Goal: Task Accomplishment & Management: Use online tool/utility

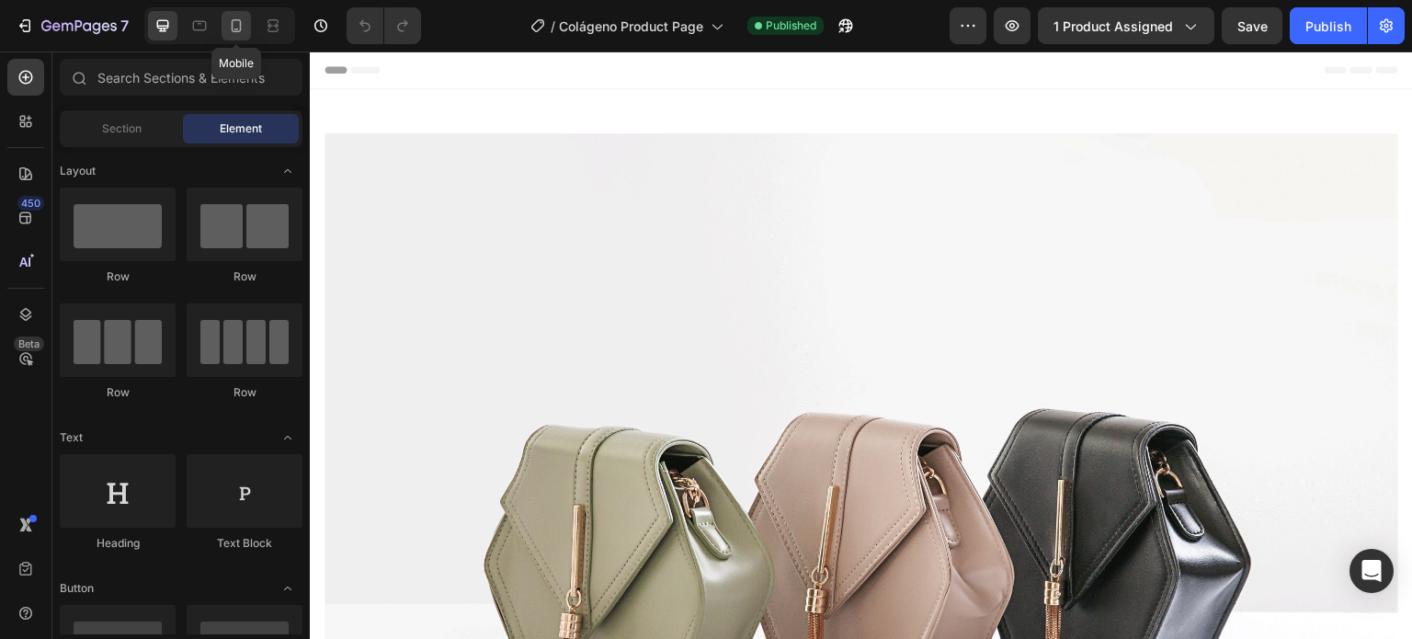
click at [242, 23] on icon at bounding box center [236, 26] width 18 height 18
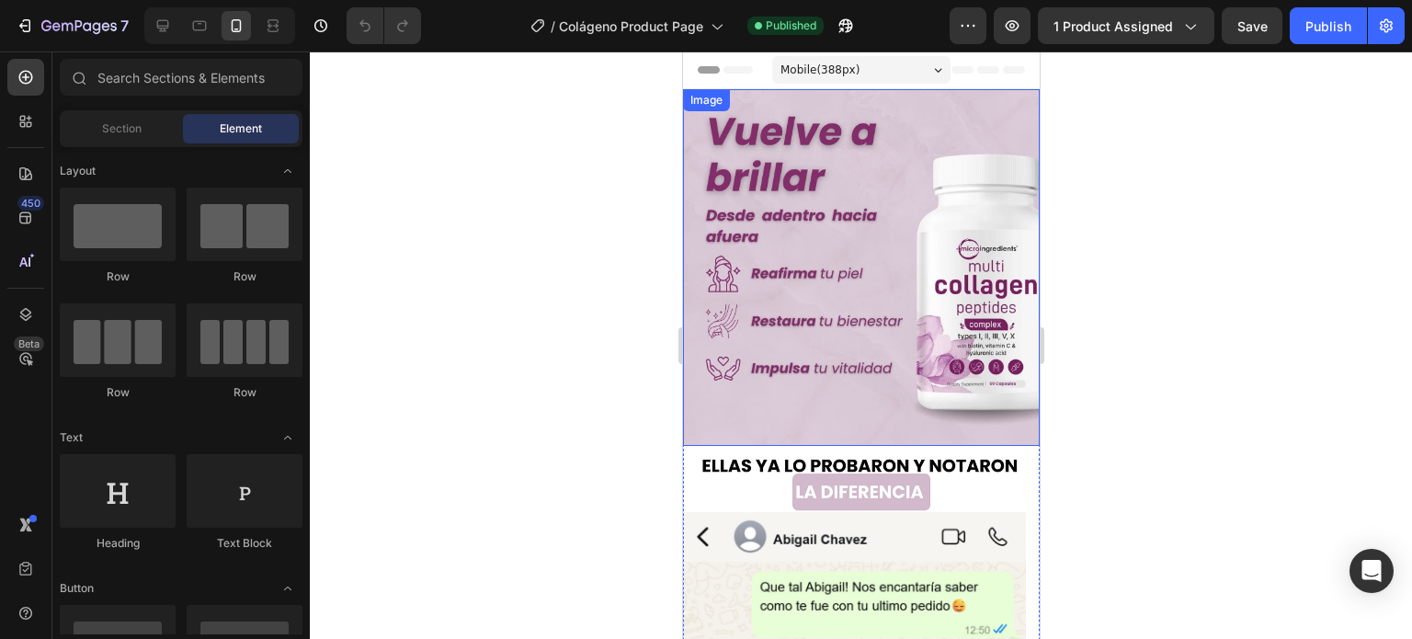
click at [795, 231] on img at bounding box center [860, 267] width 357 height 357
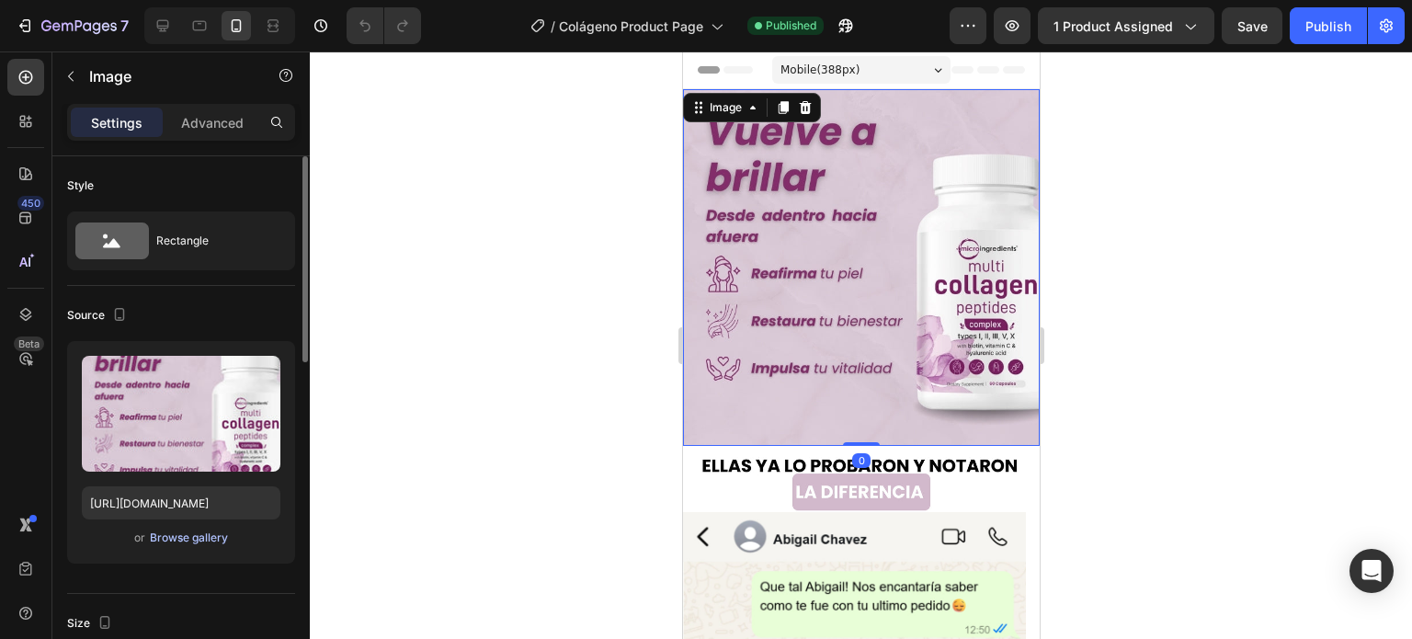
click at [199, 535] on div "Browse gallery" at bounding box center [189, 537] width 78 height 17
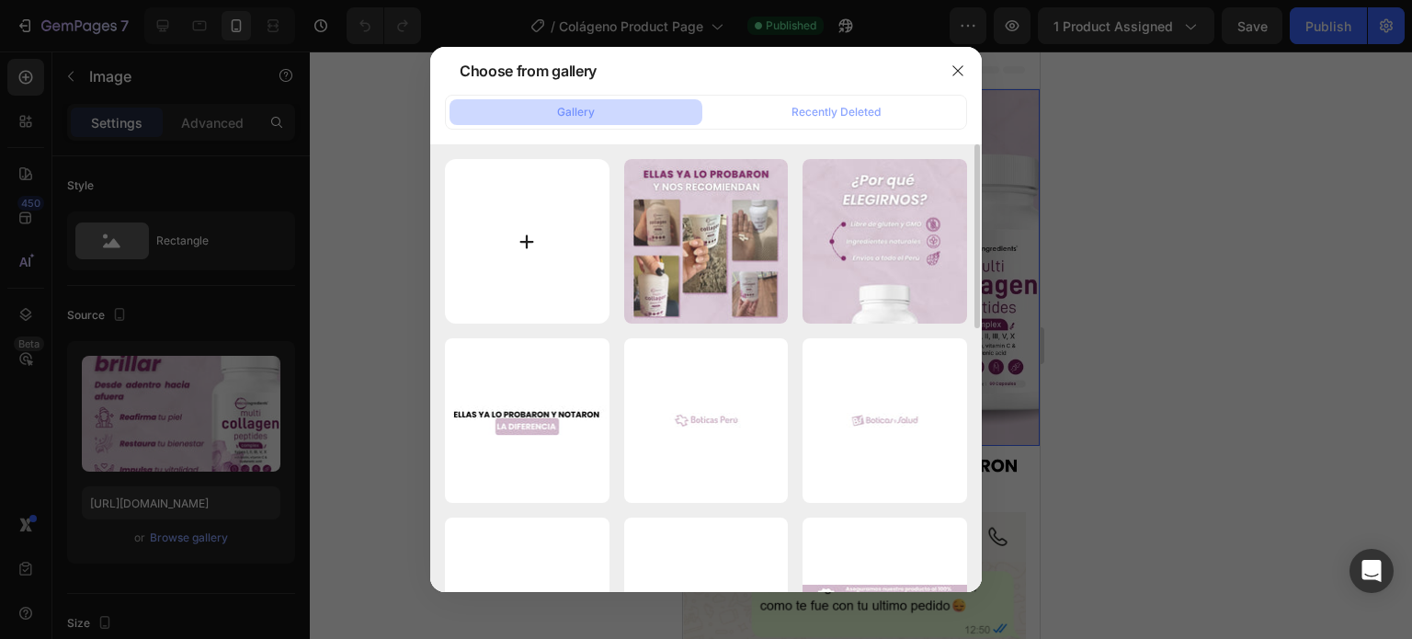
click at [581, 264] on input "file" at bounding box center [527, 241] width 165 height 165
type input "C:\fakepath\6.jpg"
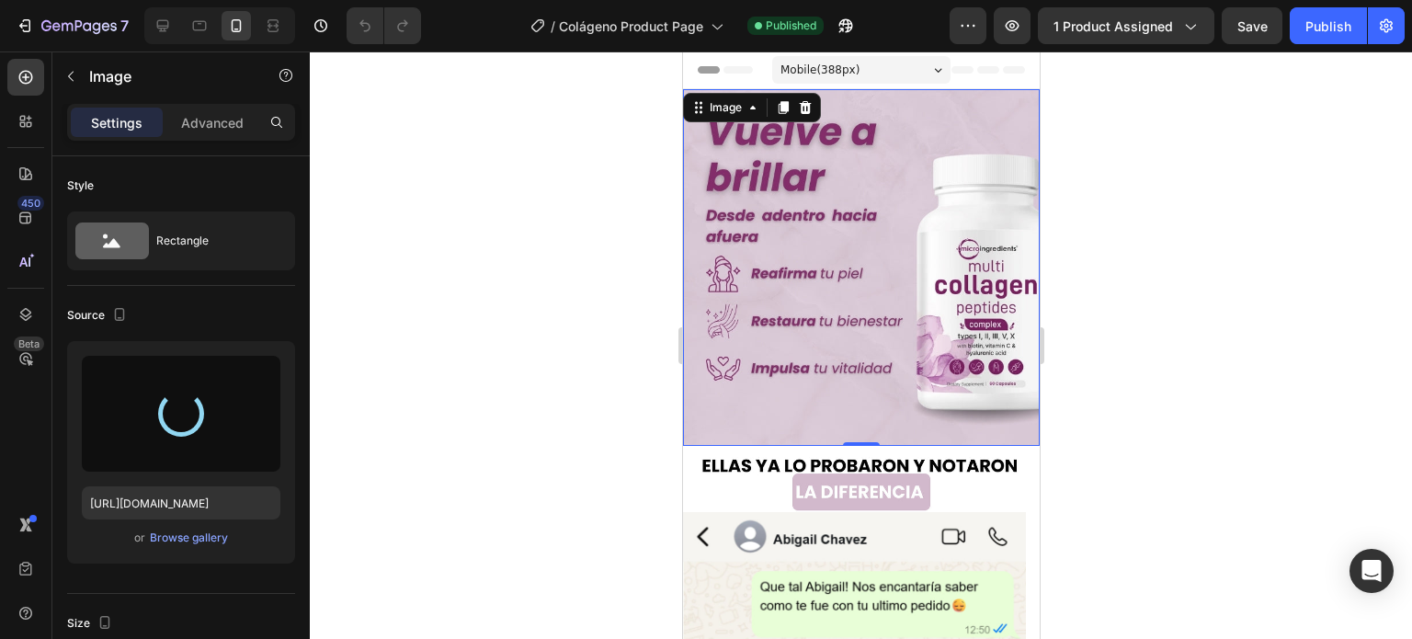
type input "[URL][DOMAIN_NAME]"
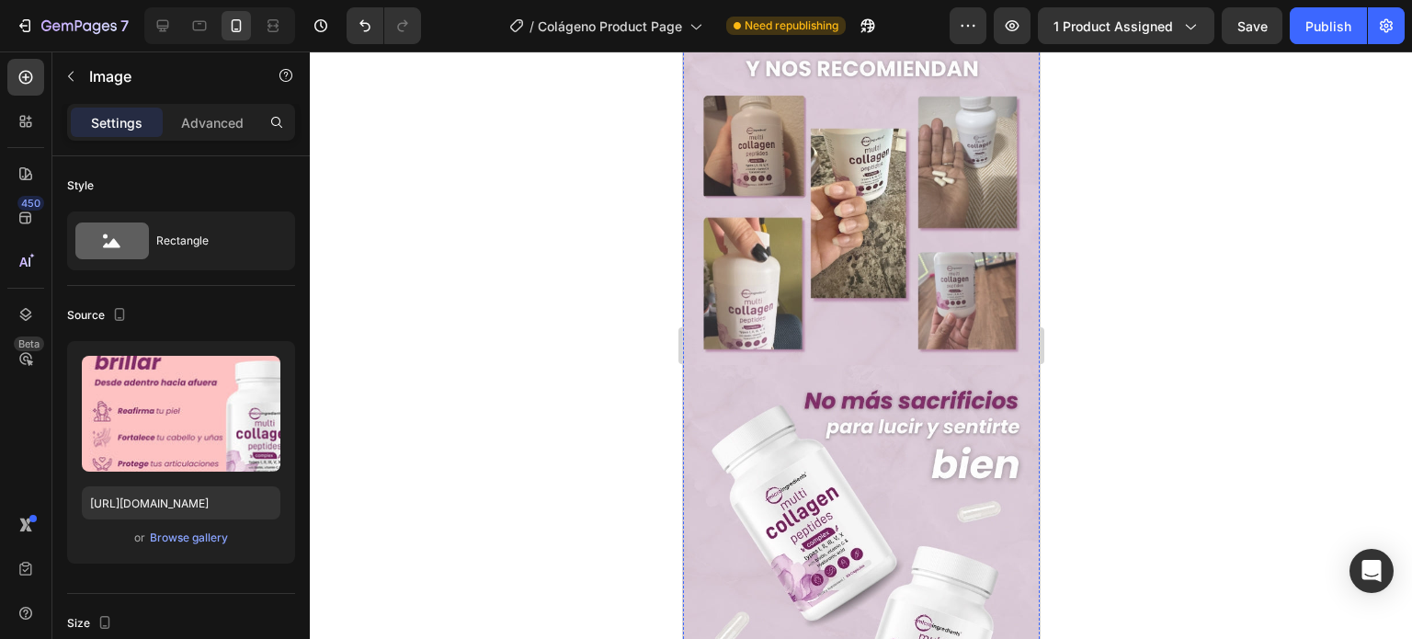
scroll to position [2298, 0]
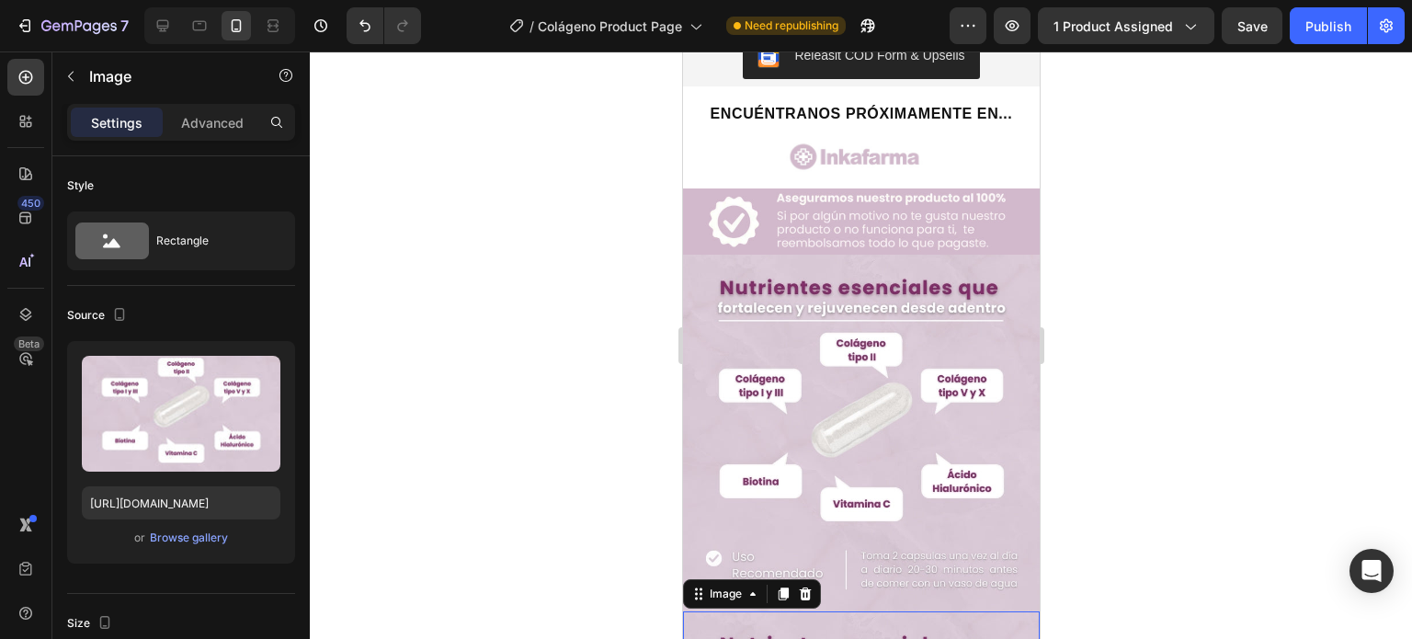
scroll to position [1302, 0]
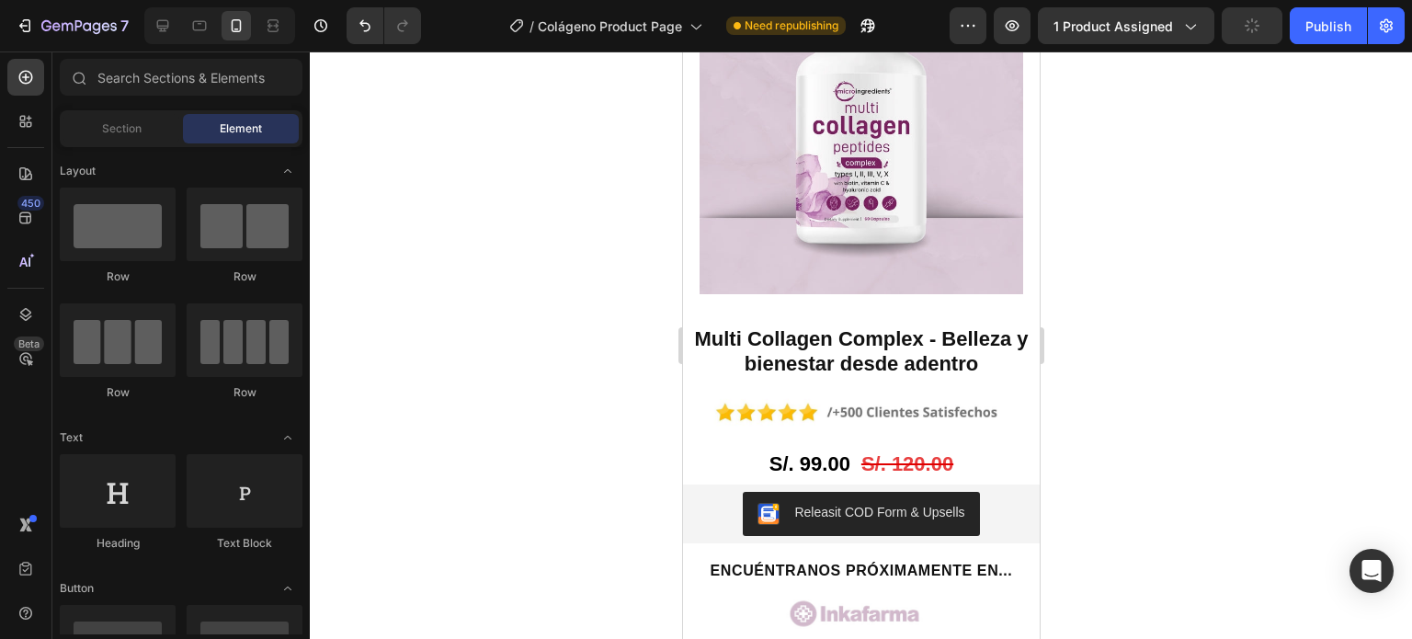
scroll to position [751, 0]
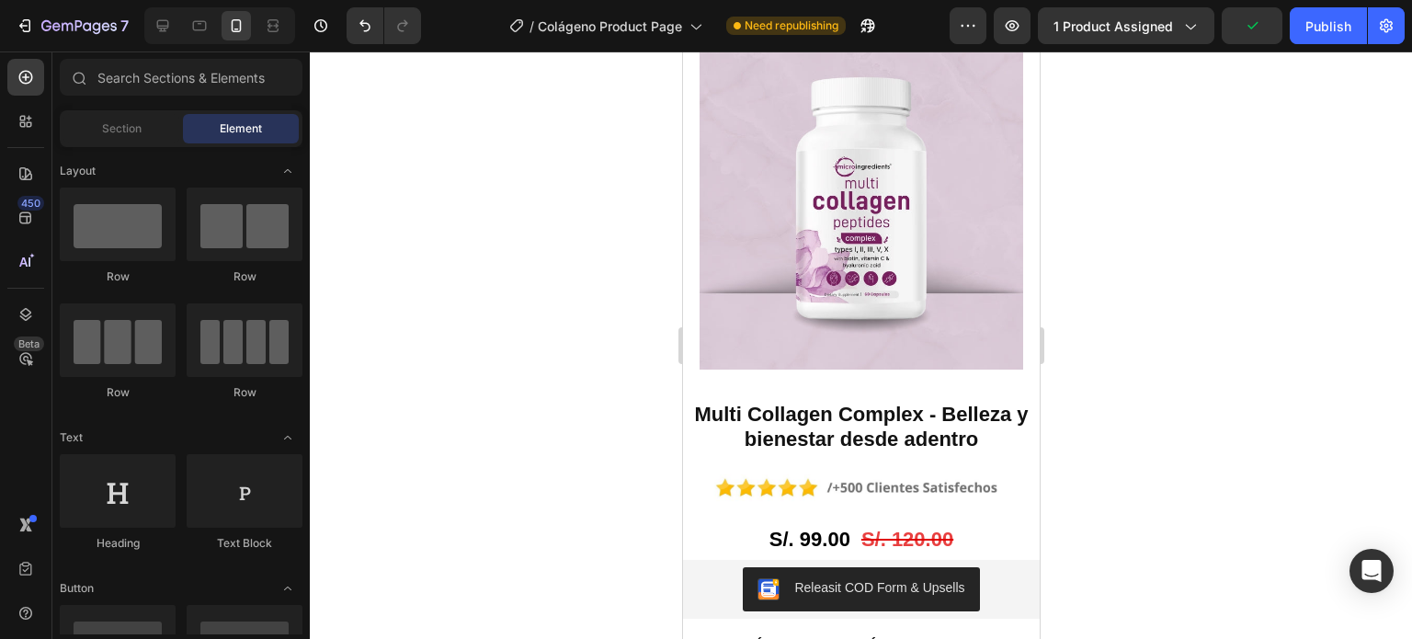
click at [841, 29] on img at bounding box center [860, 29] width 357 height 0
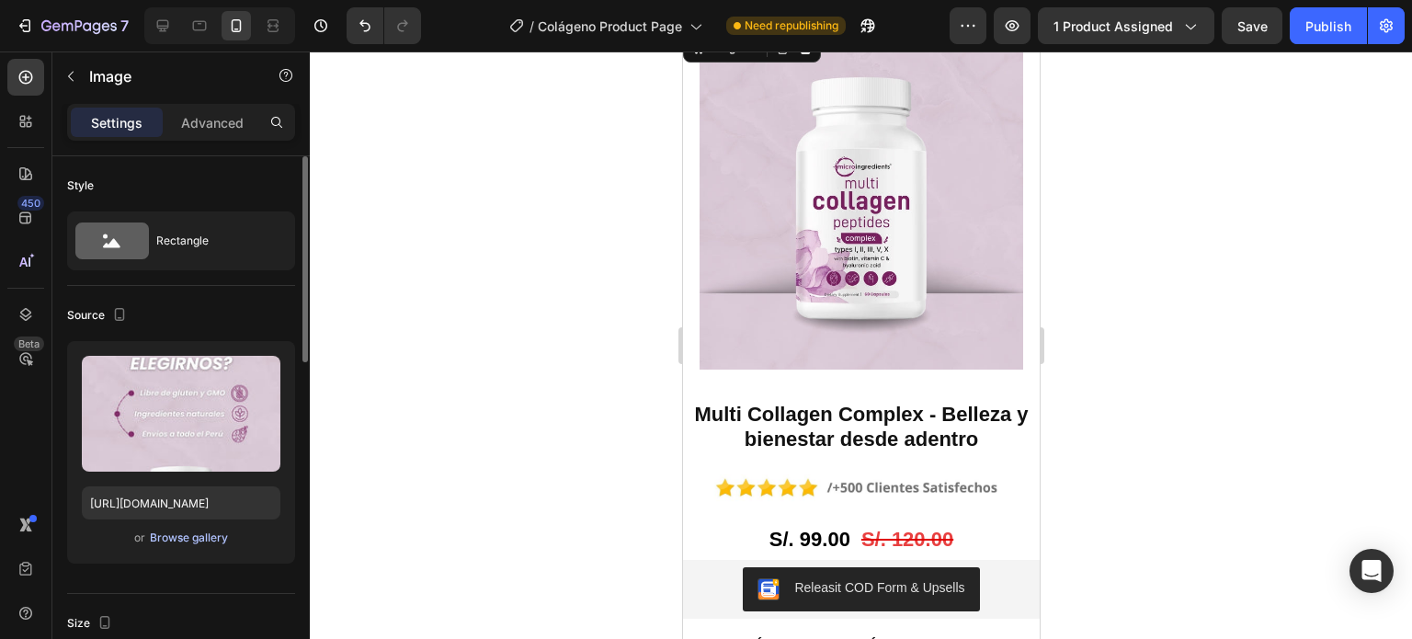
click at [186, 535] on div "Browse gallery" at bounding box center [189, 537] width 78 height 17
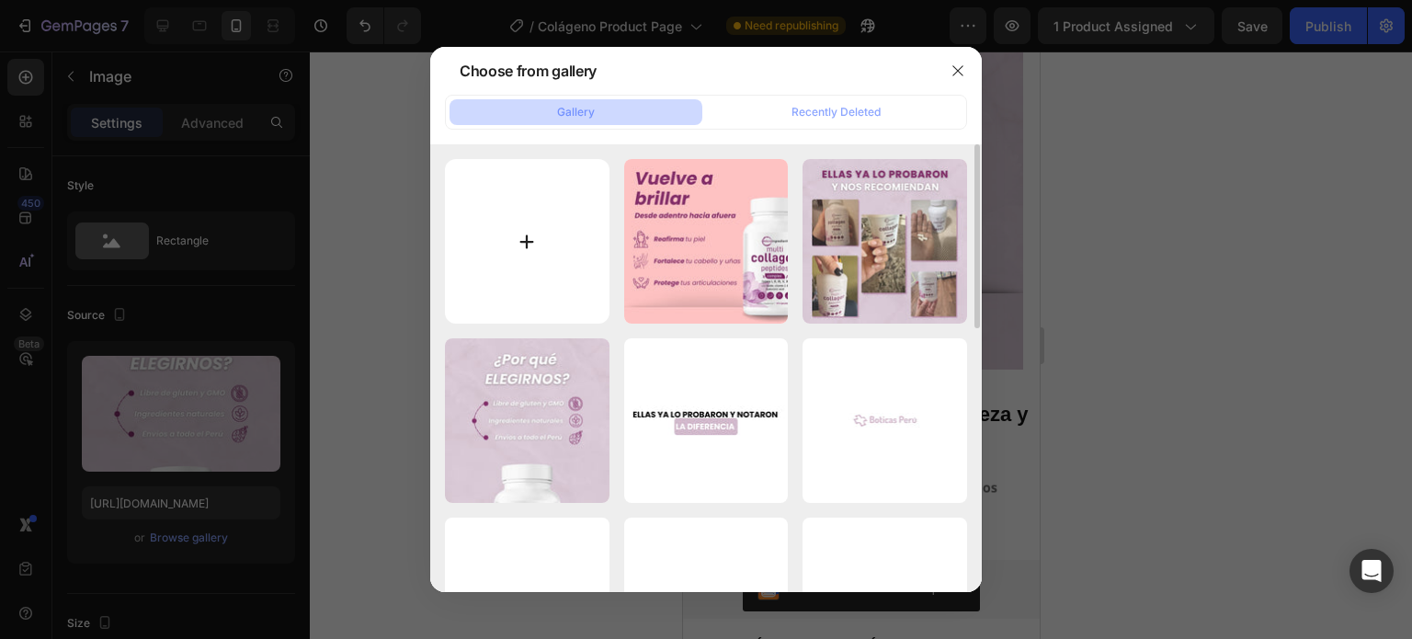
click at [529, 234] on input "file" at bounding box center [527, 241] width 165 height 165
type input "C:\fakepath\9.jpg"
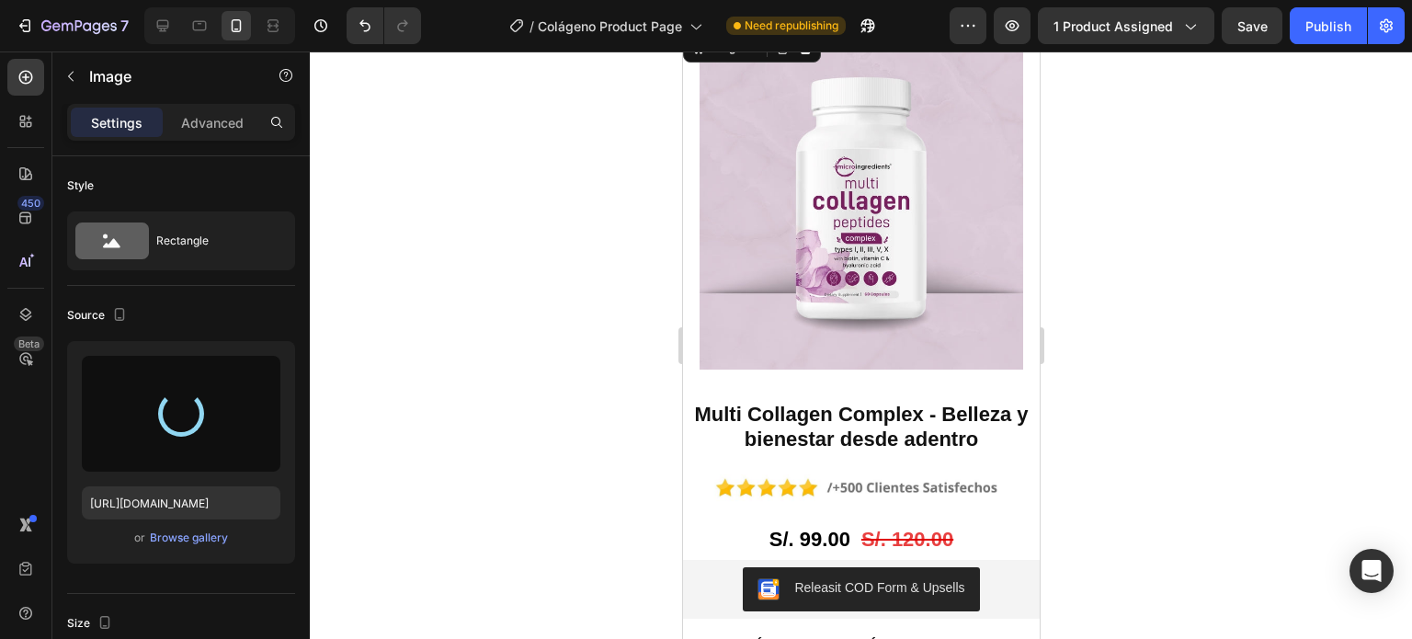
type input "[URL][DOMAIN_NAME]"
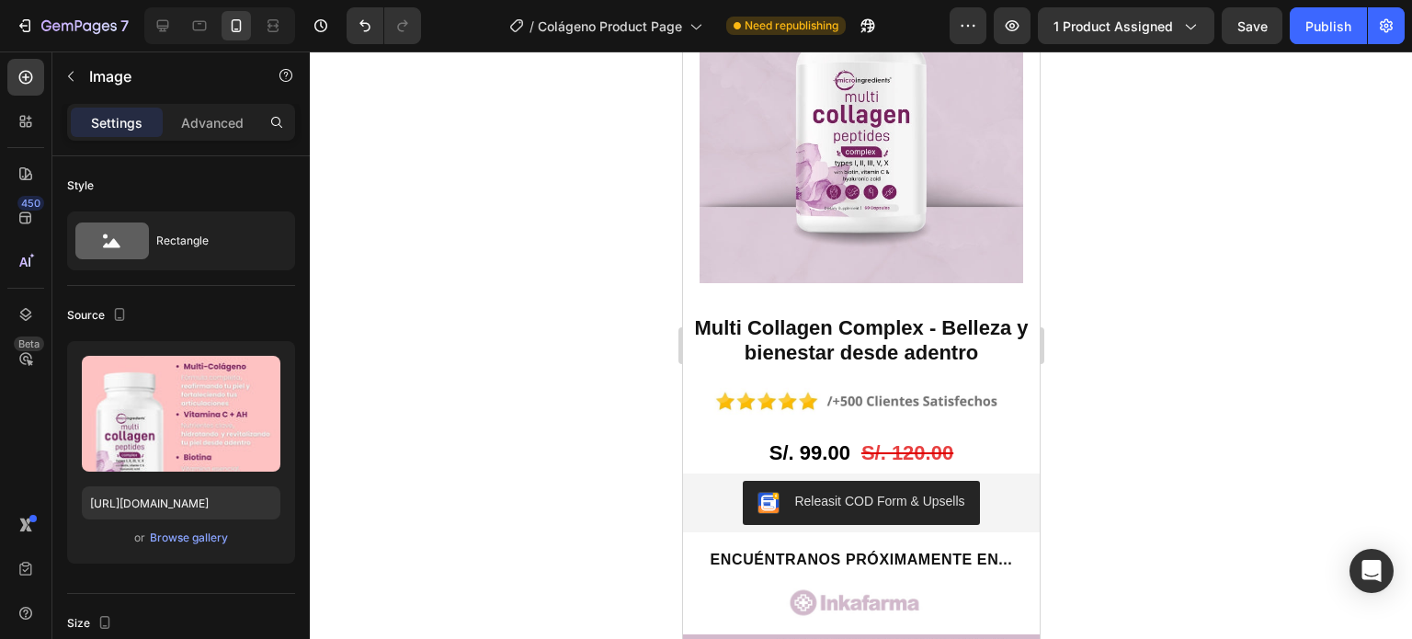
scroll to position [843, 0]
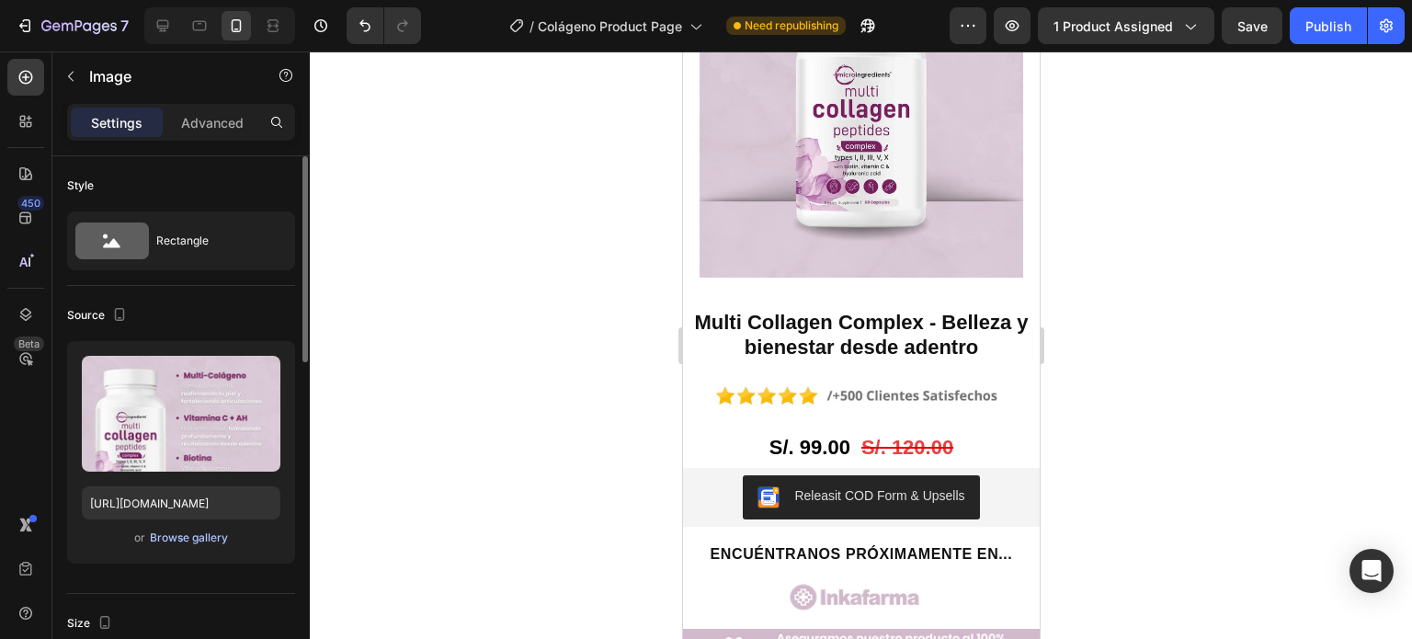
click at [201, 536] on div "Browse gallery" at bounding box center [189, 537] width 78 height 17
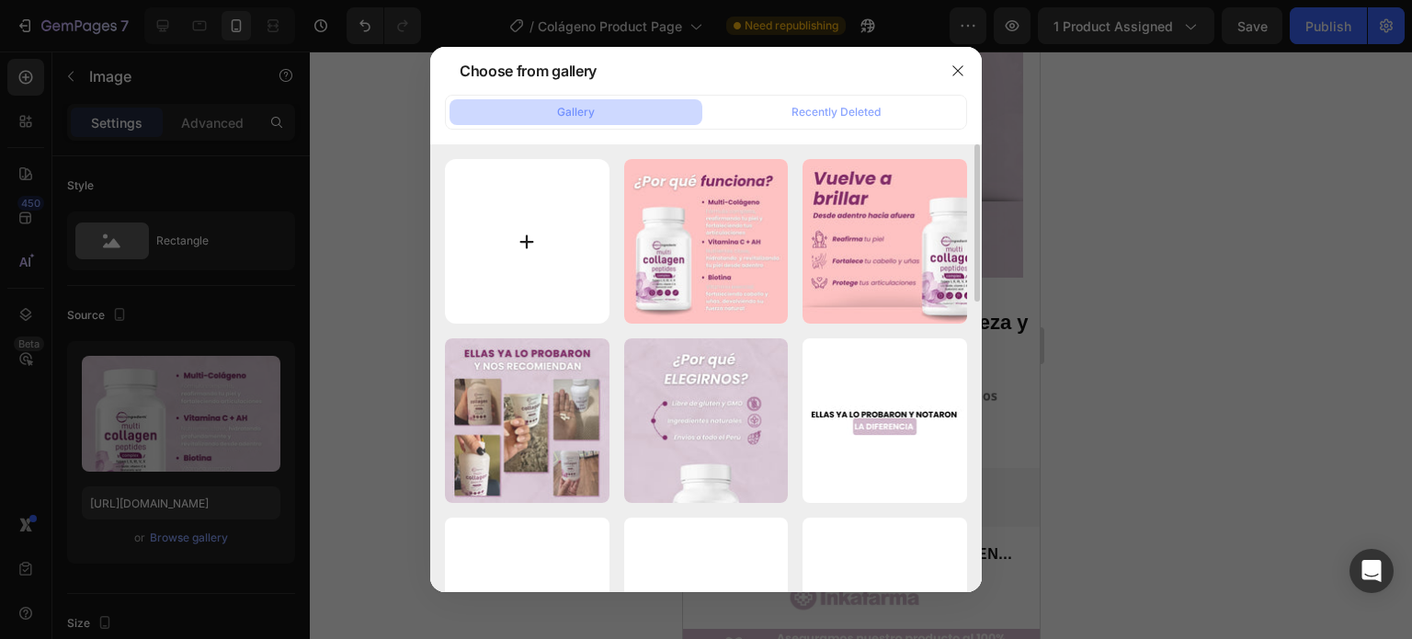
click at [574, 212] on input "file" at bounding box center [527, 241] width 165 height 165
type input "C:\fakepath\20.jpg"
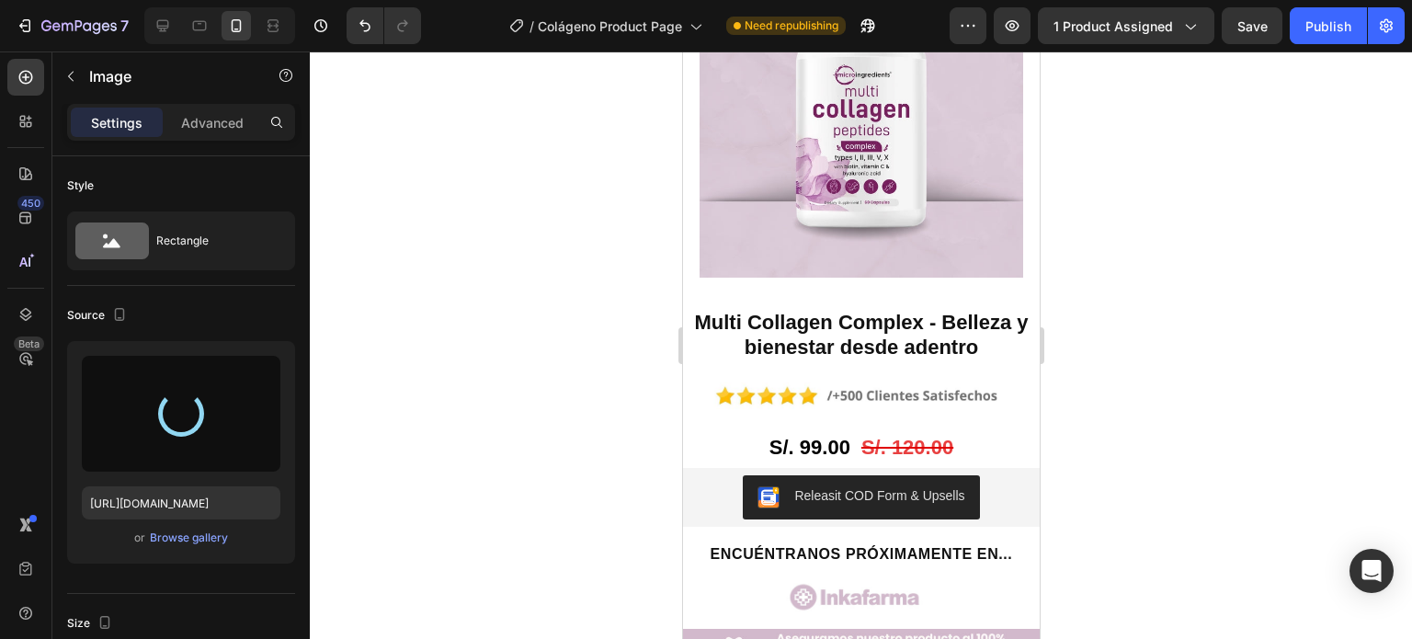
type input "[URL][DOMAIN_NAME]"
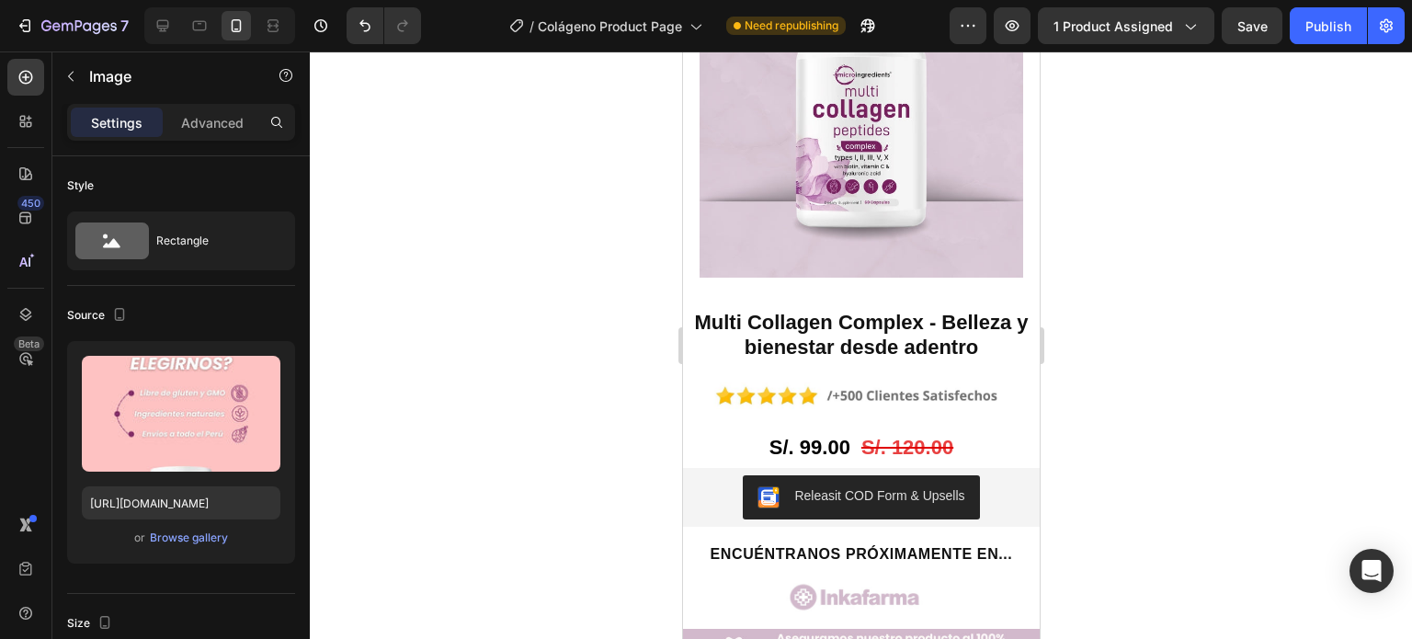
click at [1114, 260] on div at bounding box center [861, 344] width 1102 height 587
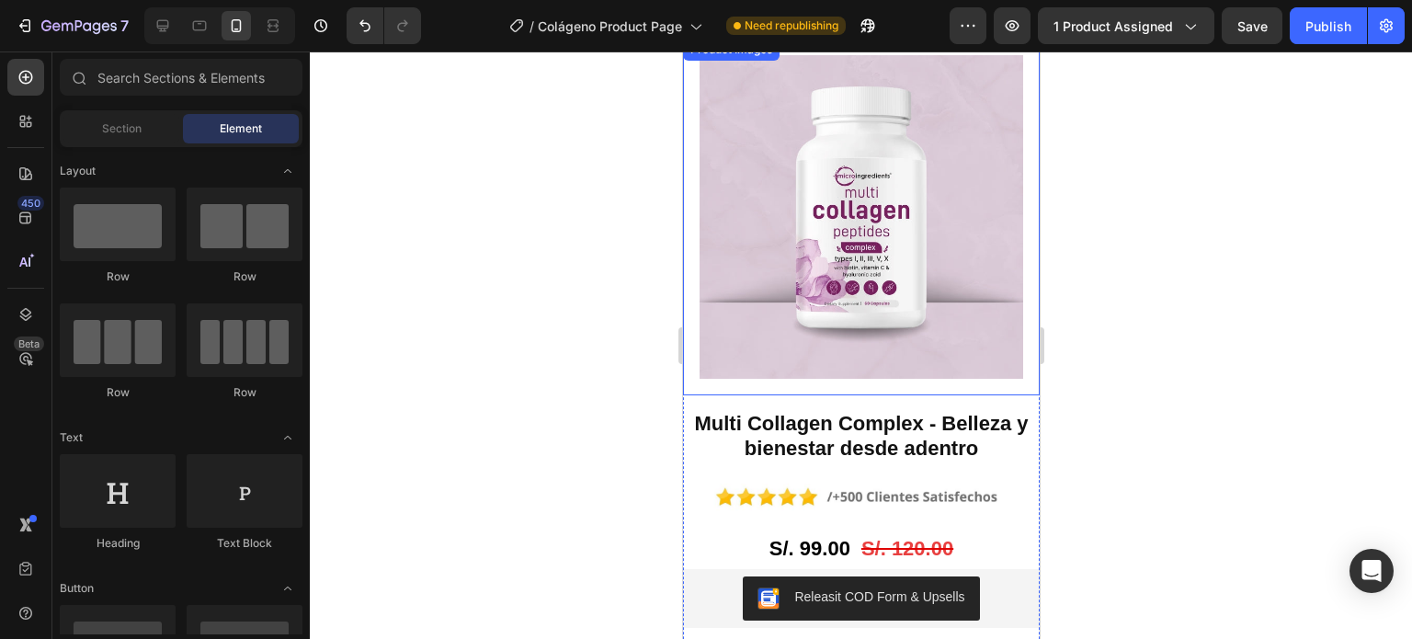
scroll to position [1471, 0]
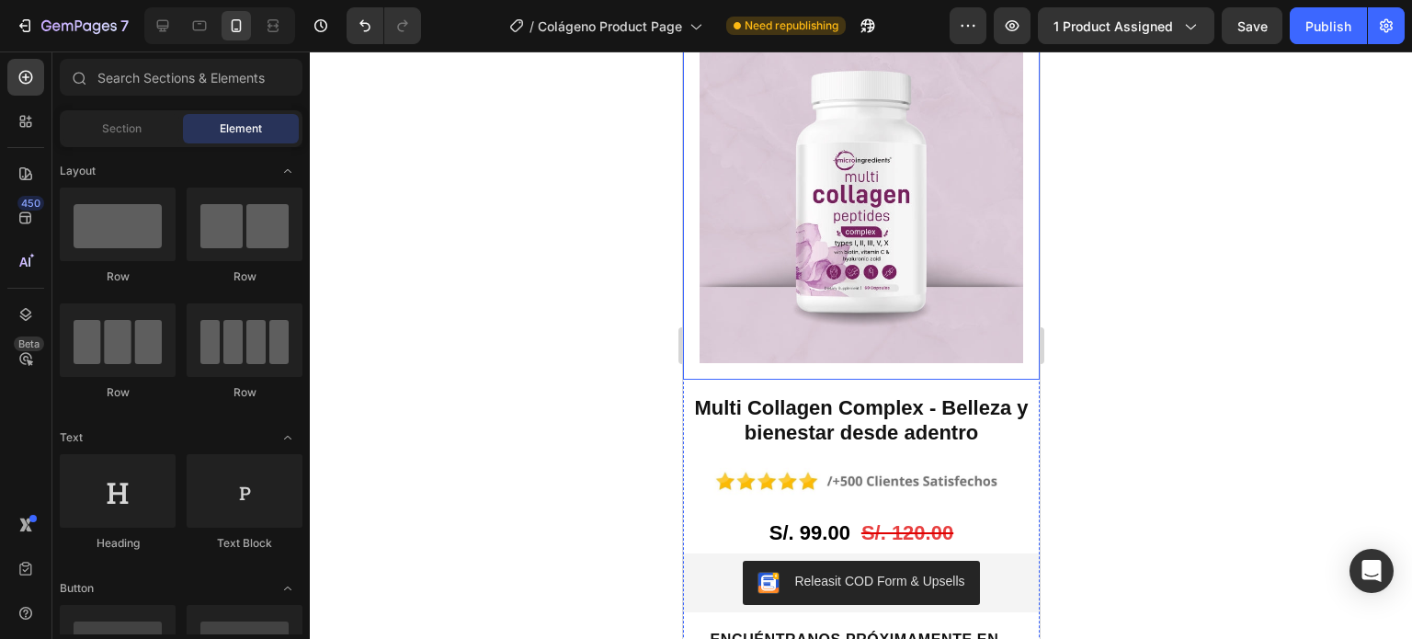
click at [770, 268] on img at bounding box center [861, 202] width 324 height 324
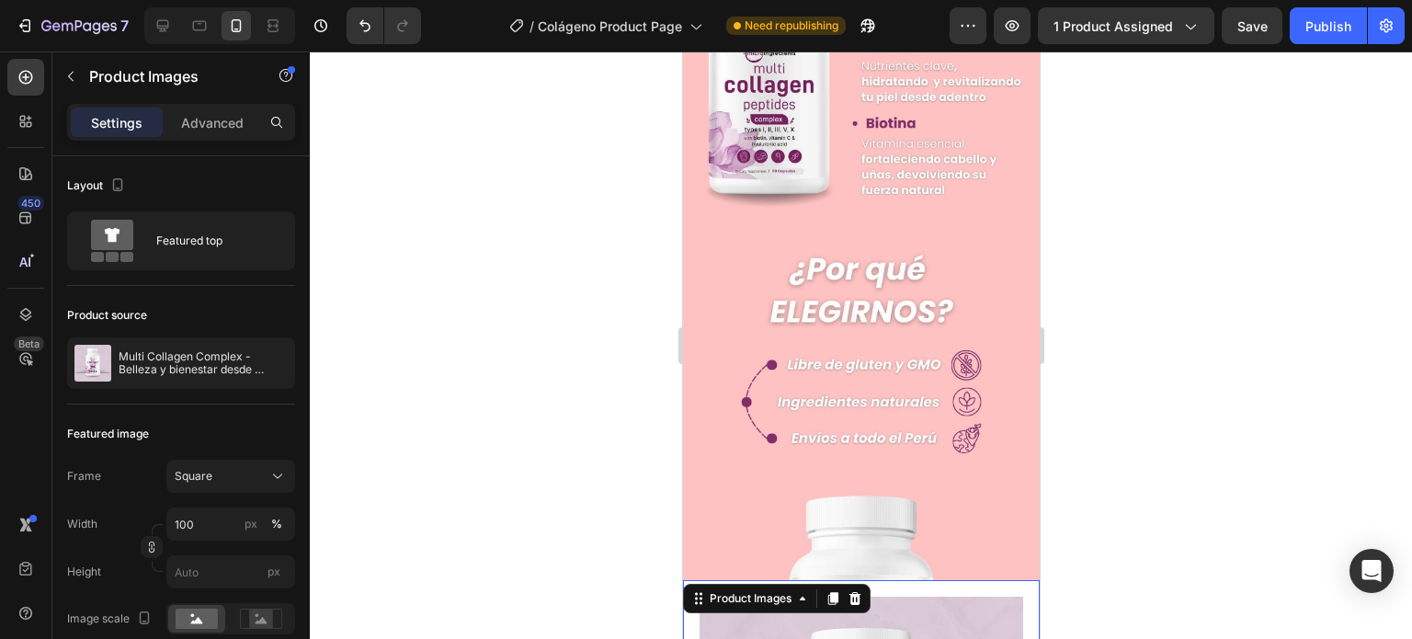
scroll to position [919, 0]
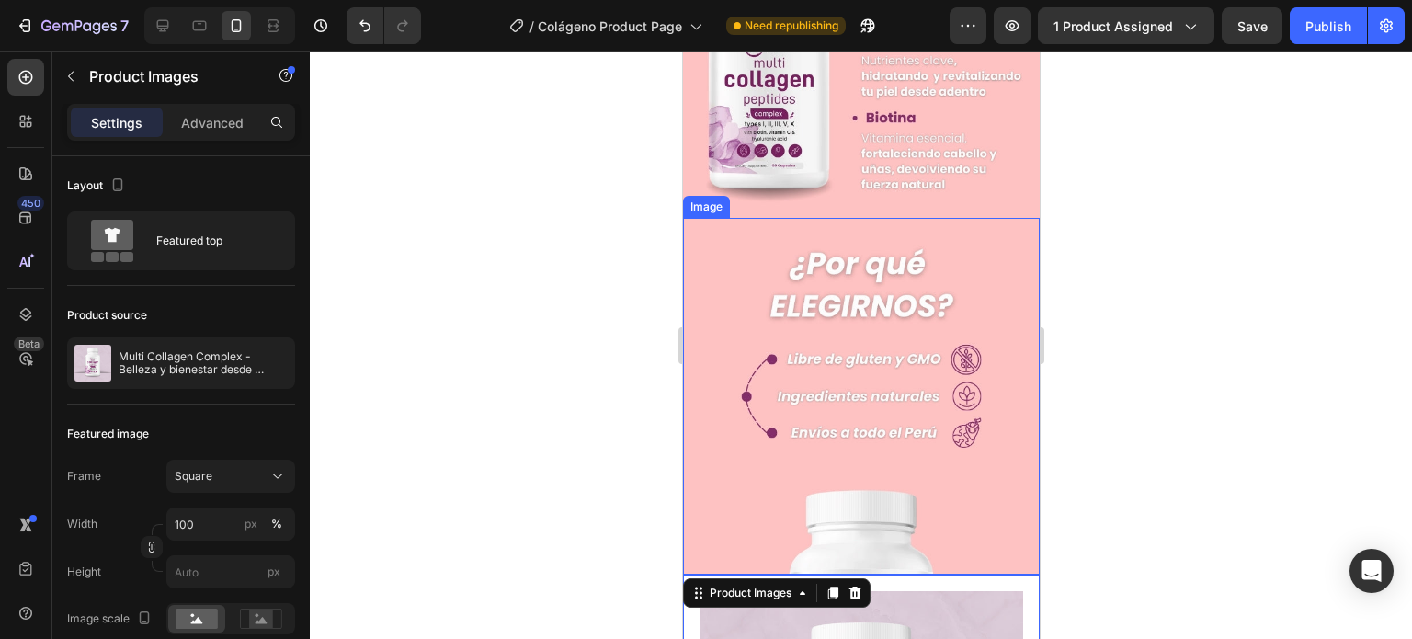
click at [740, 295] on img at bounding box center [860, 396] width 357 height 357
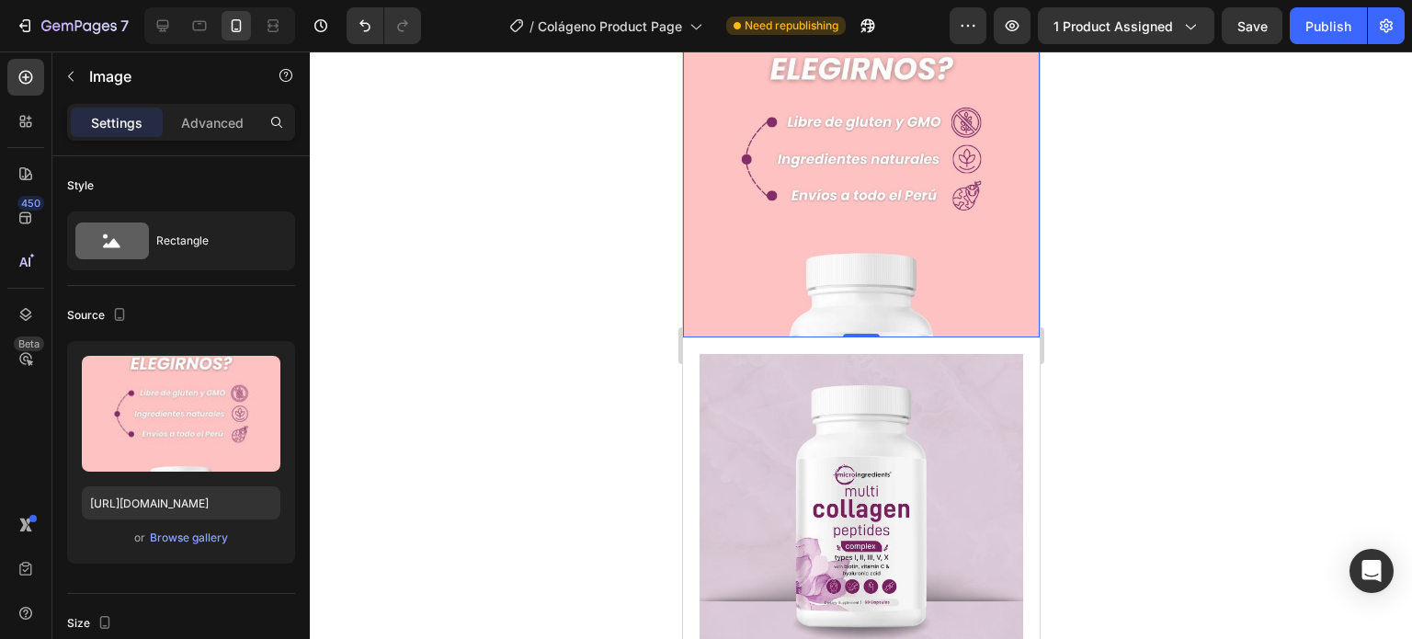
scroll to position [827, 0]
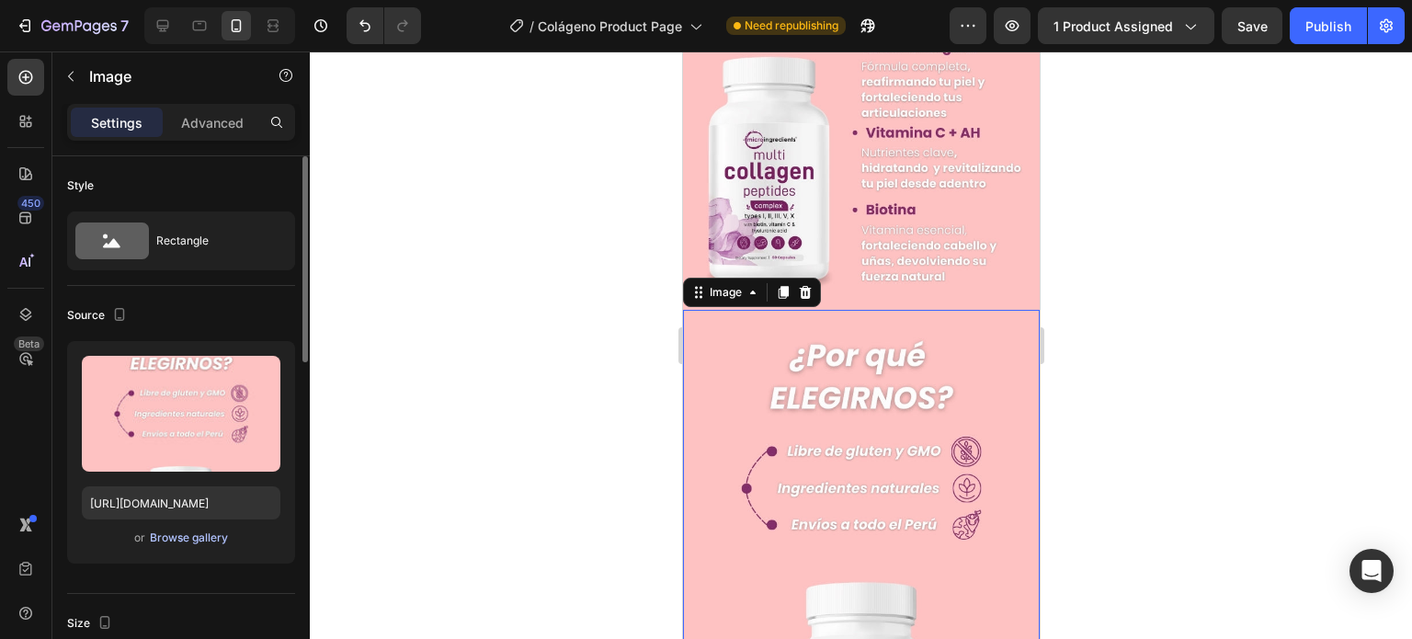
click at [188, 541] on div "Browse gallery" at bounding box center [189, 537] width 78 height 17
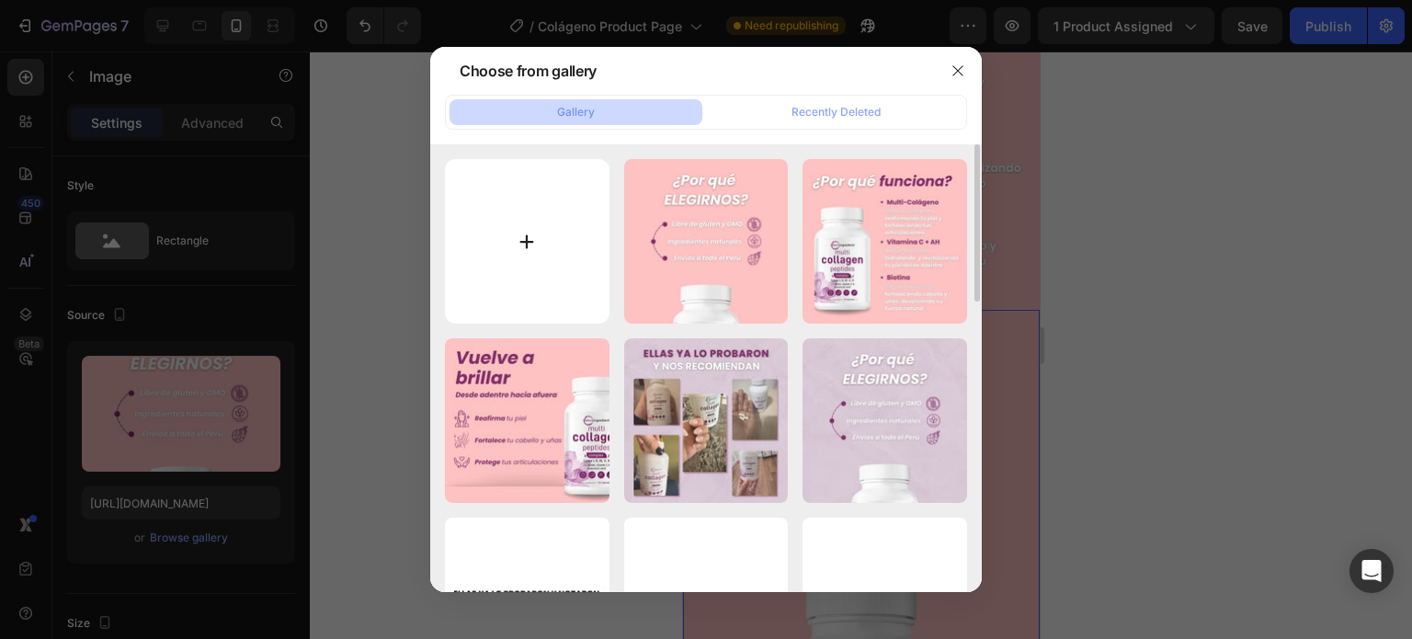
click at [556, 239] on input "file" at bounding box center [527, 241] width 165 height 165
type input "C:\fakepath\11.jpg"
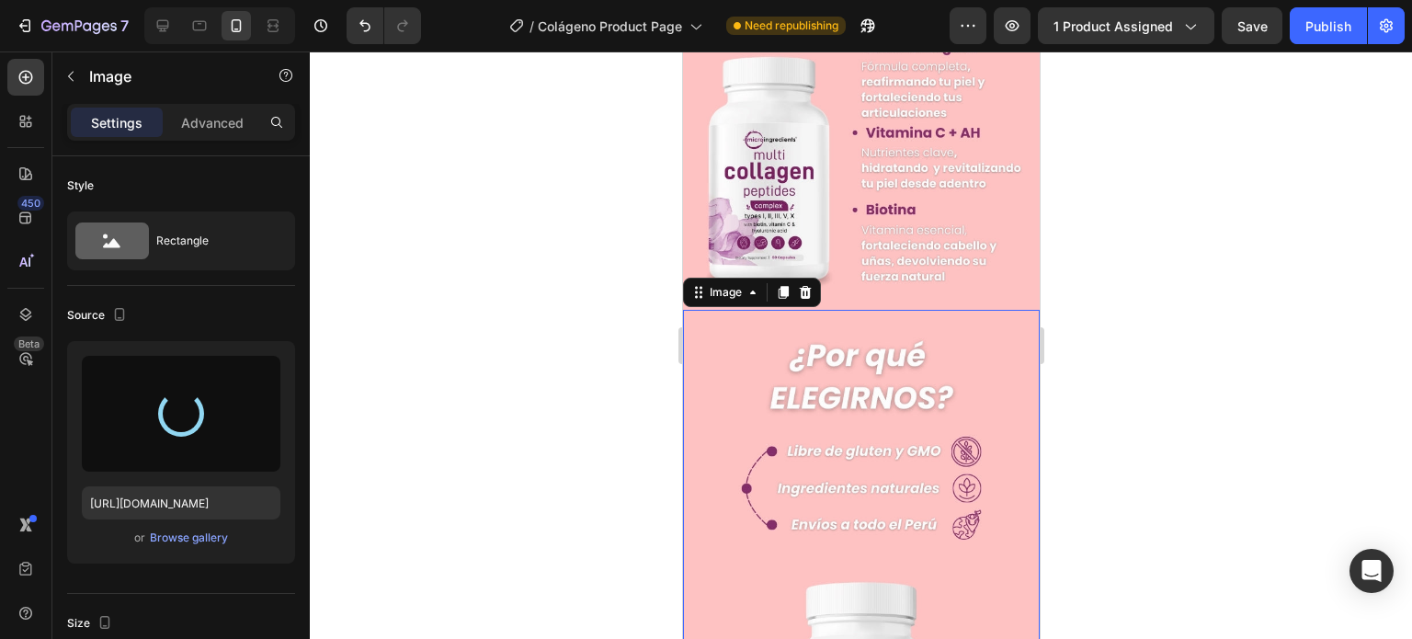
type input "[URL][DOMAIN_NAME]"
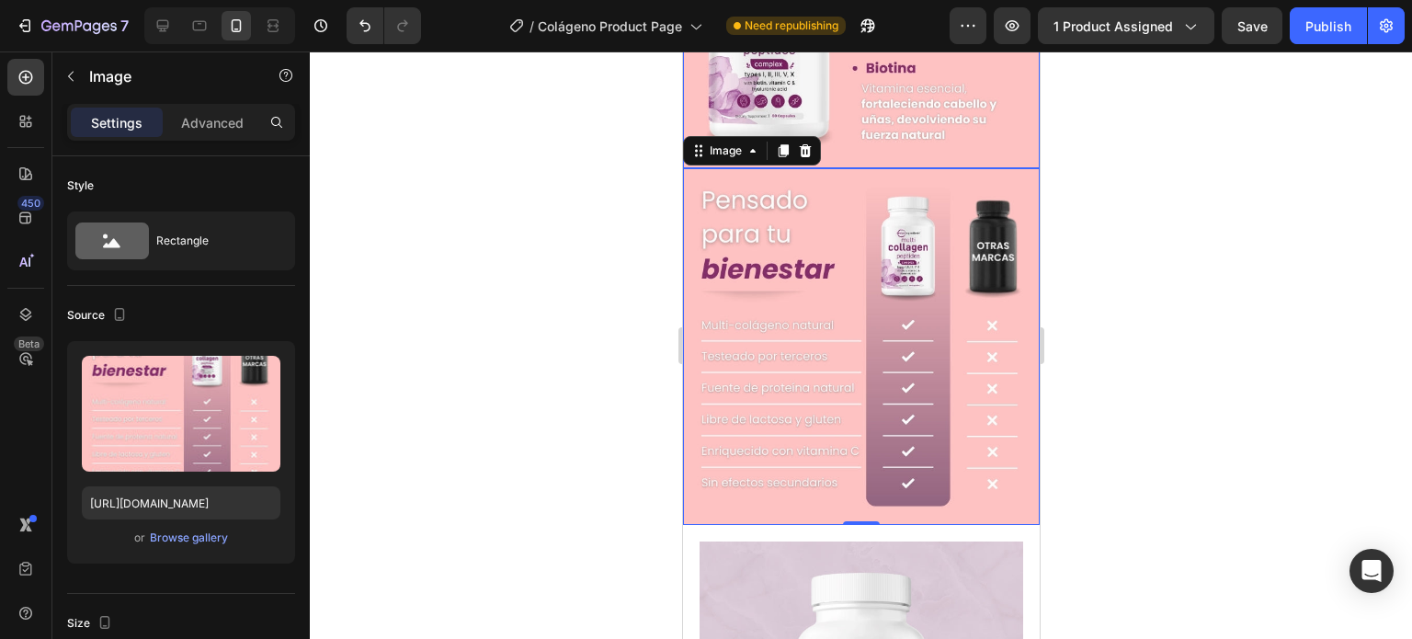
scroll to position [1011, 0]
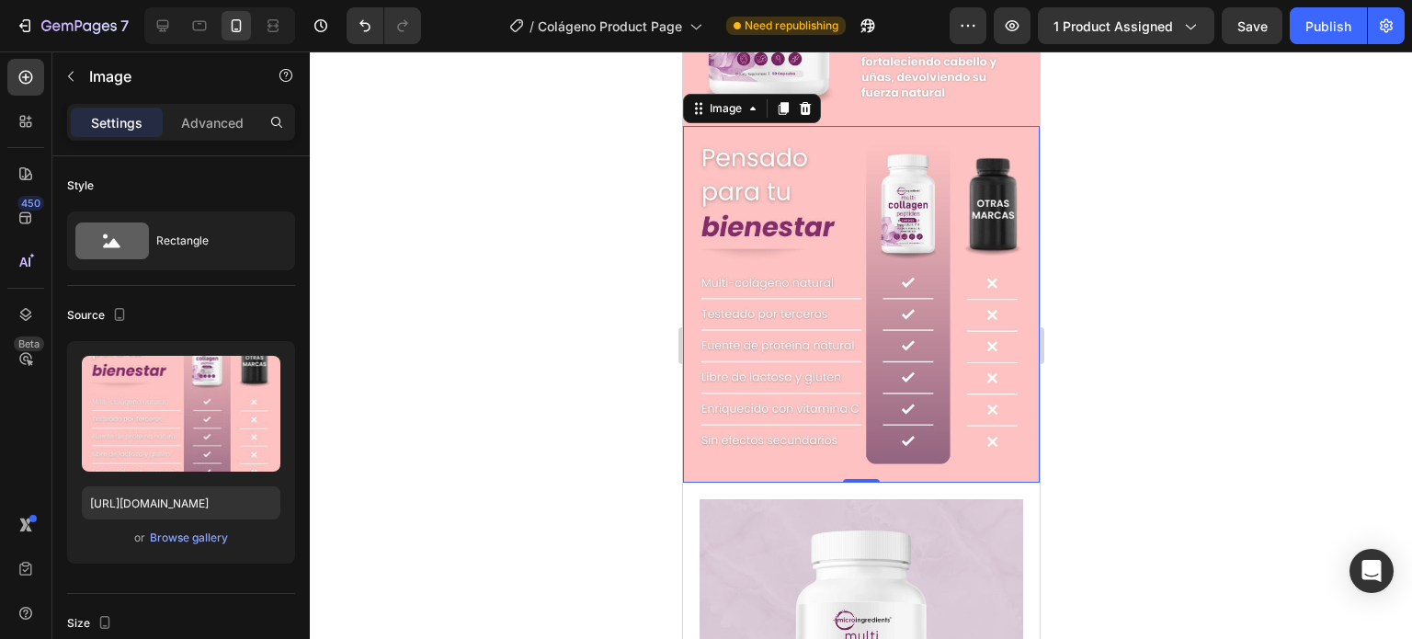
click at [1066, 261] on div at bounding box center [861, 344] width 1102 height 587
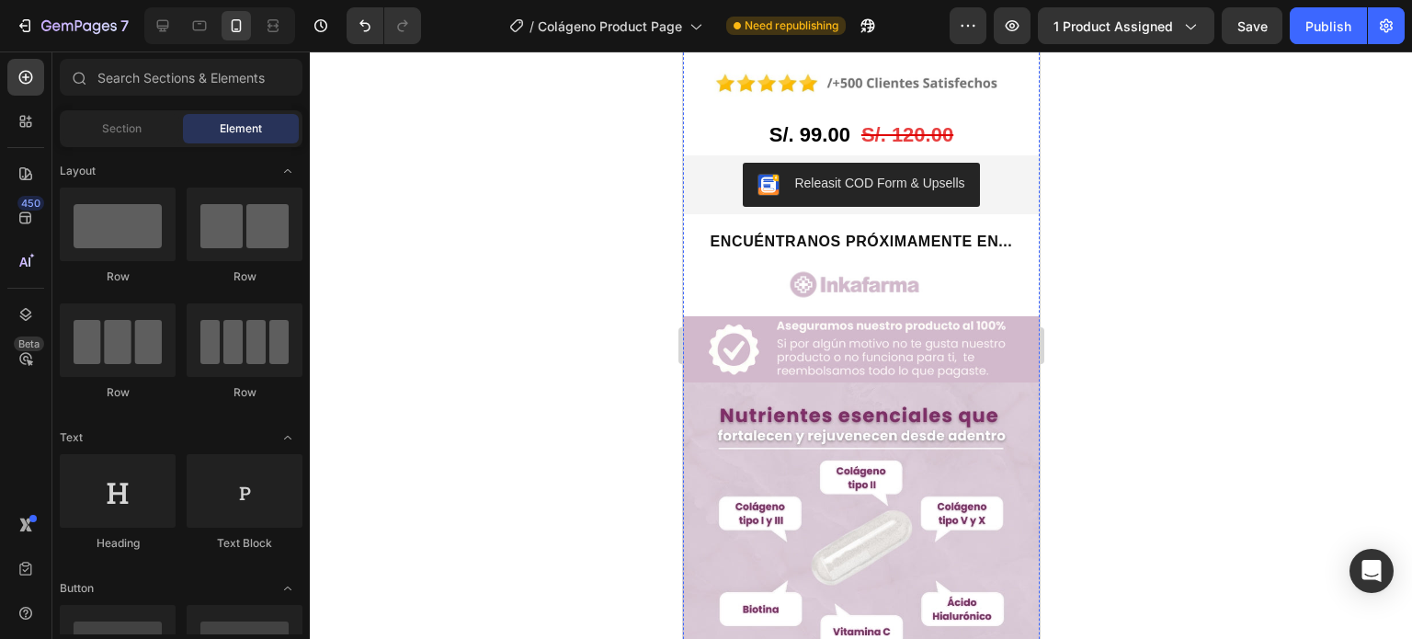
scroll to position [1930, 0]
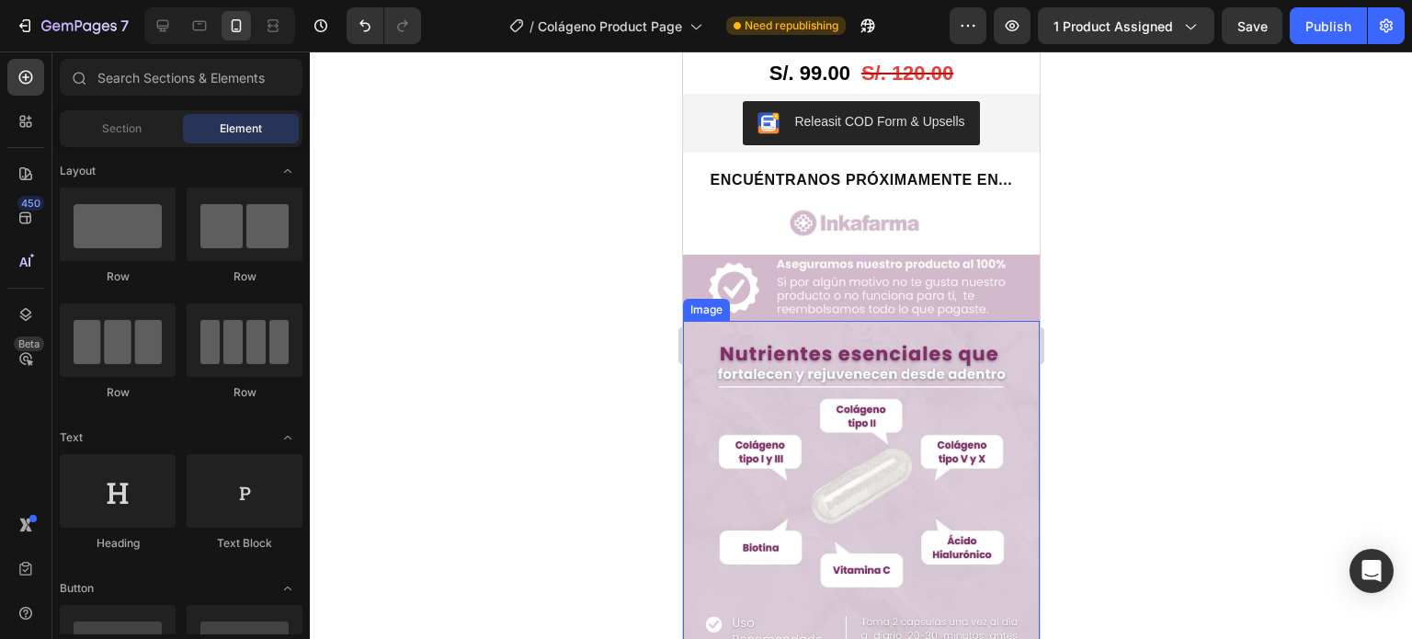
click at [813, 356] on img at bounding box center [860, 499] width 357 height 357
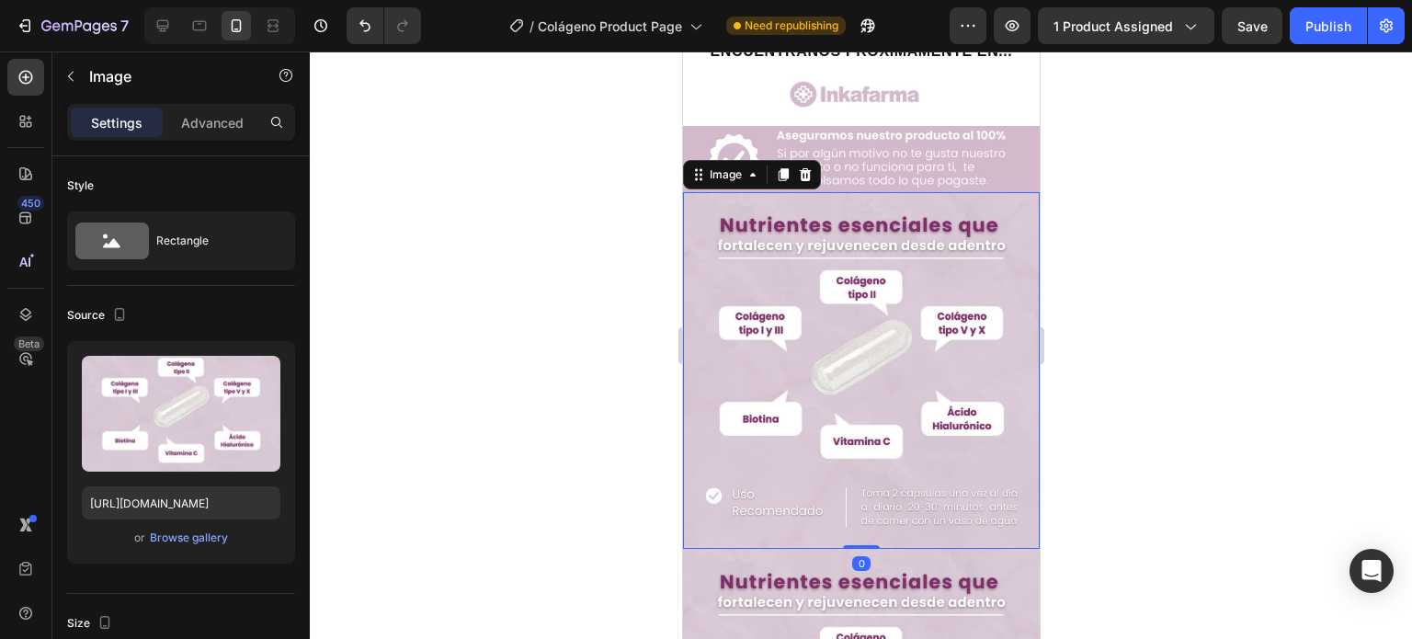
scroll to position [2206, 0]
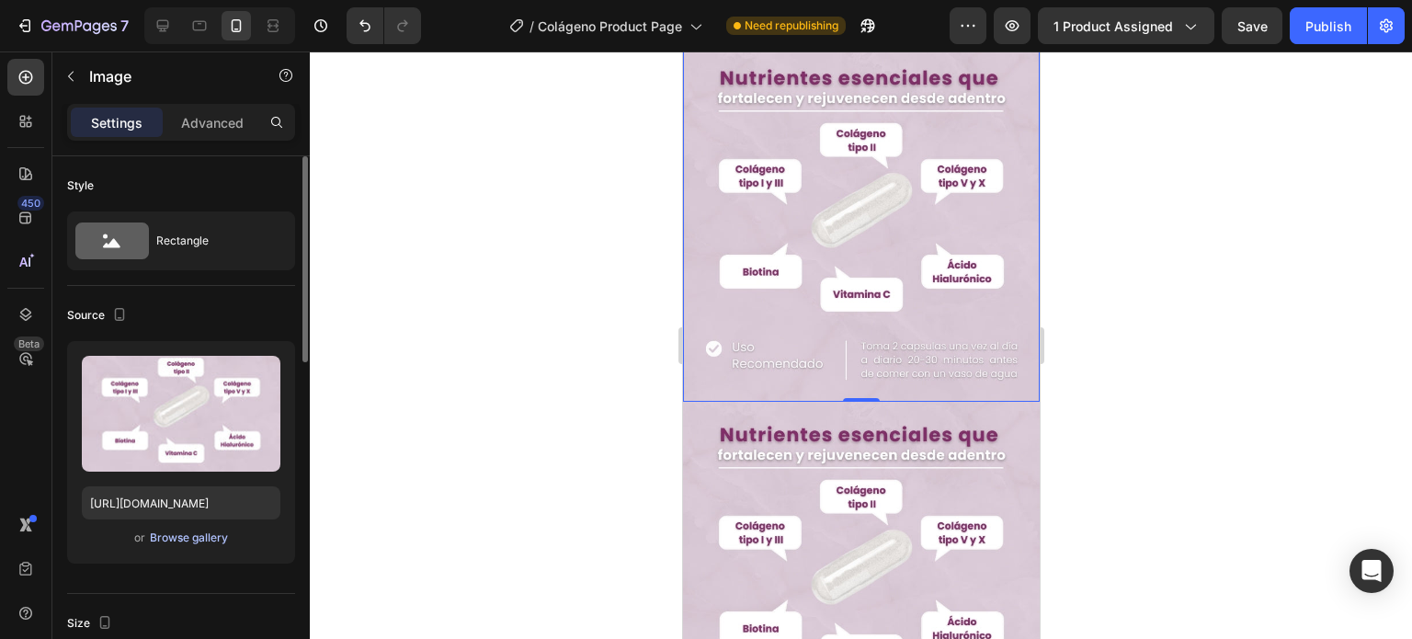
click at [208, 535] on div "Browse gallery" at bounding box center [189, 537] width 78 height 17
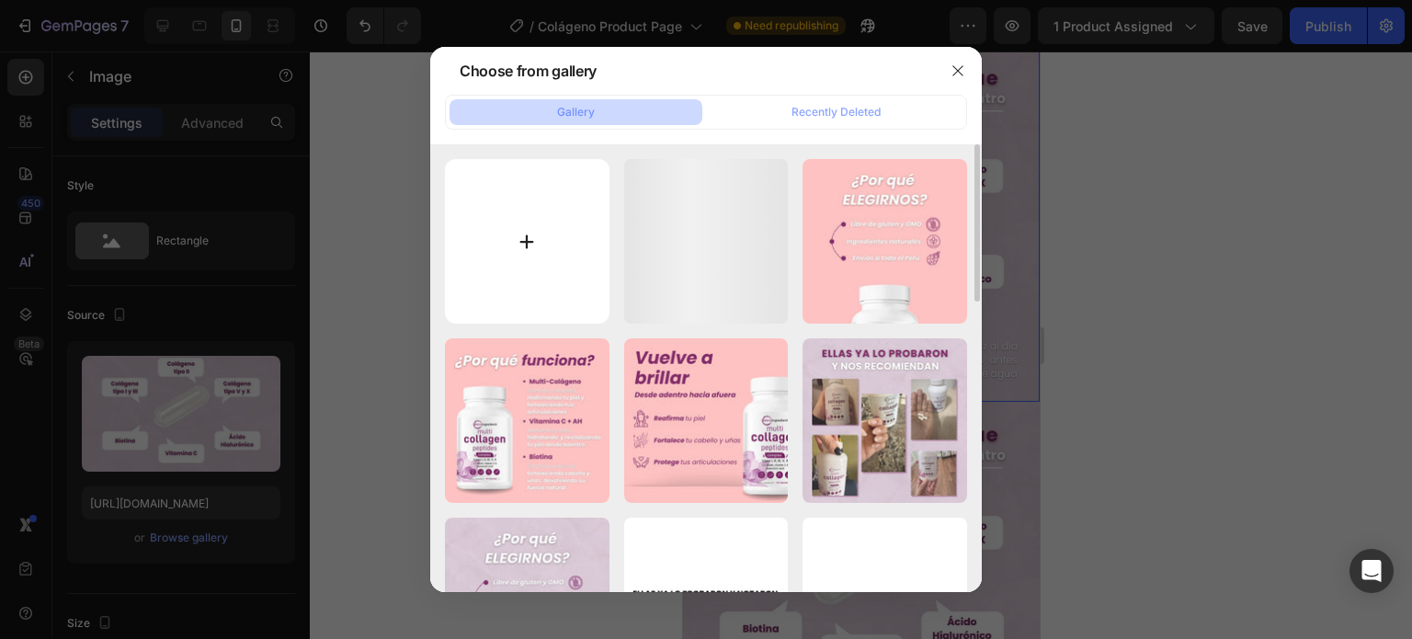
click at [527, 259] on input "file" at bounding box center [527, 241] width 165 height 165
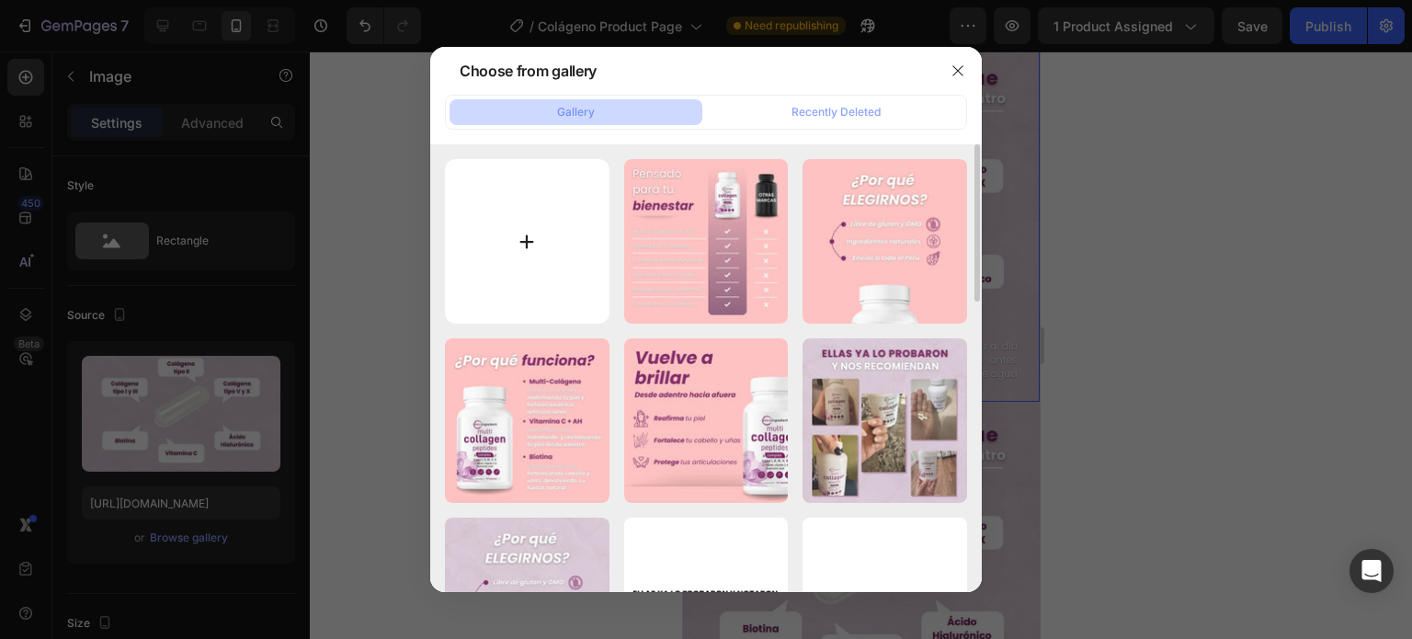
type input "C:\fakepath\20.jpg"
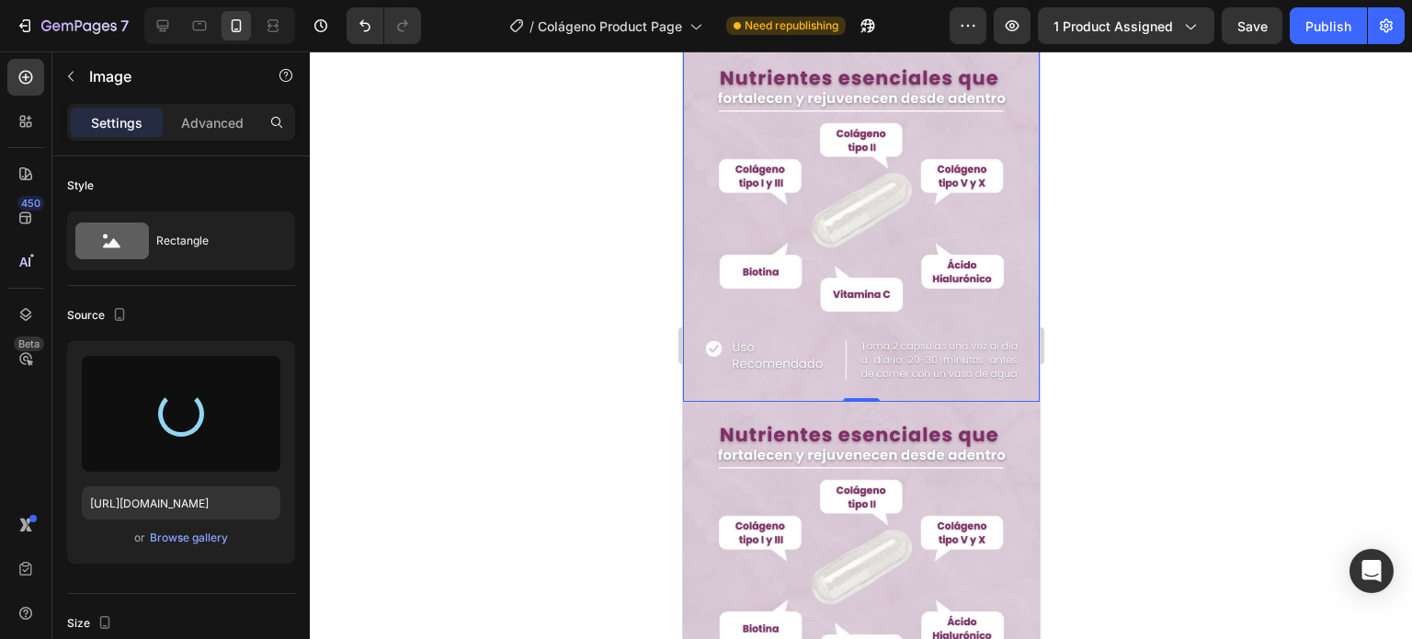
type input "[URL][DOMAIN_NAME]"
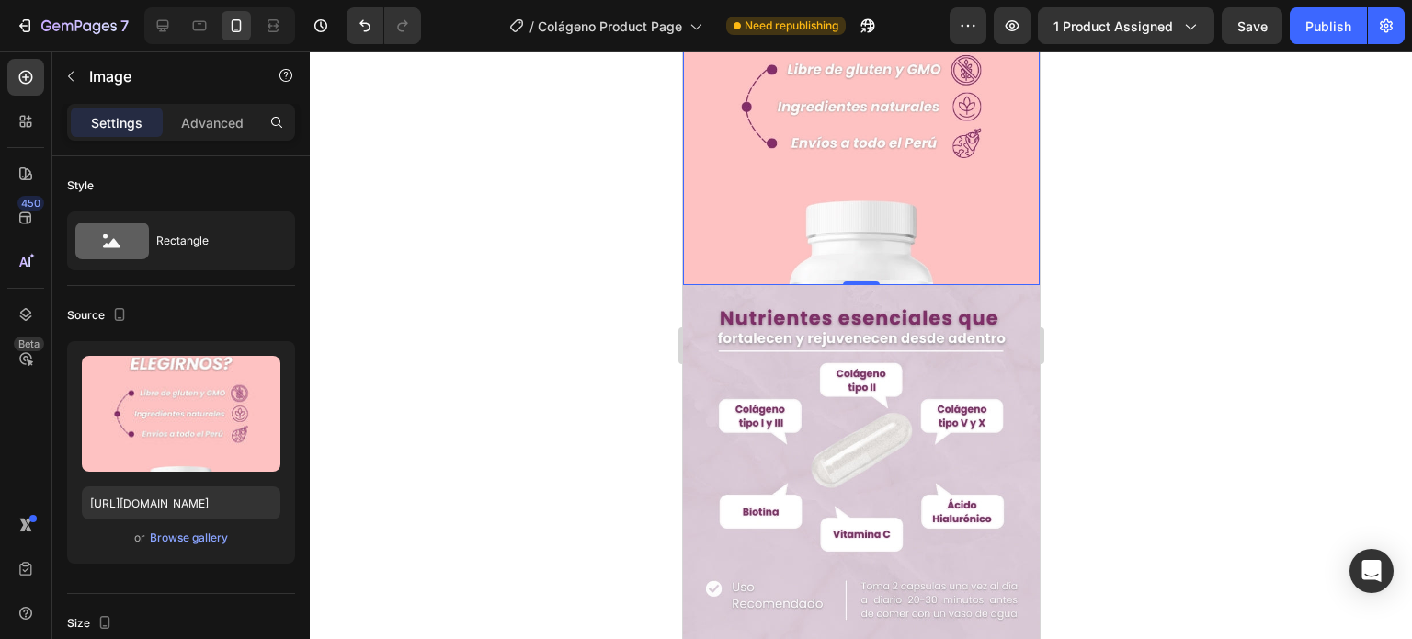
scroll to position [2298, 0]
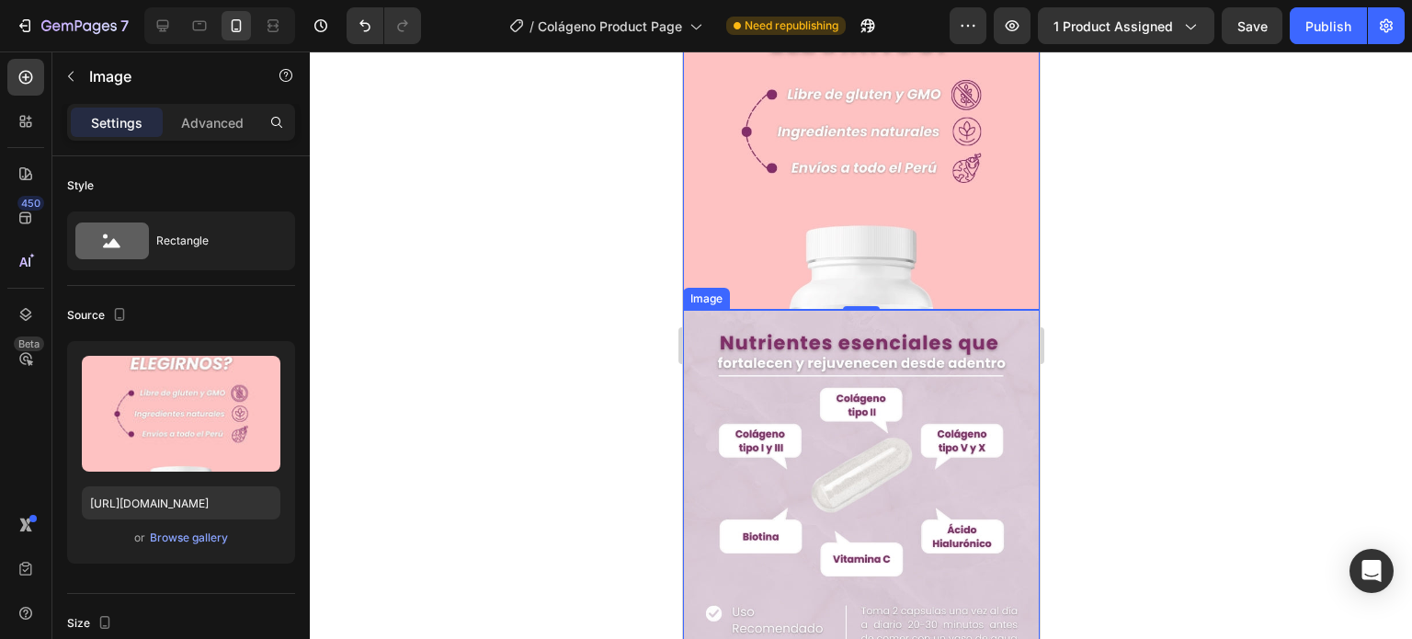
click at [875, 310] on img at bounding box center [860, 488] width 357 height 357
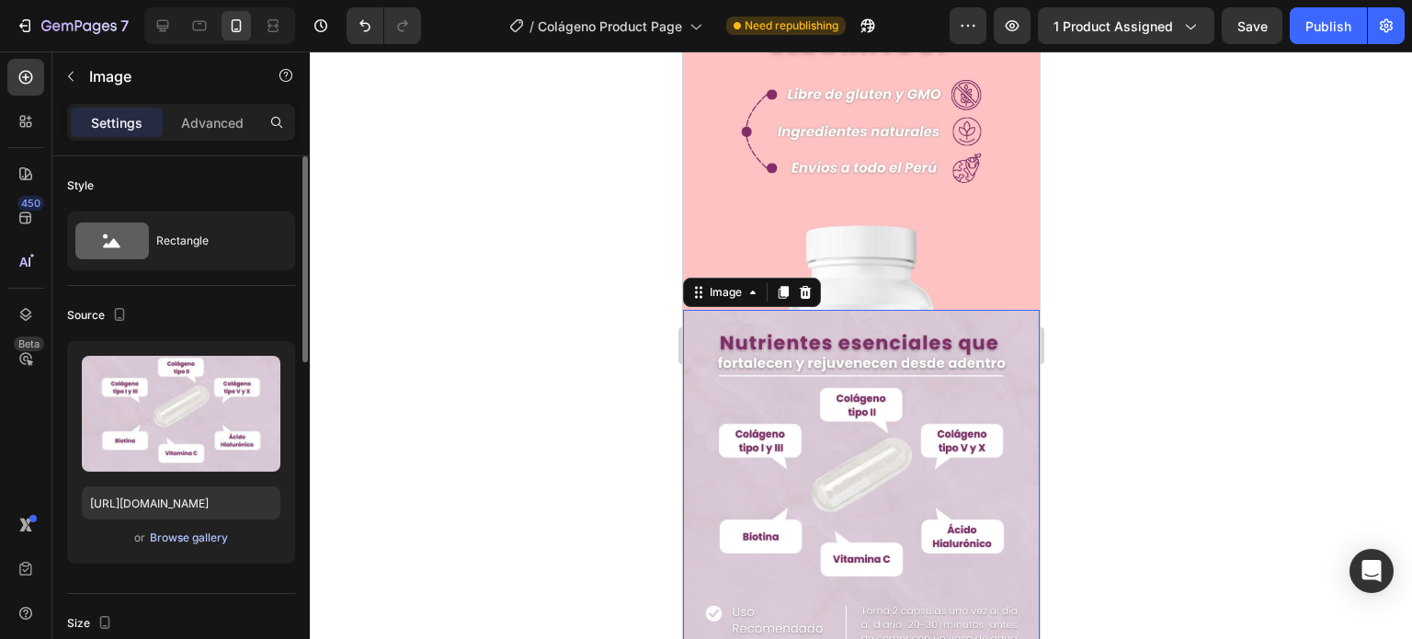
click at [211, 532] on div "Browse gallery" at bounding box center [189, 537] width 78 height 17
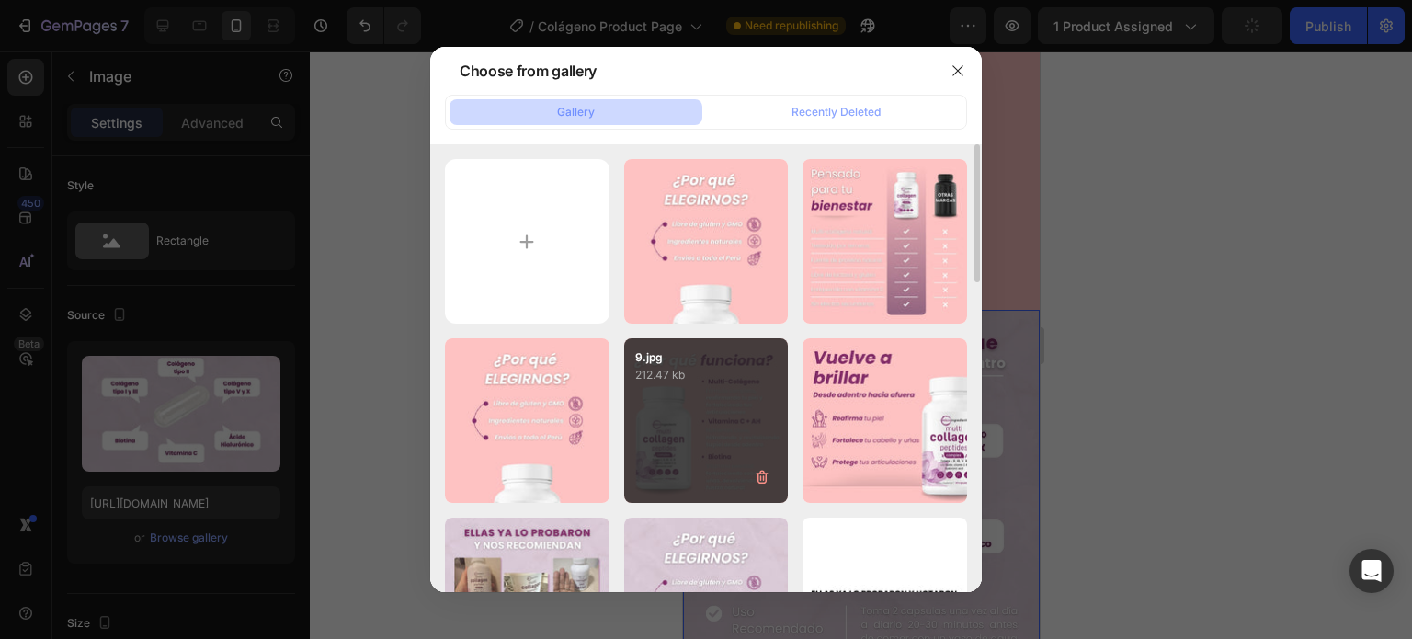
scroll to position [92, 0]
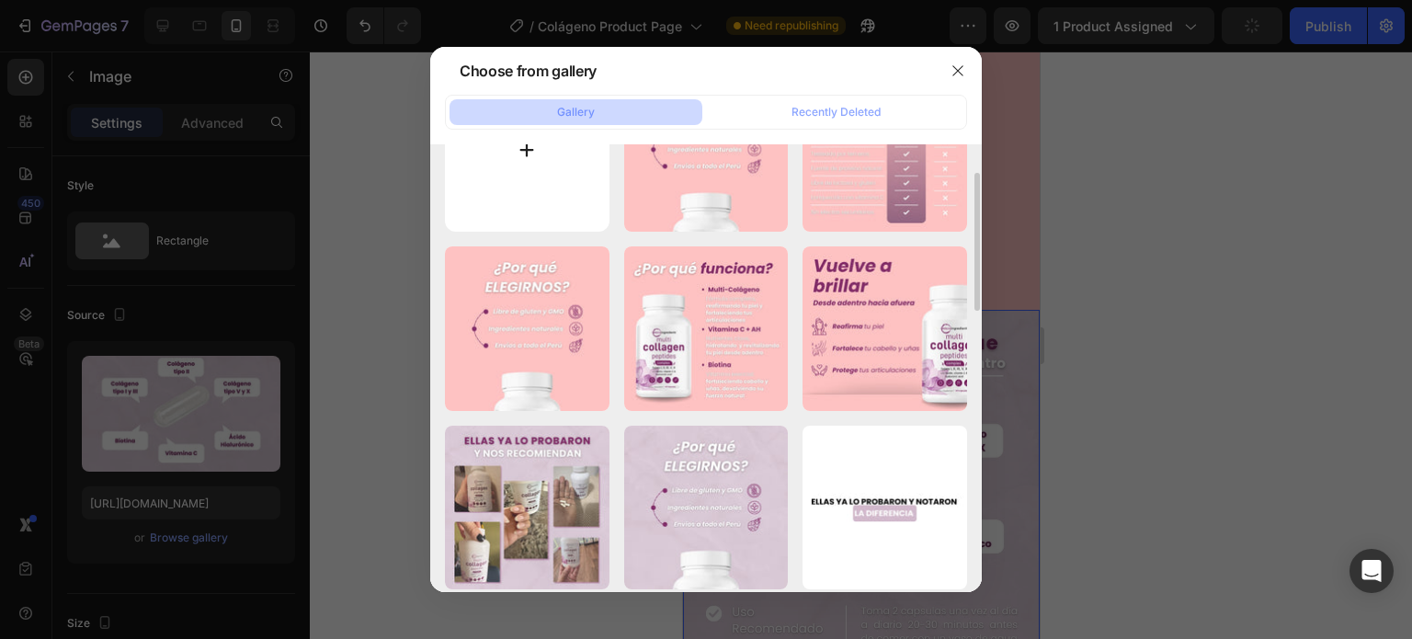
click at [548, 220] on input "file" at bounding box center [527, 149] width 165 height 165
type input "C:\fakepath\13.jpg"
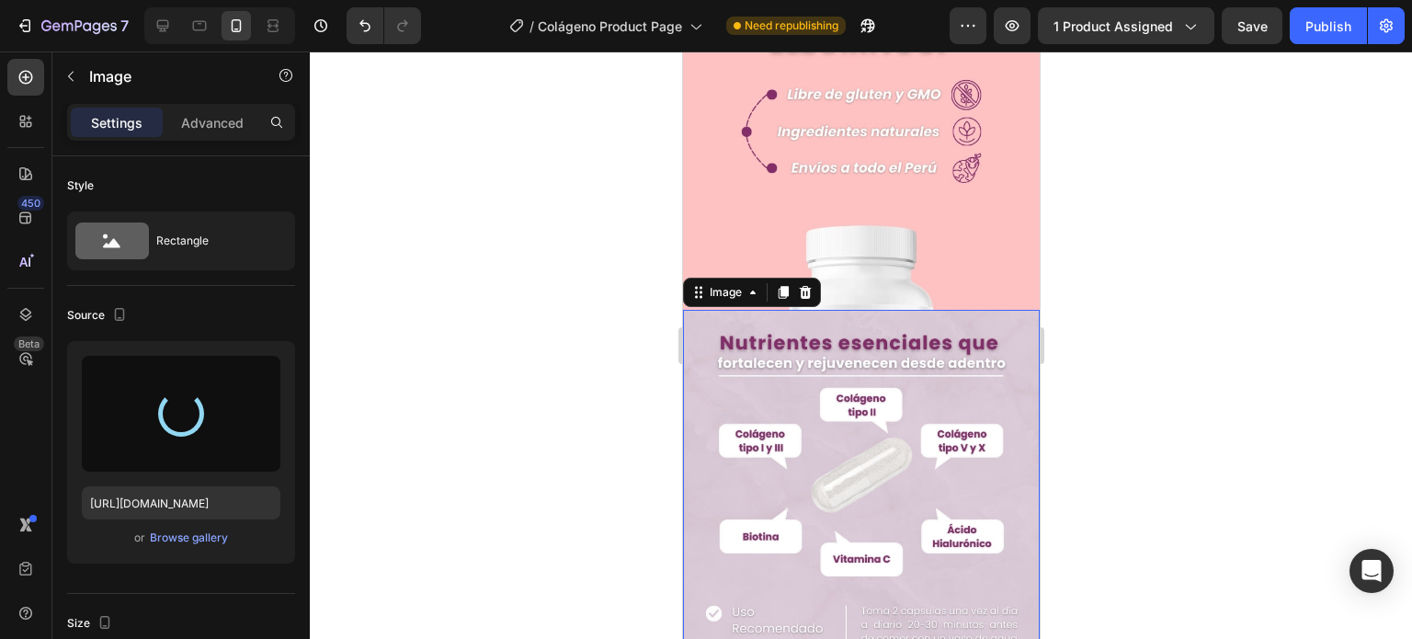
type input "[URL][DOMAIN_NAME]"
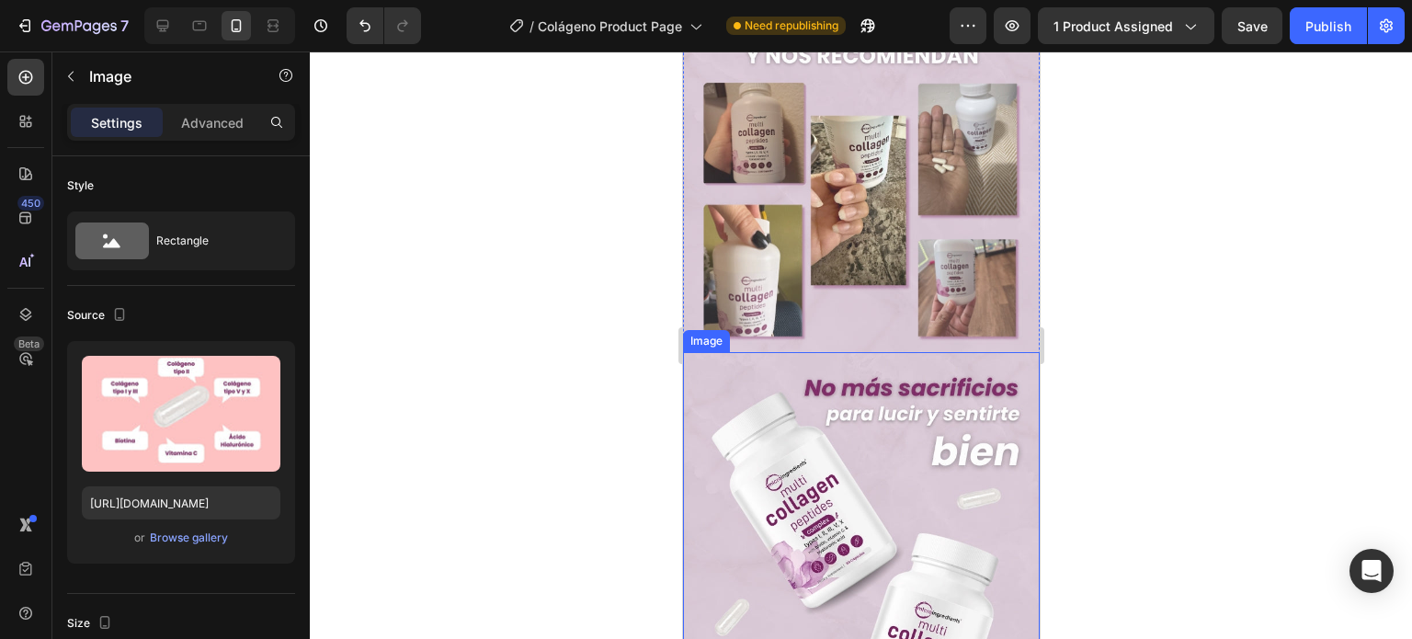
scroll to position [3401, 0]
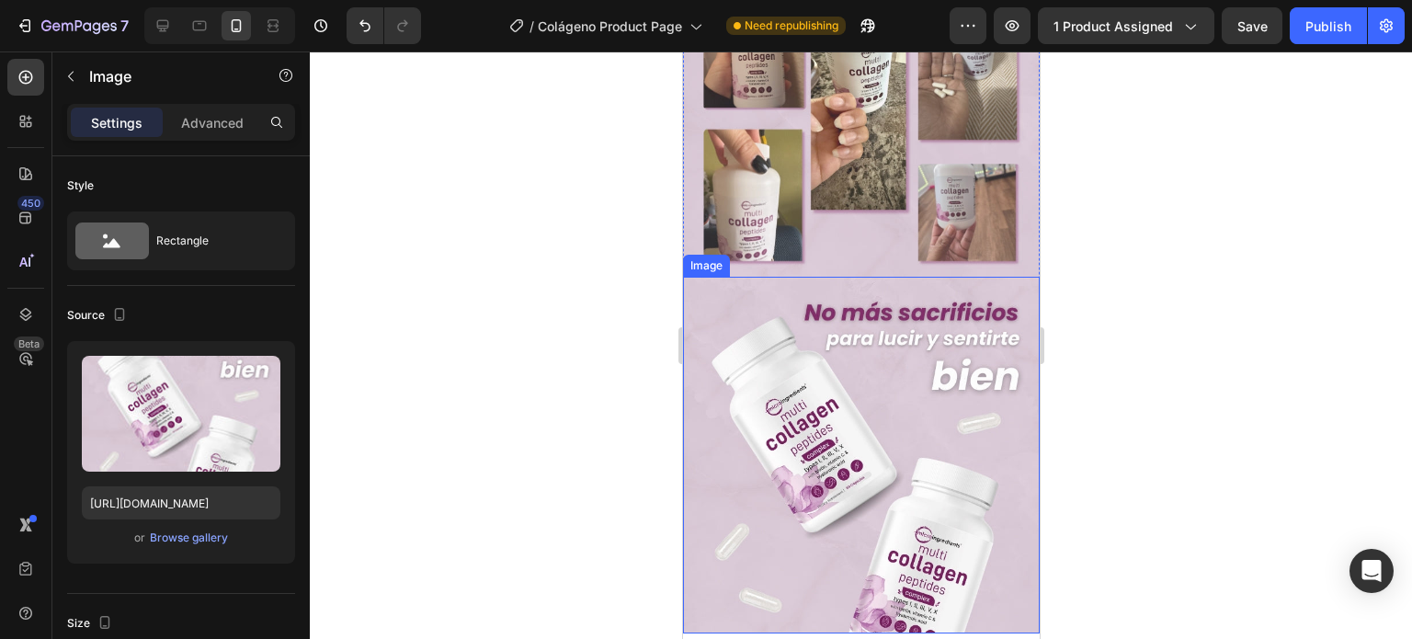
click at [795, 330] on img at bounding box center [860, 455] width 357 height 357
click at [176, 531] on div "Browse gallery" at bounding box center [189, 537] width 78 height 17
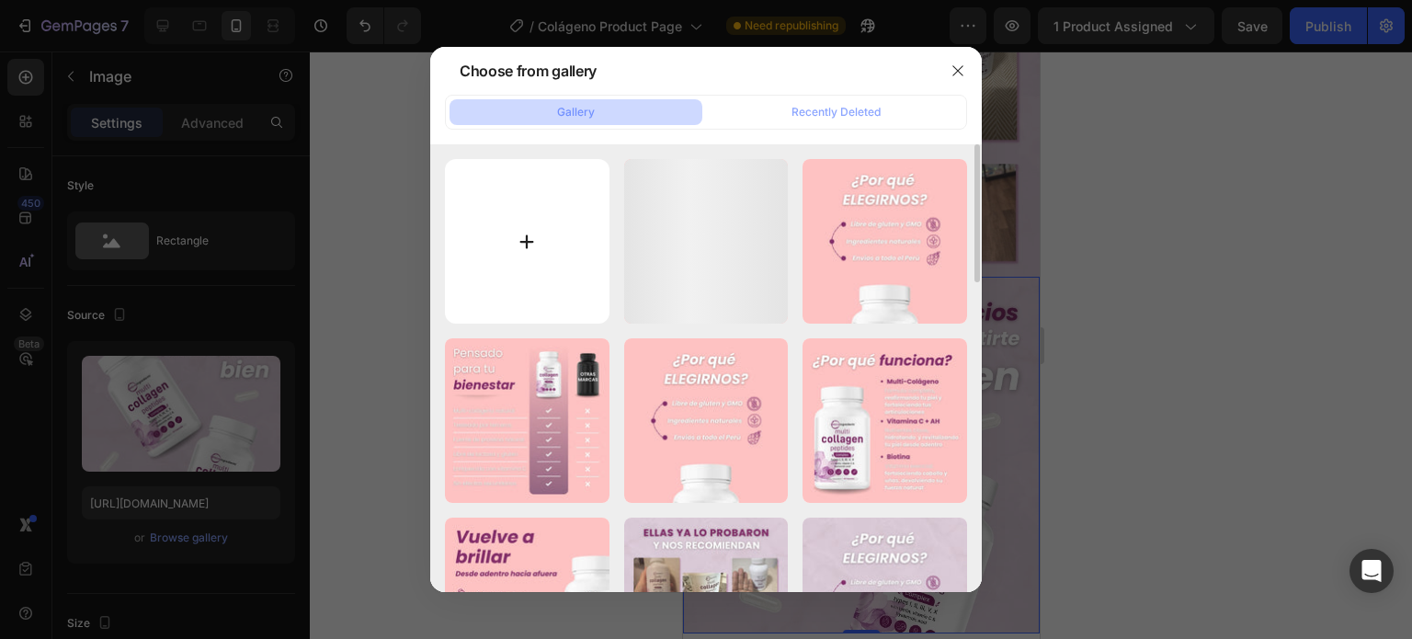
click at [515, 267] on input "file" at bounding box center [527, 241] width 165 height 165
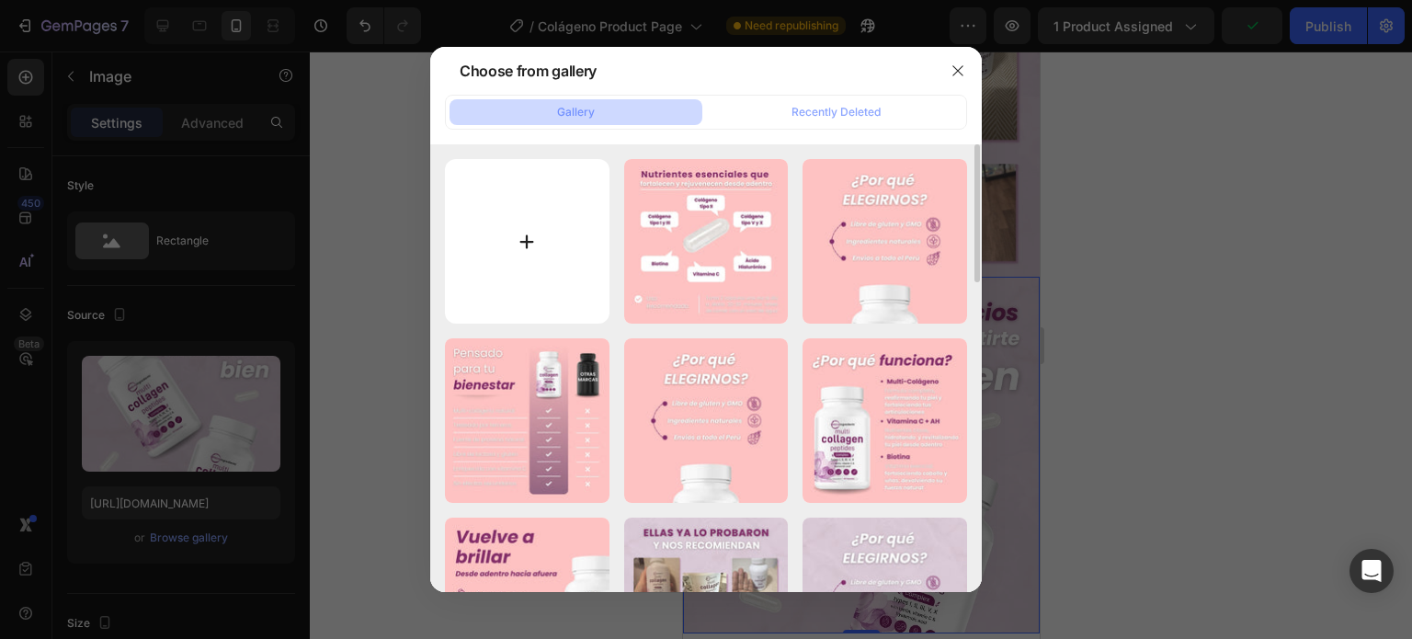
type input "C:\fakepath\15.jpg"
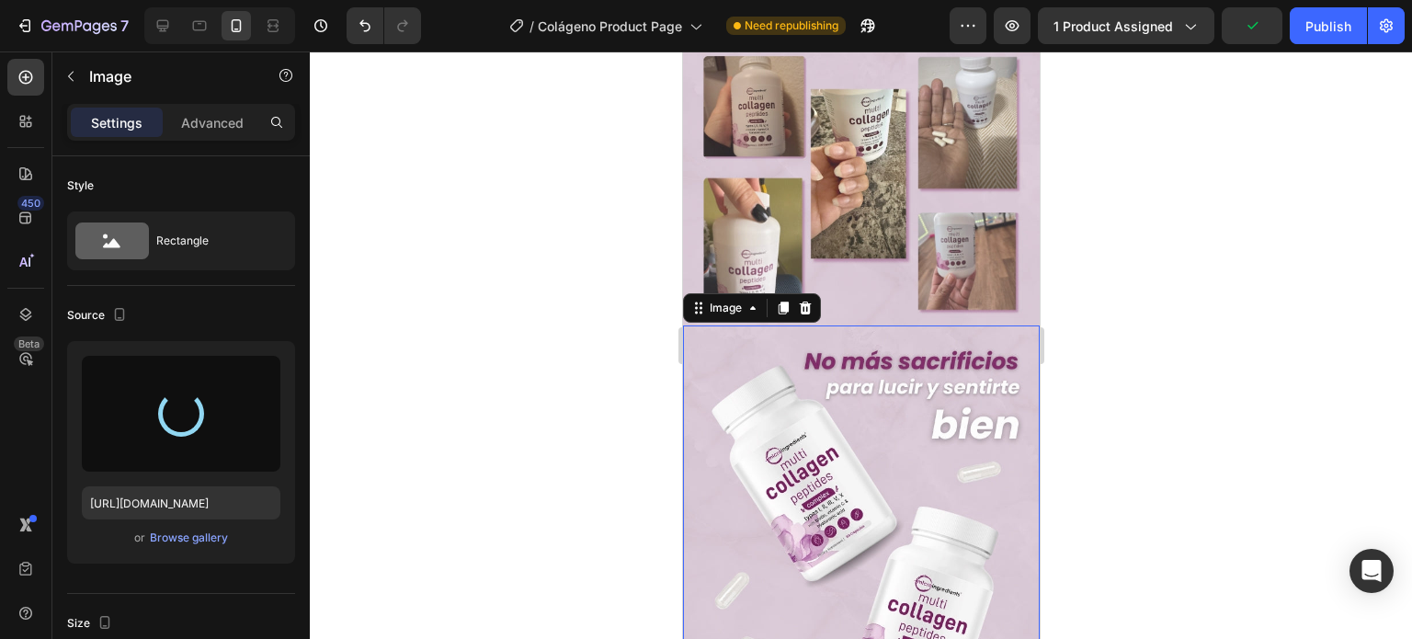
scroll to position [3125, 0]
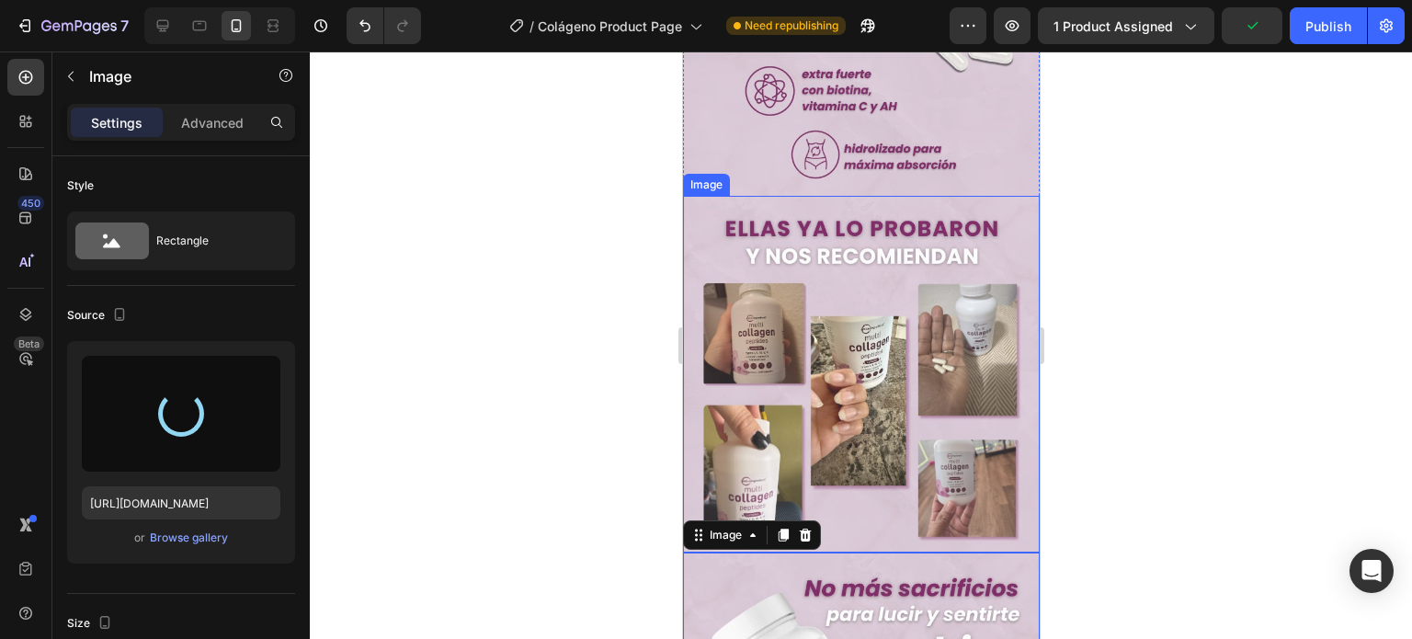
click at [792, 238] on img at bounding box center [860, 374] width 357 height 357
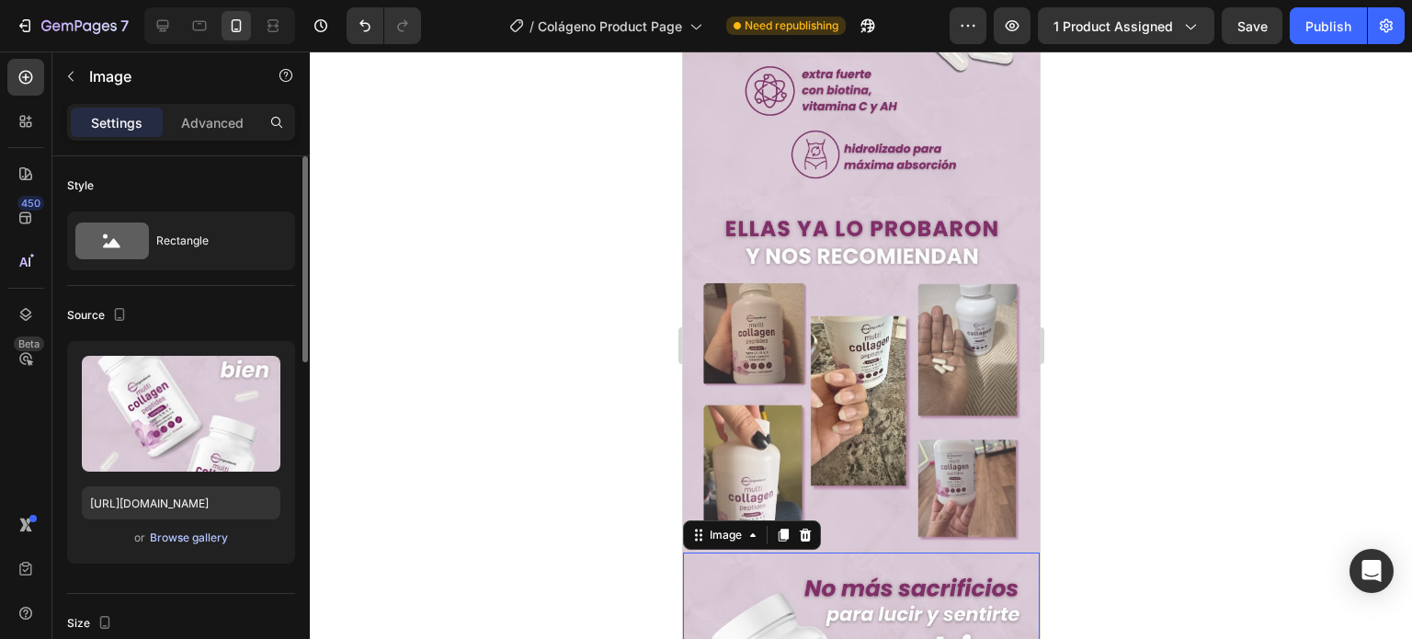
click at [189, 532] on div "Browse gallery" at bounding box center [189, 537] width 78 height 17
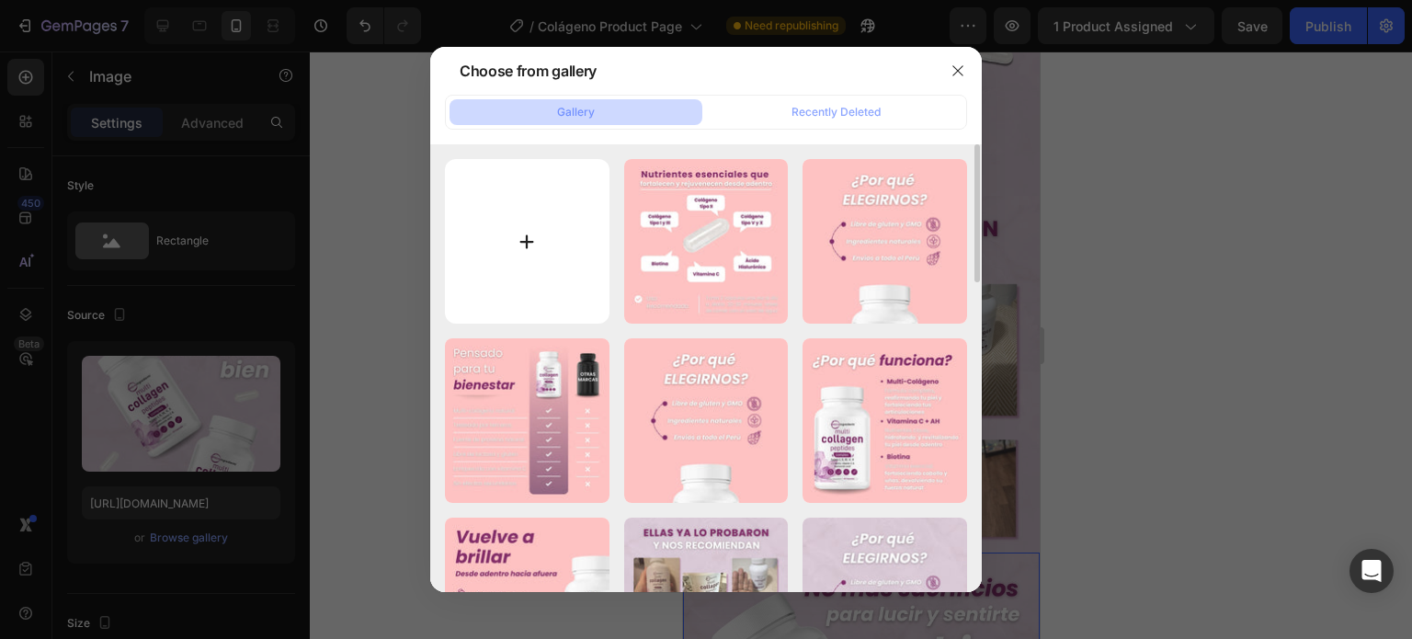
click at [474, 242] on input "file" at bounding box center [527, 241] width 165 height 165
type input "C:\fakepath\15.jpg"
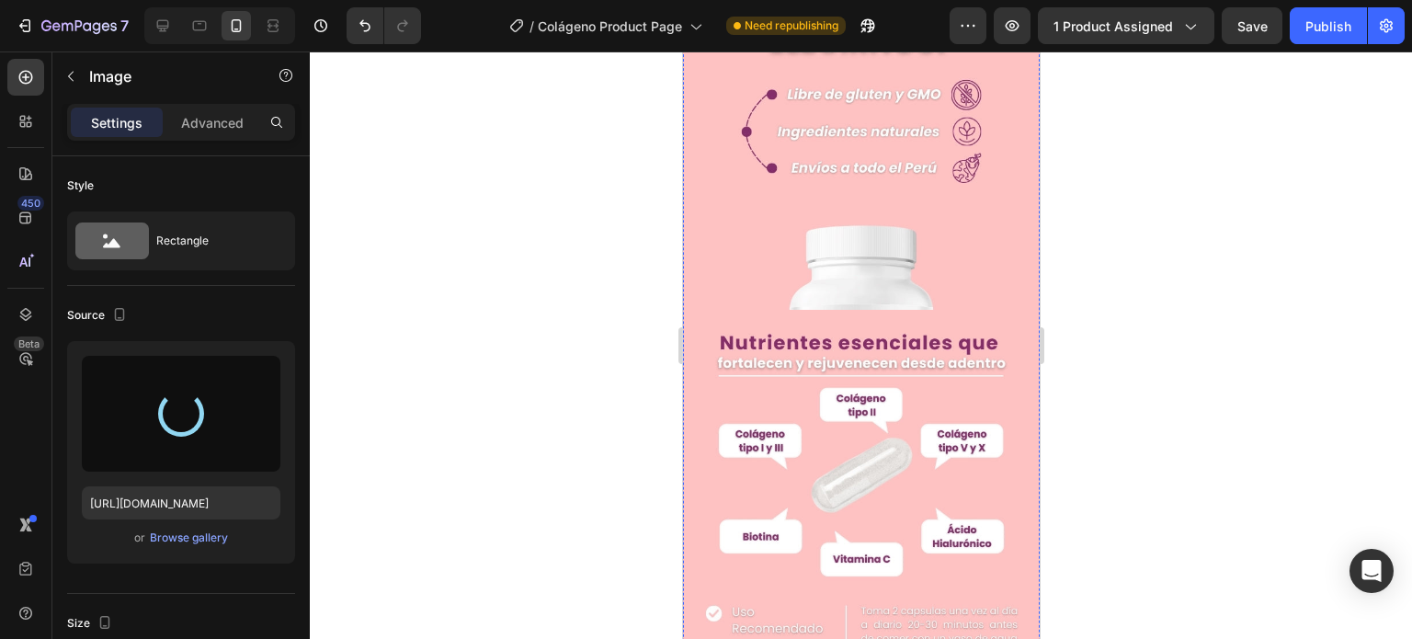
type input "[URL][DOMAIN_NAME]"
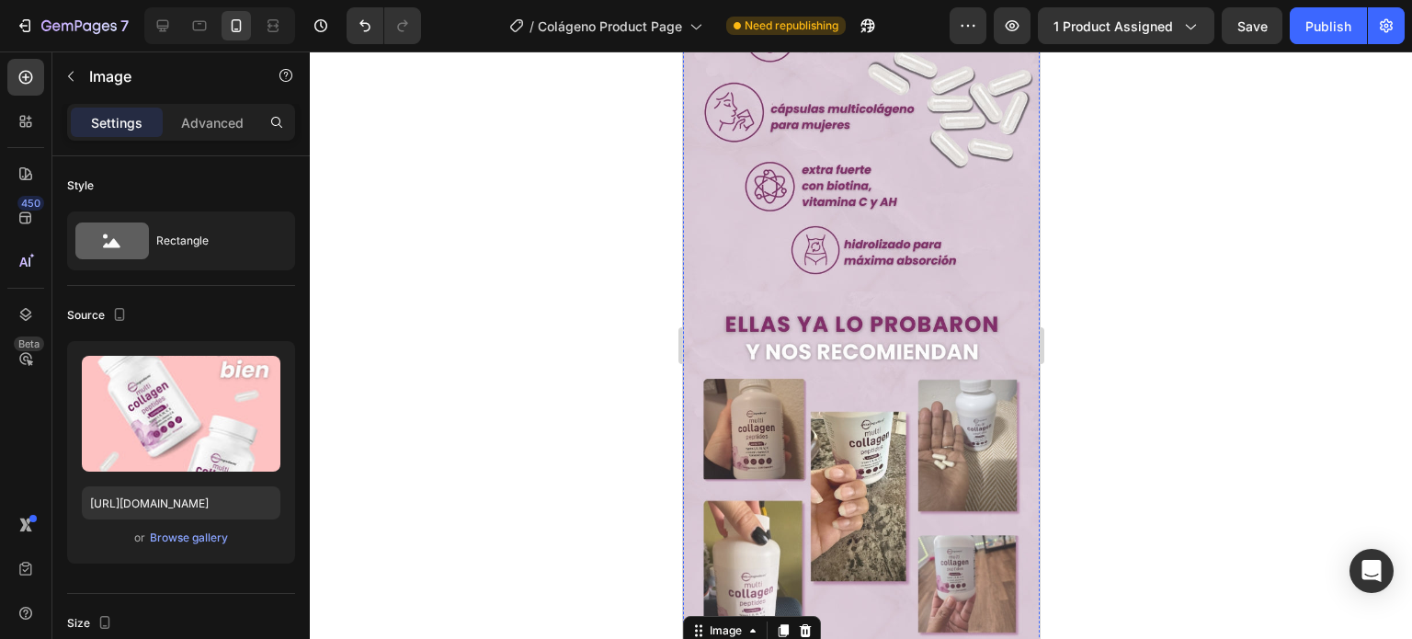
scroll to position [3033, 0]
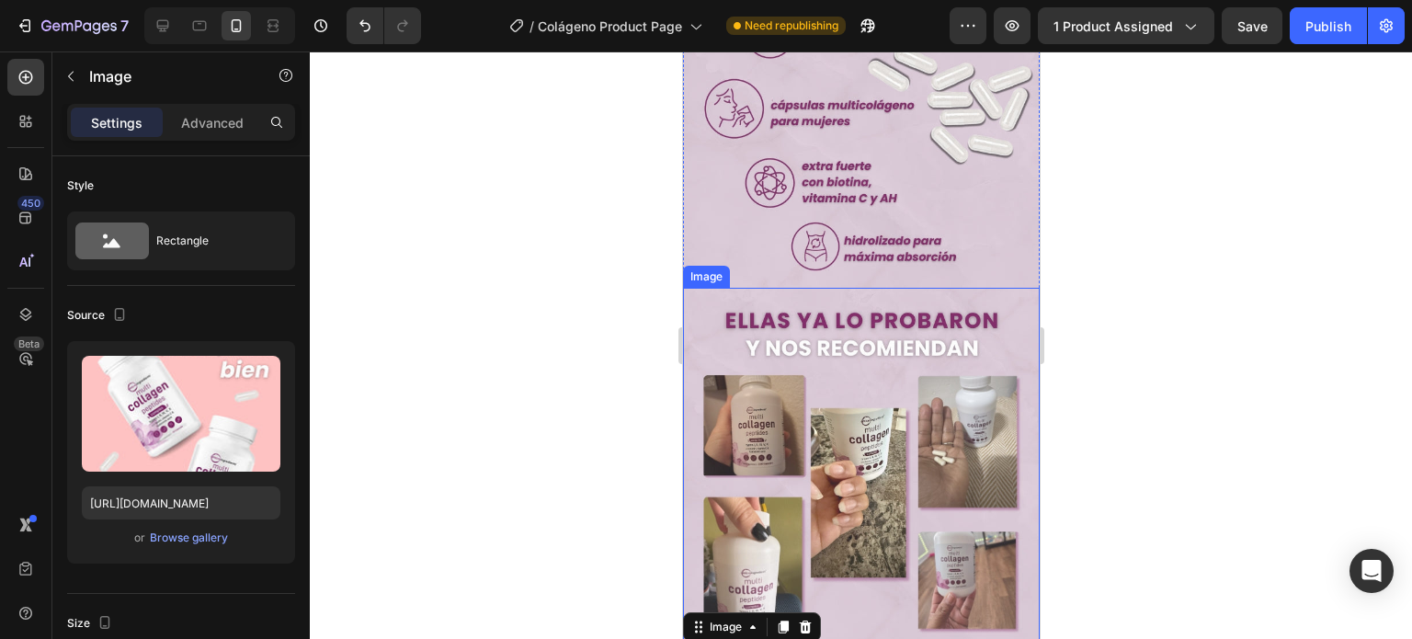
click at [864, 363] on img at bounding box center [860, 466] width 357 height 357
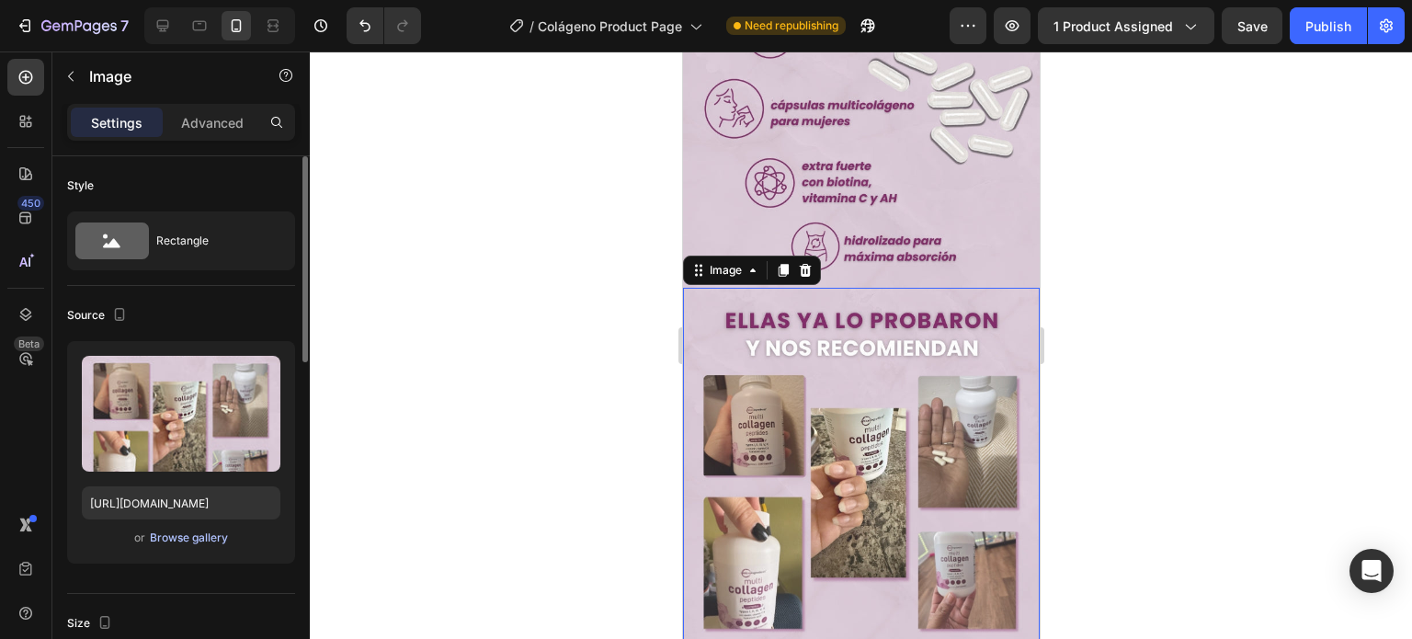
click at [193, 539] on div "Browse gallery" at bounding box center [189, 537] width 78 height 17
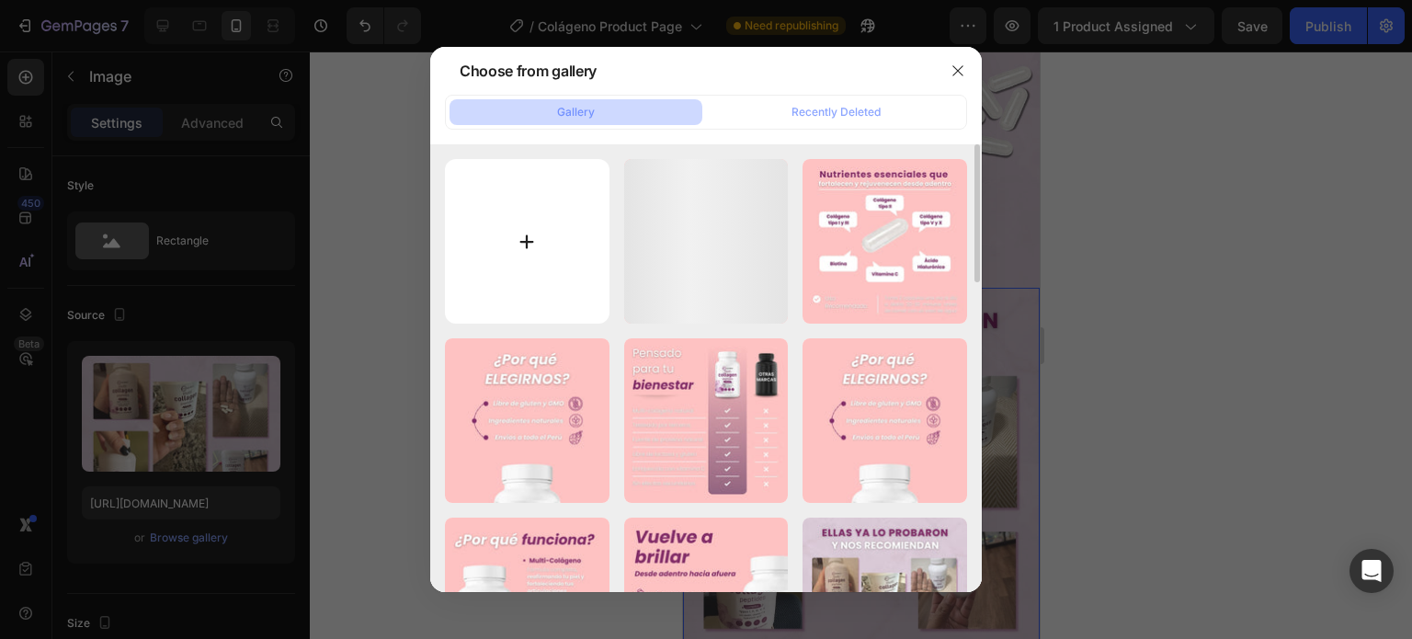
click at [508, 290] on input "file" at bounding box center [527, 241] width 165 height 165
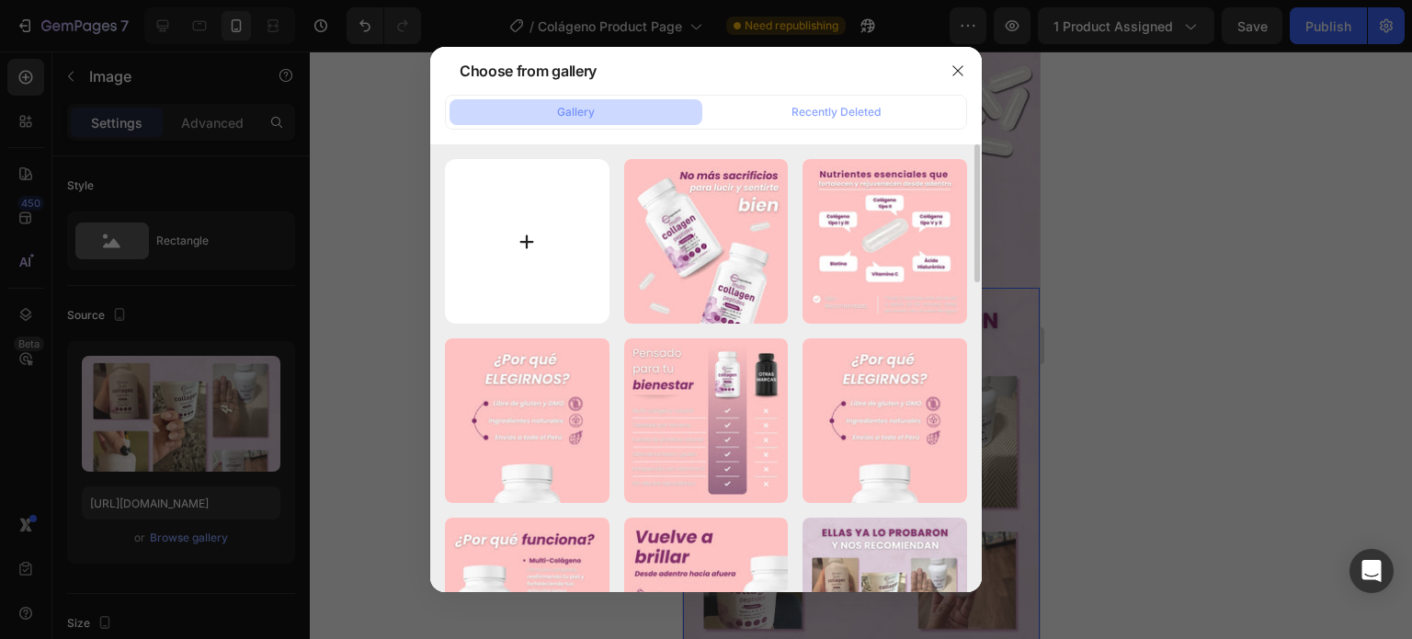
type input "C:\fakepath\21.jpg"
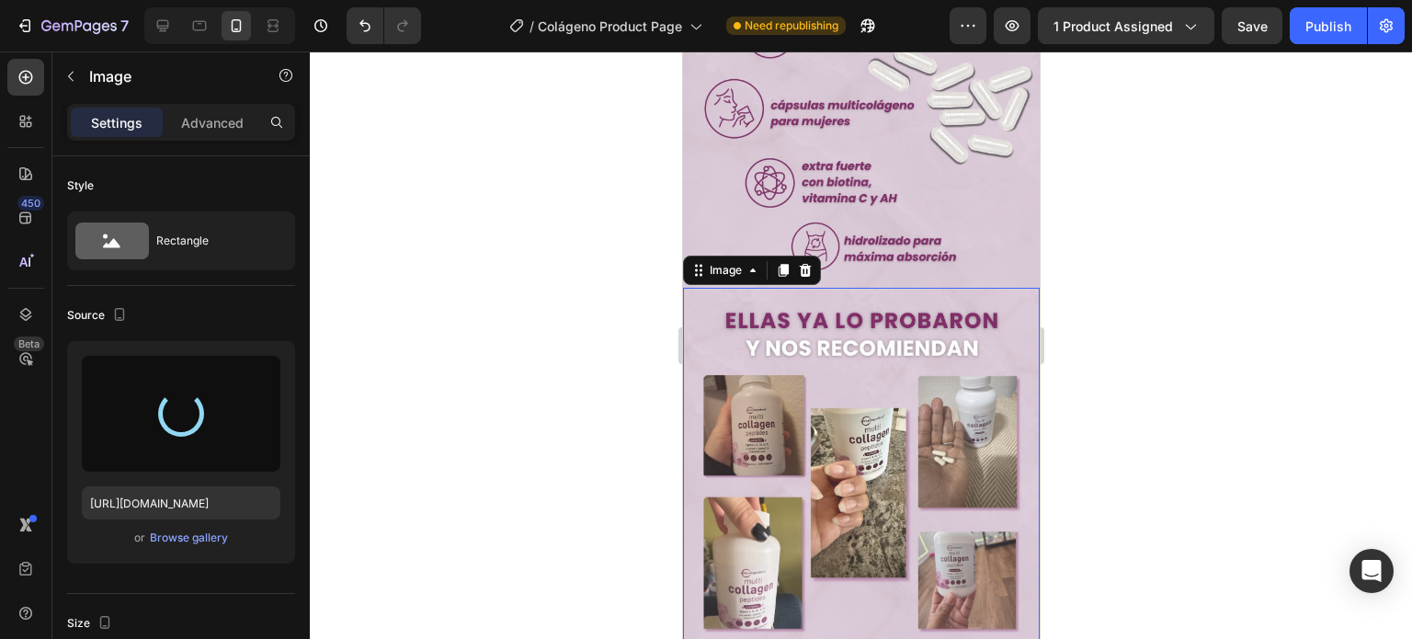
type input "[URL][DOMAIN_NAME]"
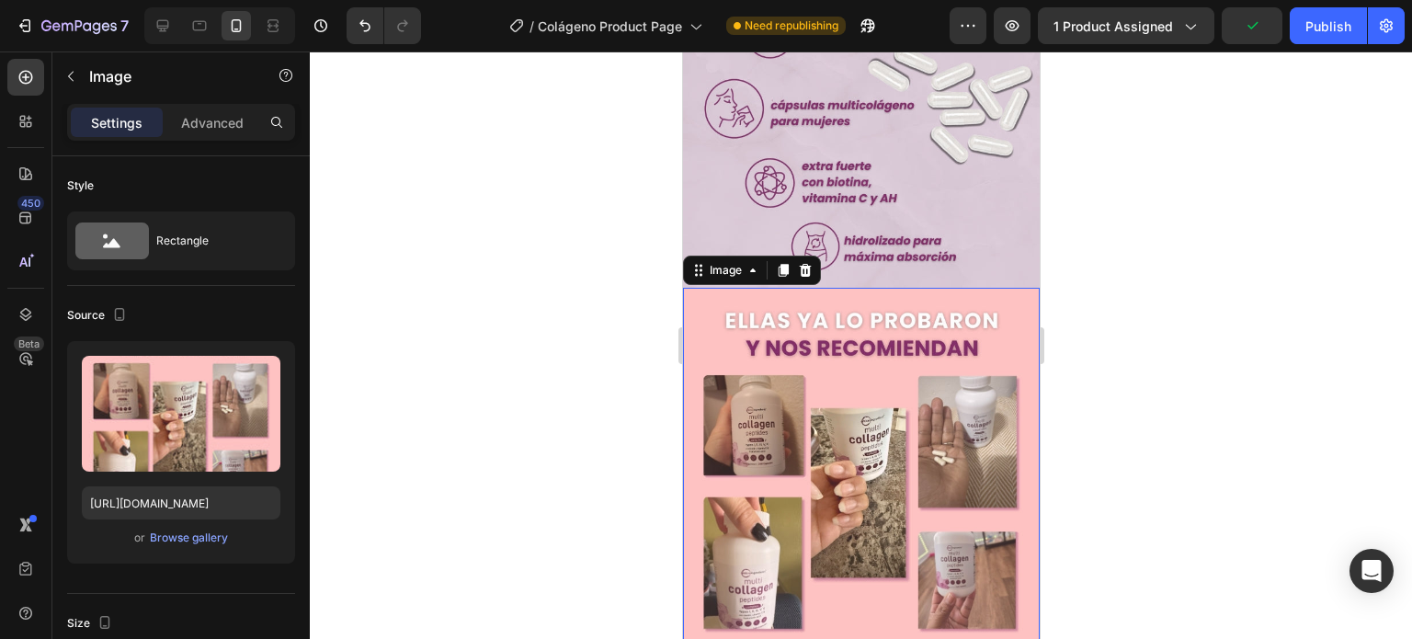
click at [1103, 281] on div at bounding box center [861, 344] width 1102 height 587
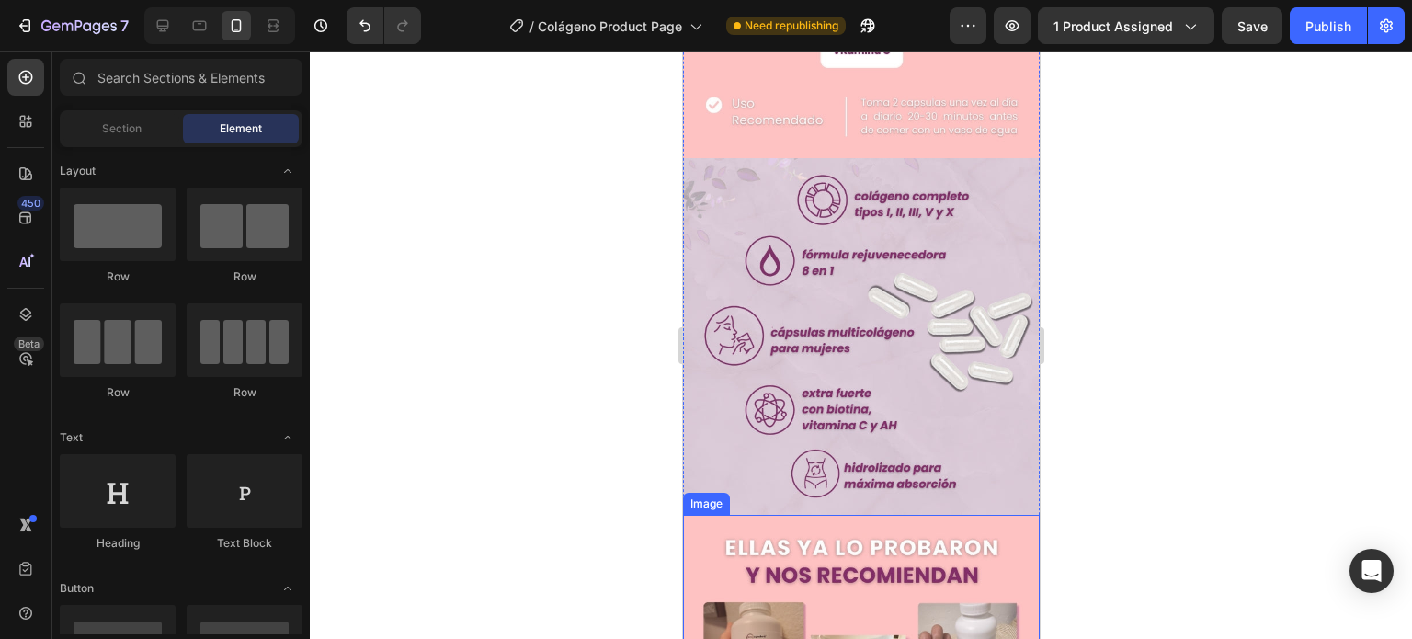
scroll to position [2665, 0]
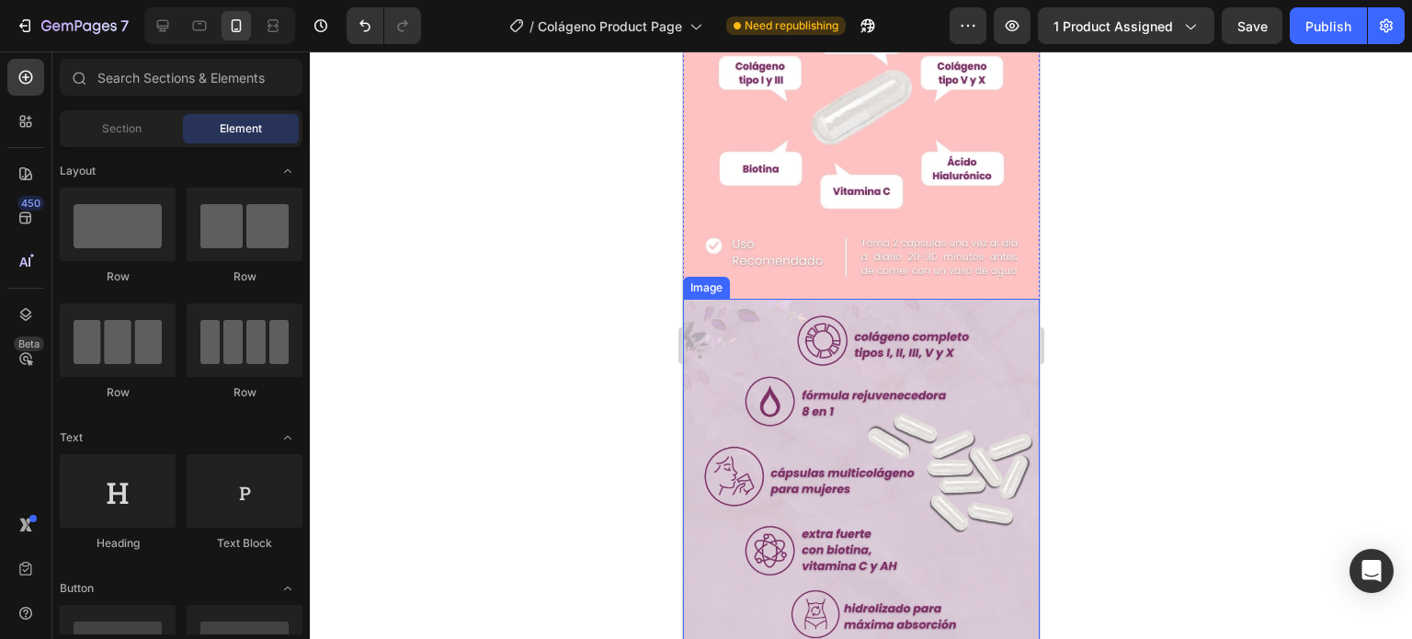
click at [914, 310] on img at bounding box center [860, 477] width 357 height 357
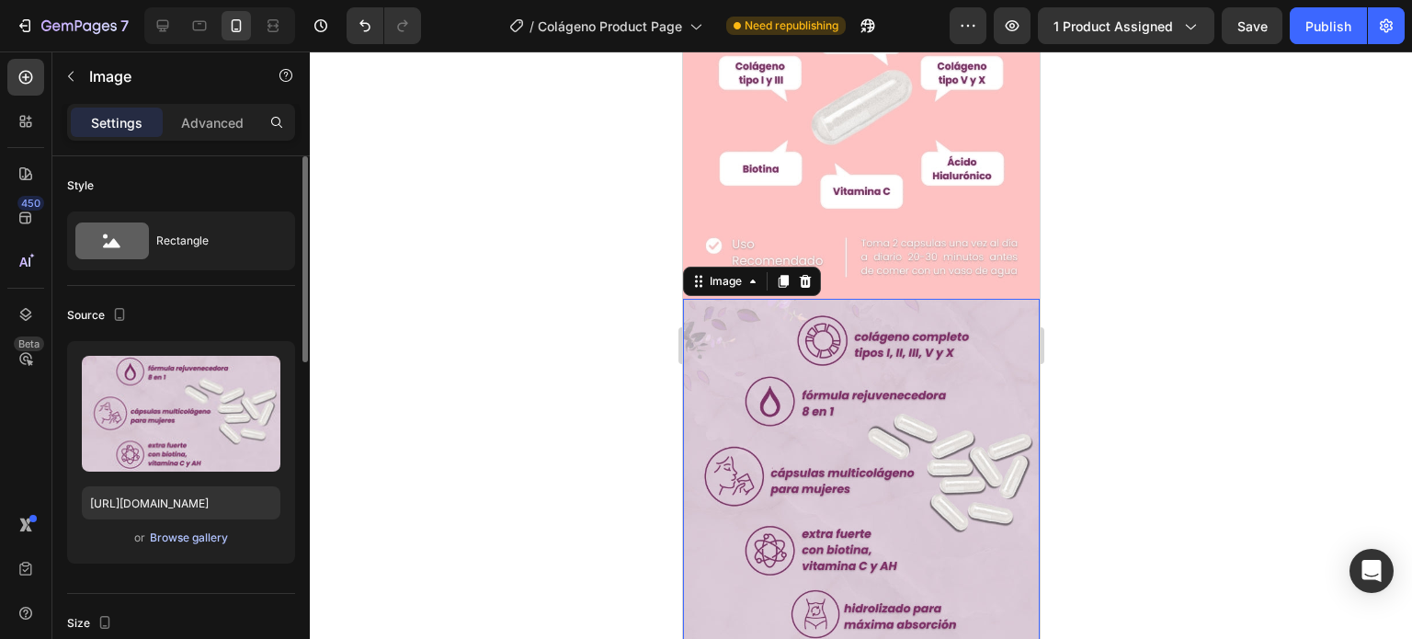
click at [188, 536] on div "Browse gallery" at bounding box center [189, 537] width 78 height 17
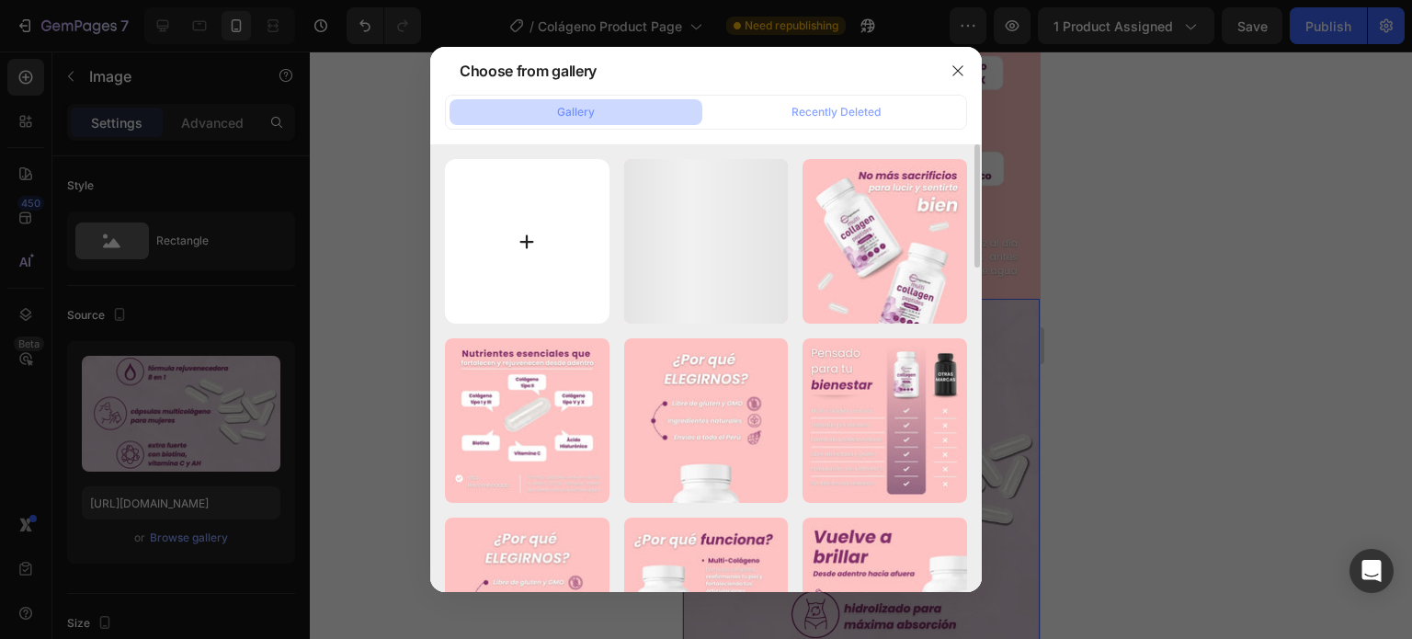
click at [505, 250] on input "file" at bounding box center [527, 241] width 165 height 165
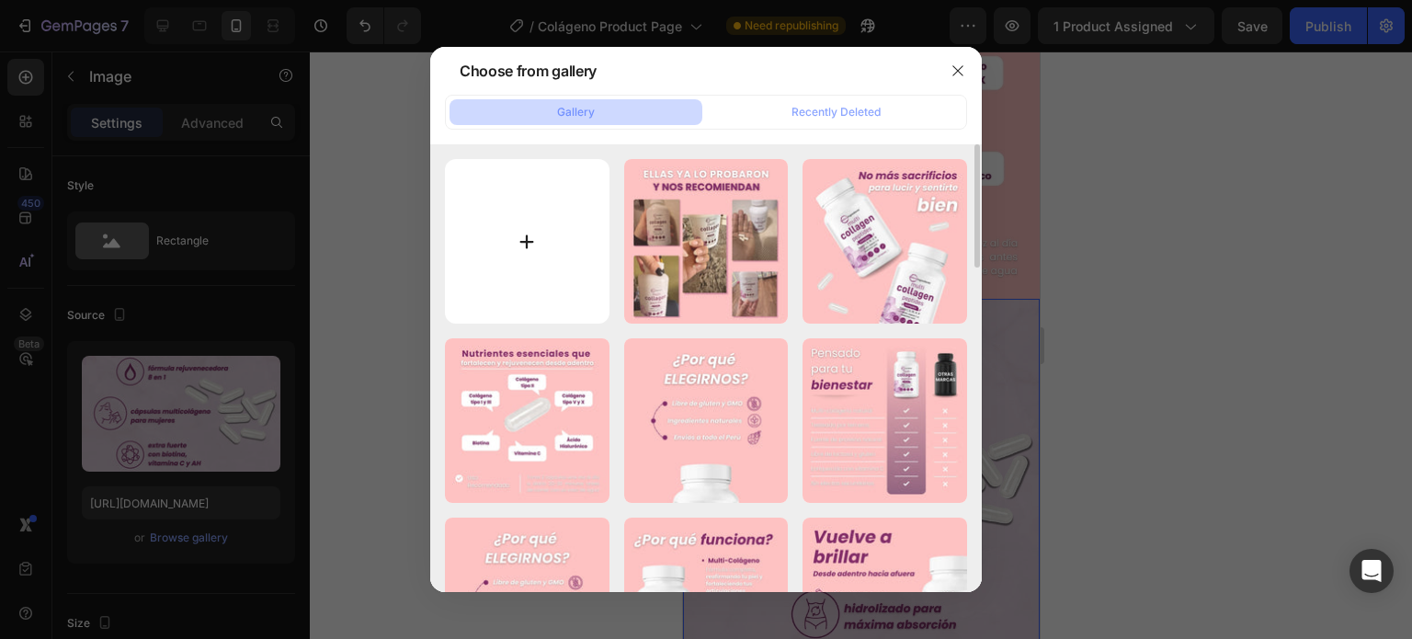
type input "C:\fakepath\17.jpg"
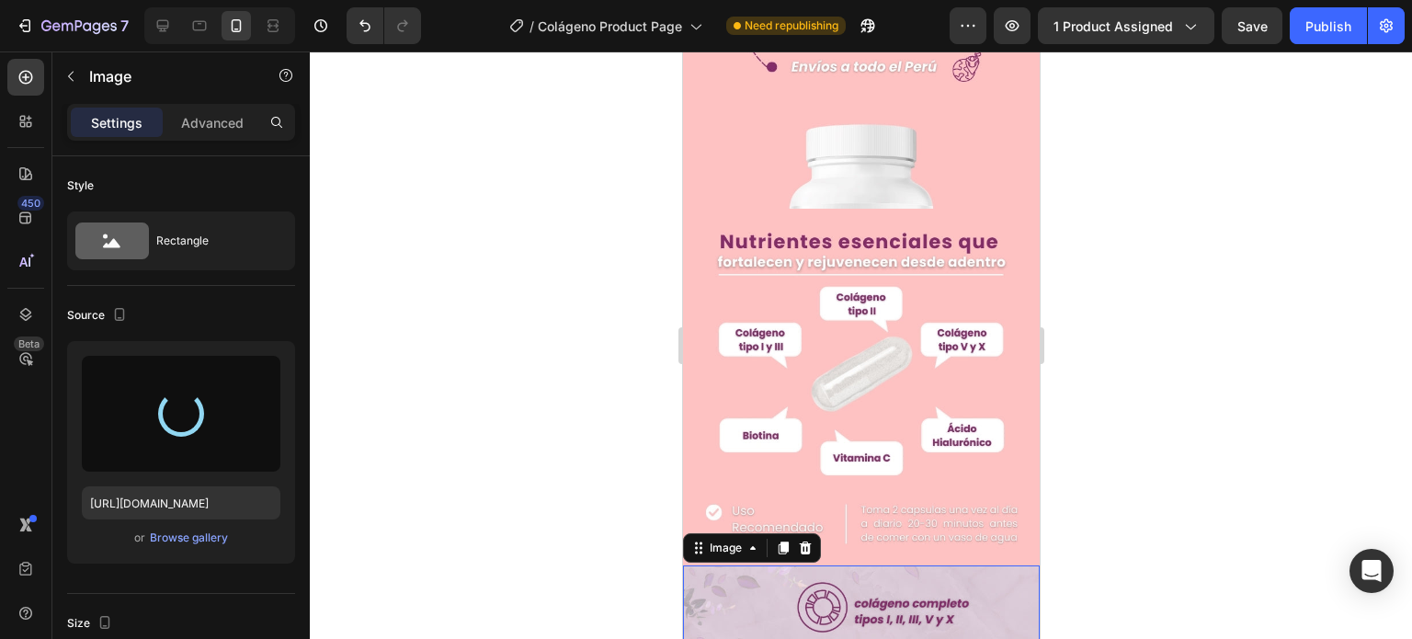
scroll to position [2298, 0]
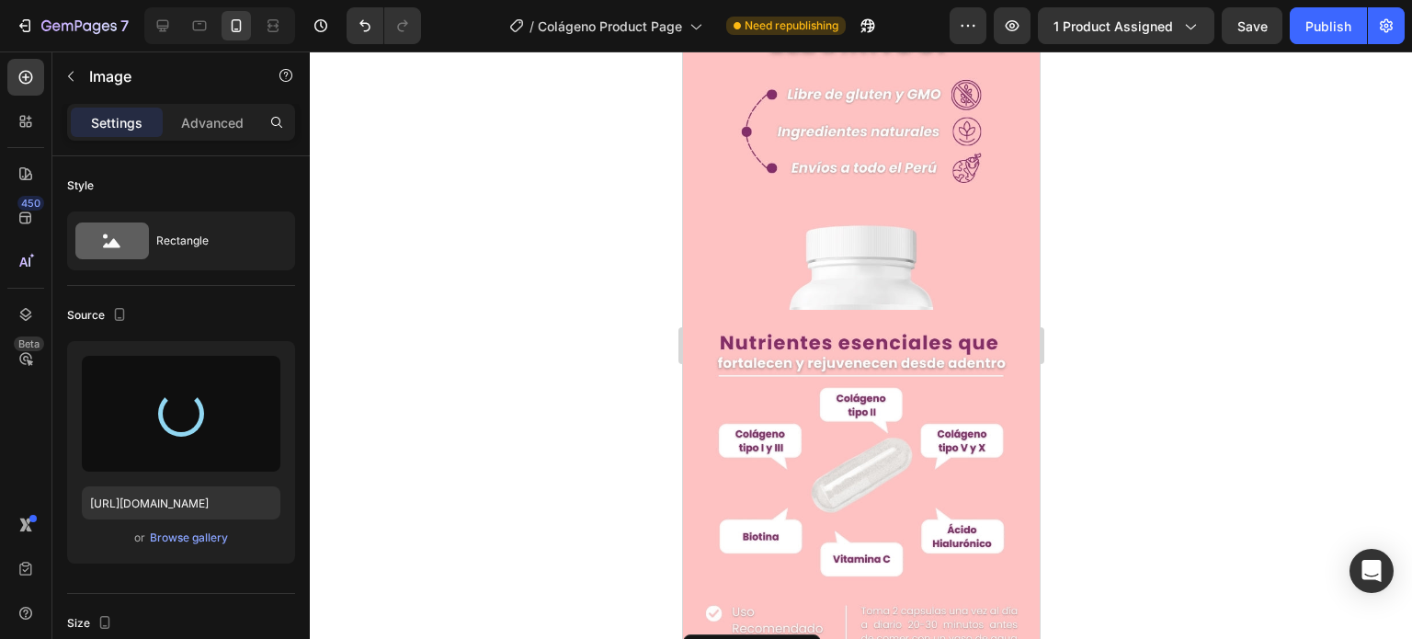
type input "[URL][DOMAIN_NAME]"
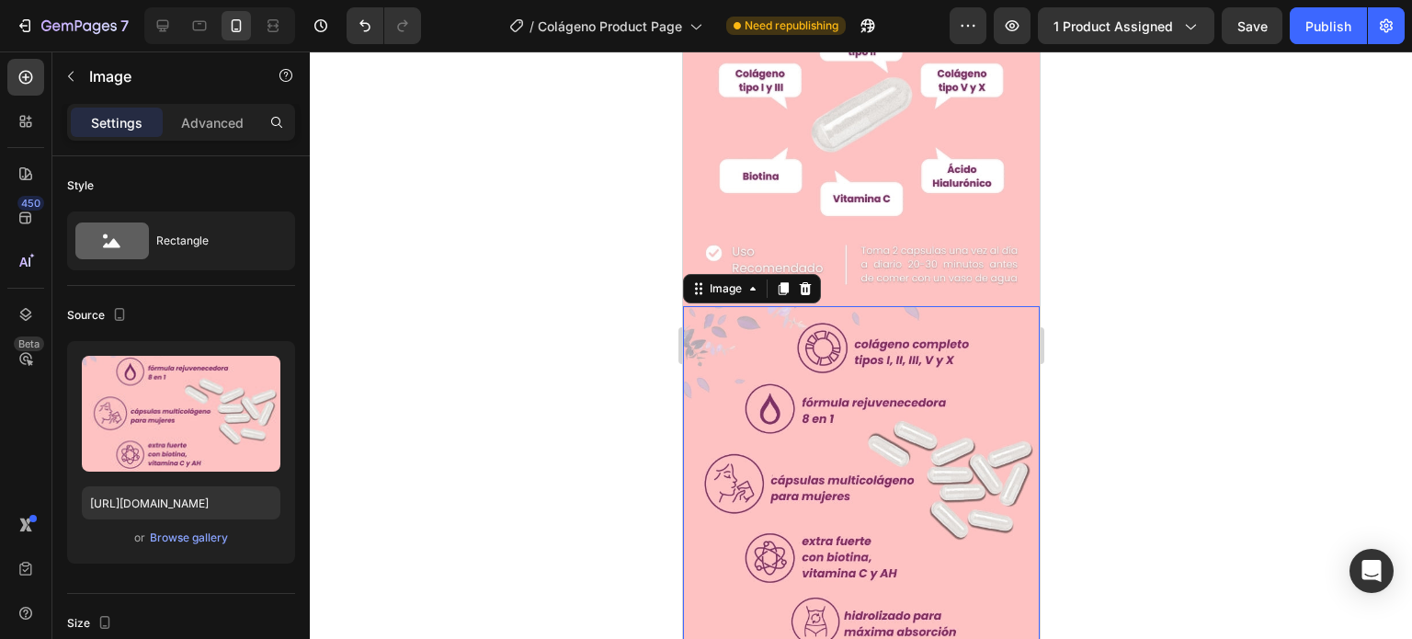
scroll to position [2665, 0]
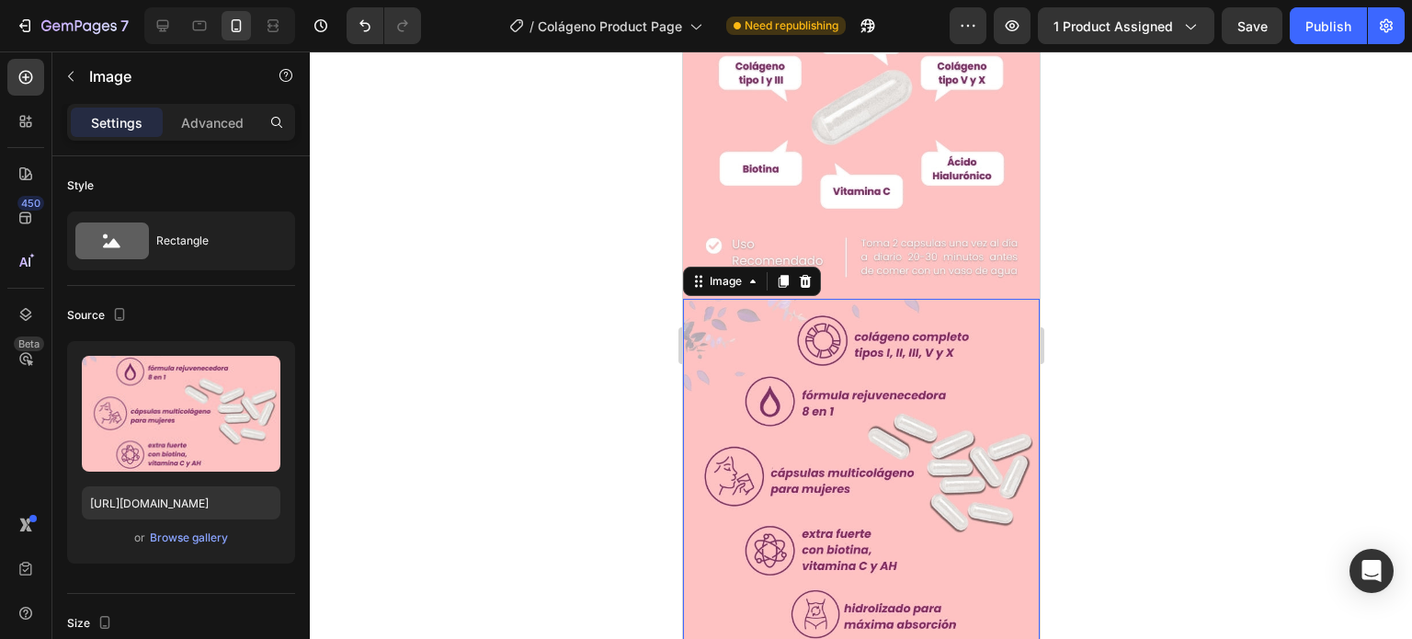
click at [1087, 322] on div at bounding box center [861, 344] width 1102 height 587
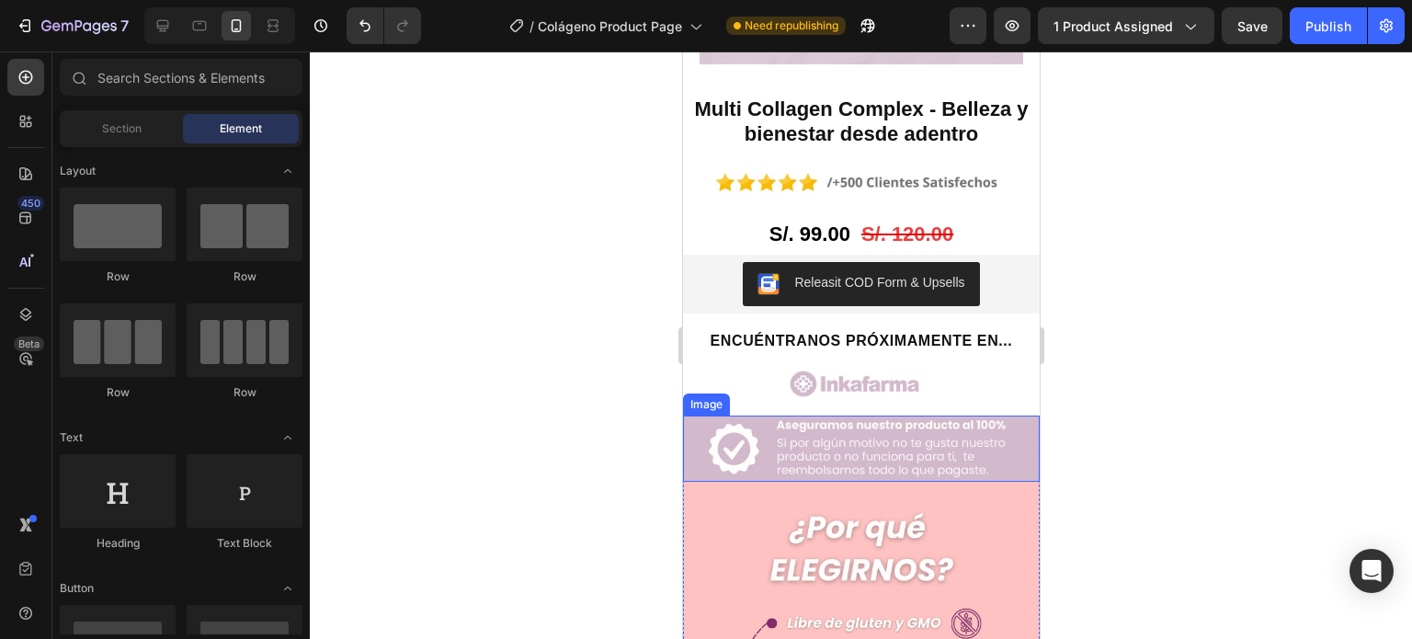
scroll to position [1838, 0]
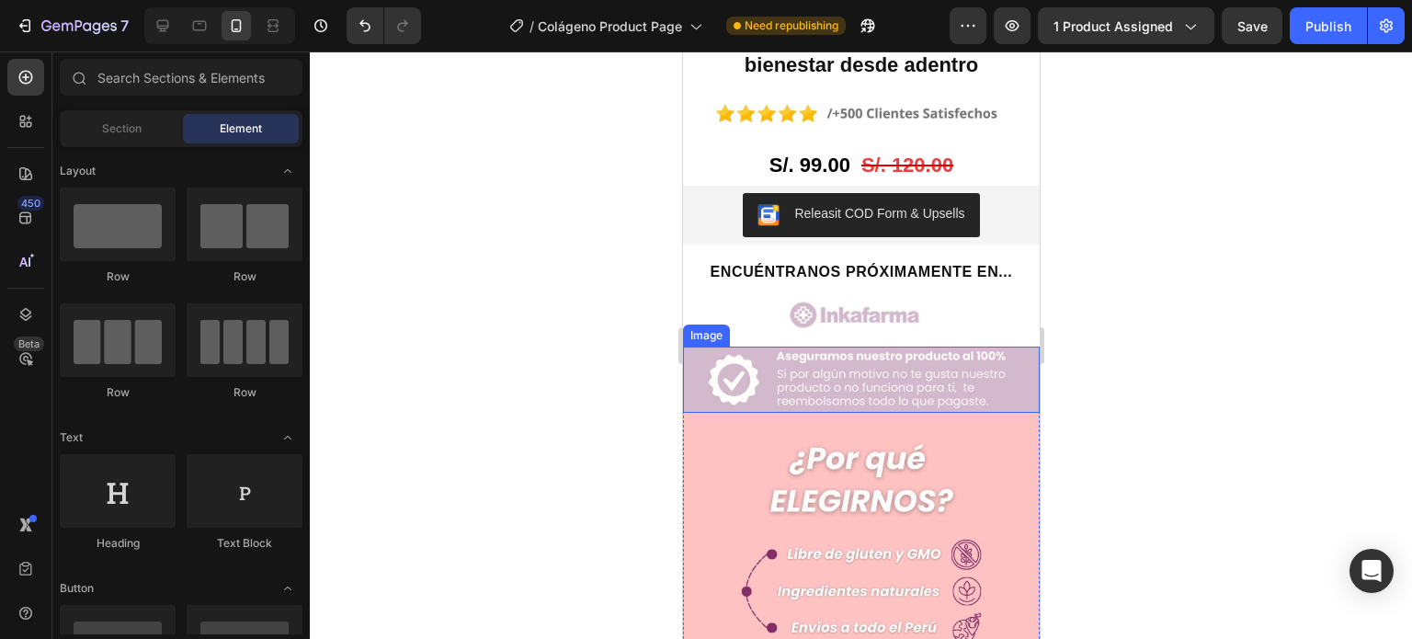
click at [740, 347] on img at bounding box center [860, 380] width 357 height 66
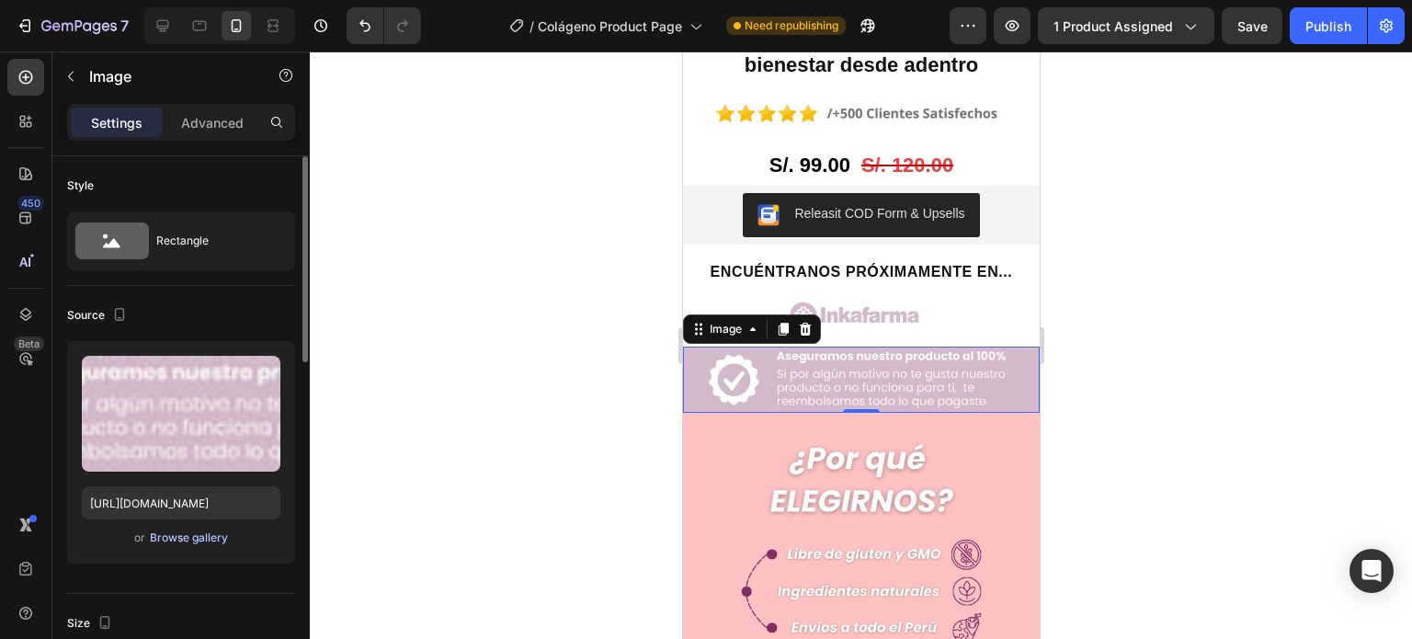
click at [180, 531] on div "Browse gallery" at bounding box center [189, 537] width 78 height 17
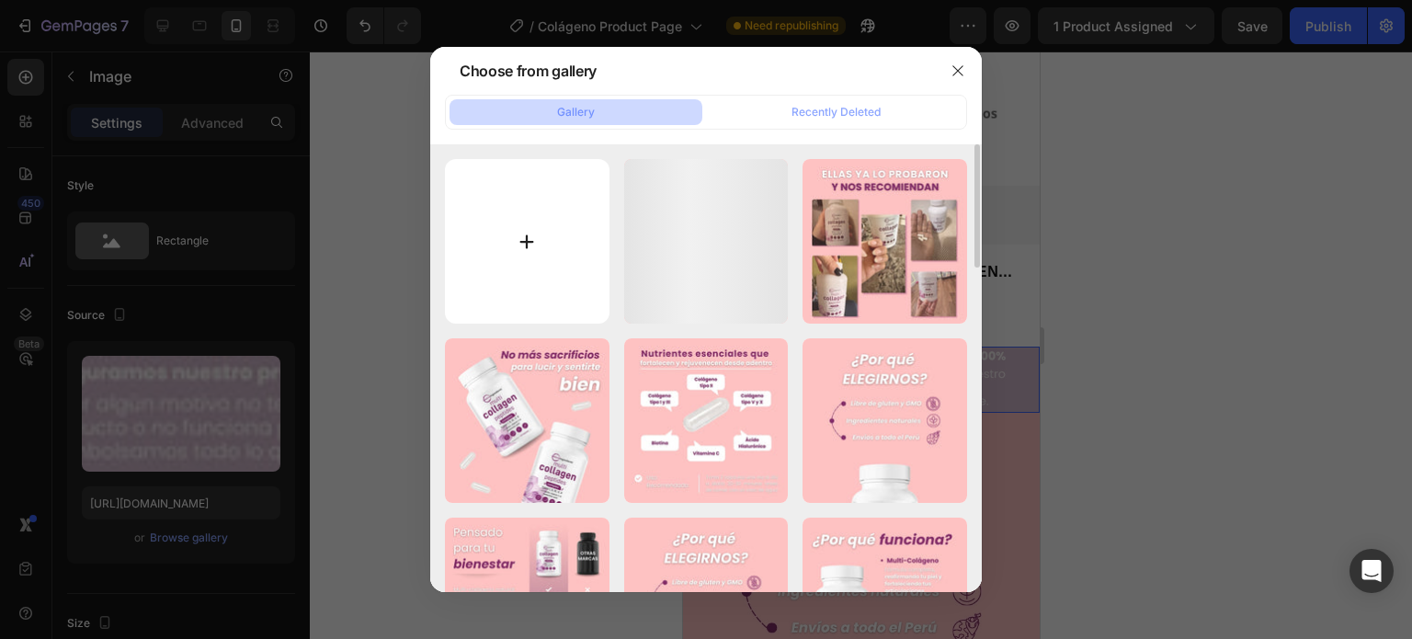
click at [506, 260] on input "file" at bounding box center [527, 241] width 165 height 165
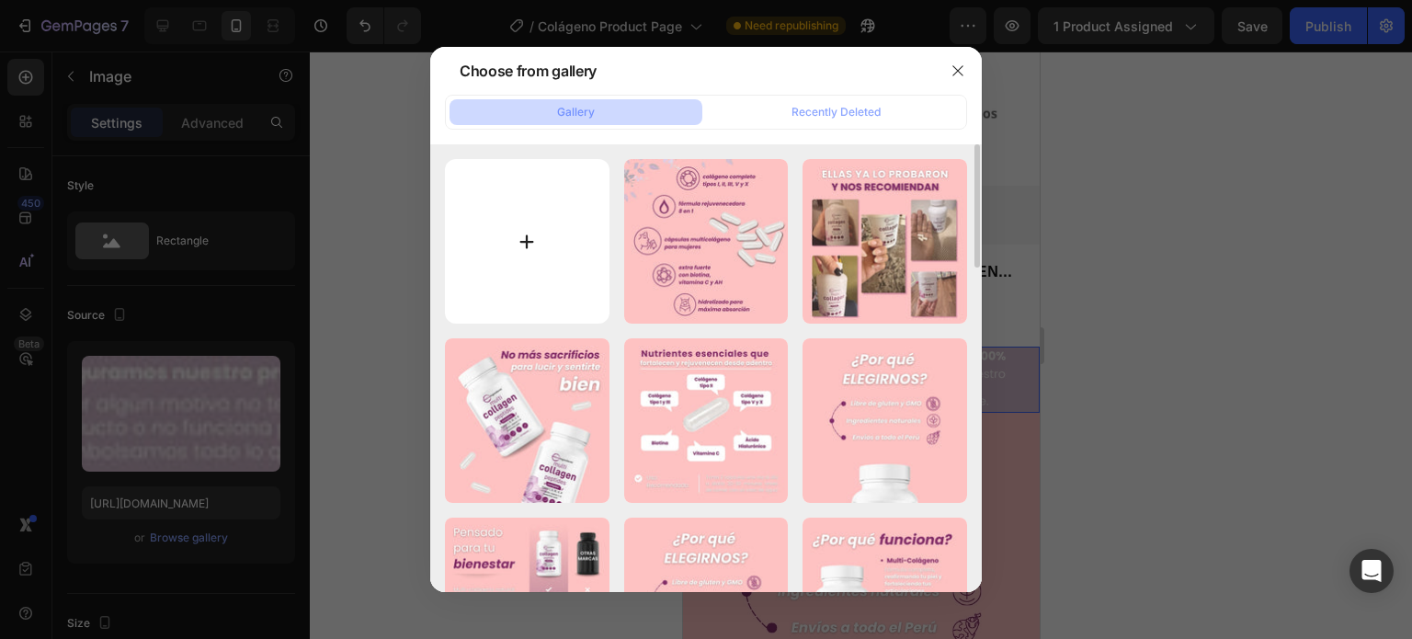
type input "C:\fakepath\Boton de compras y logos .jpg"
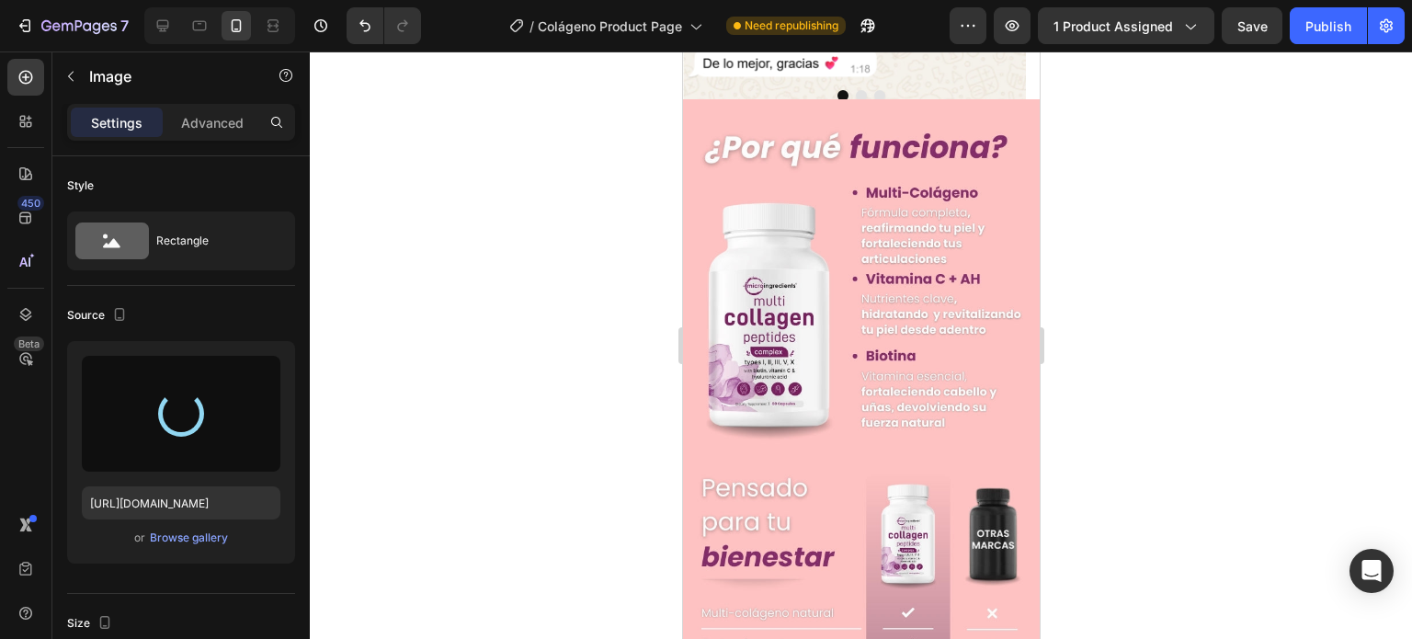
type input "[URL][DOMAIN_NAME]"
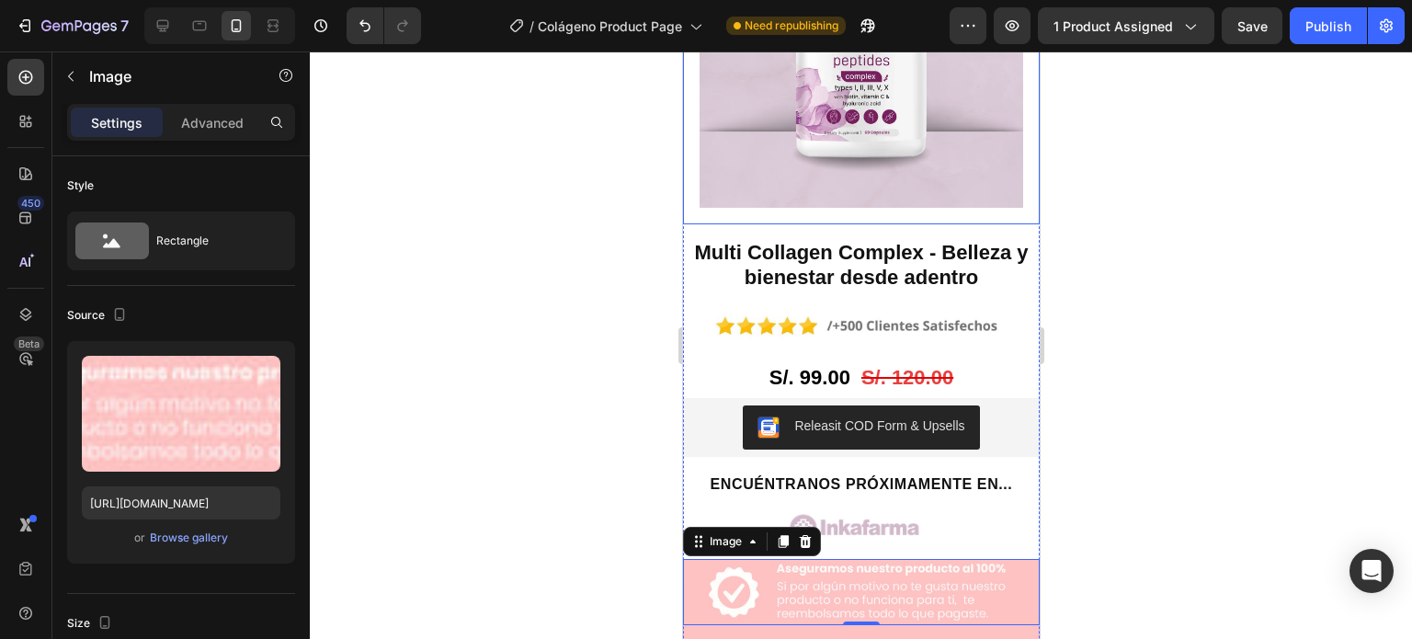
scroll to position [1692, 0]
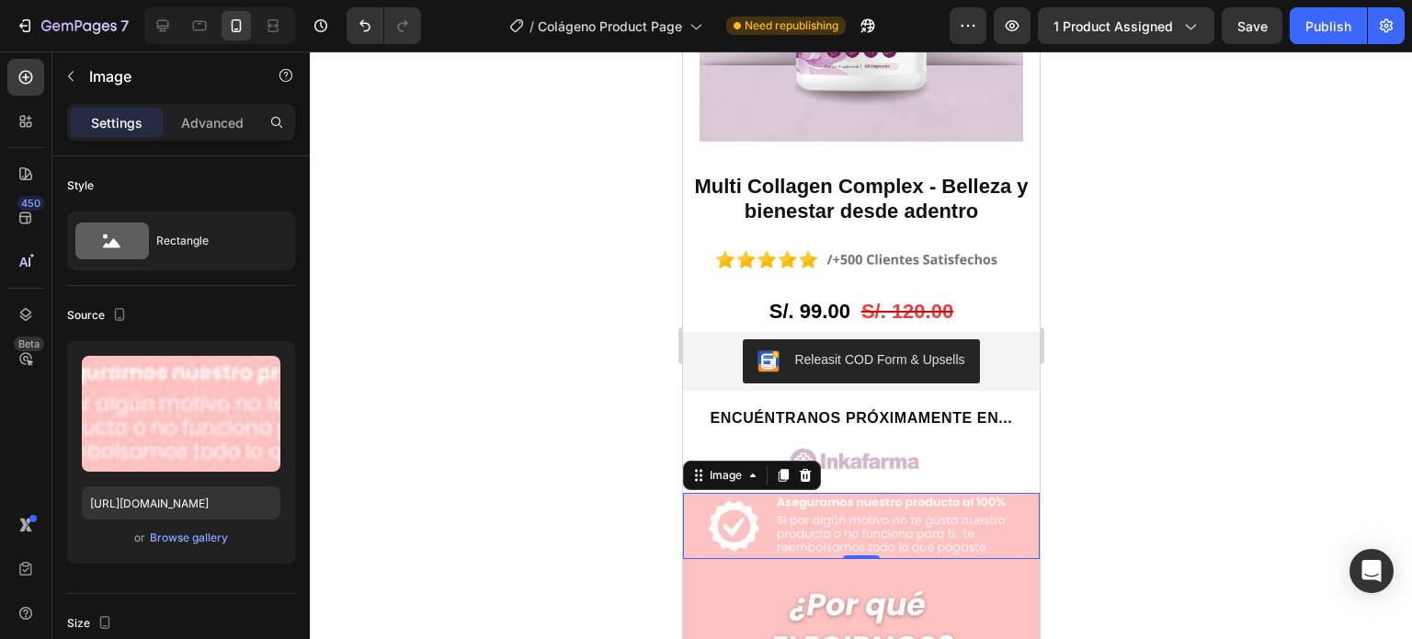
click at [1097, 414] on div at bounding box center [861, 344] width 1102 height 587
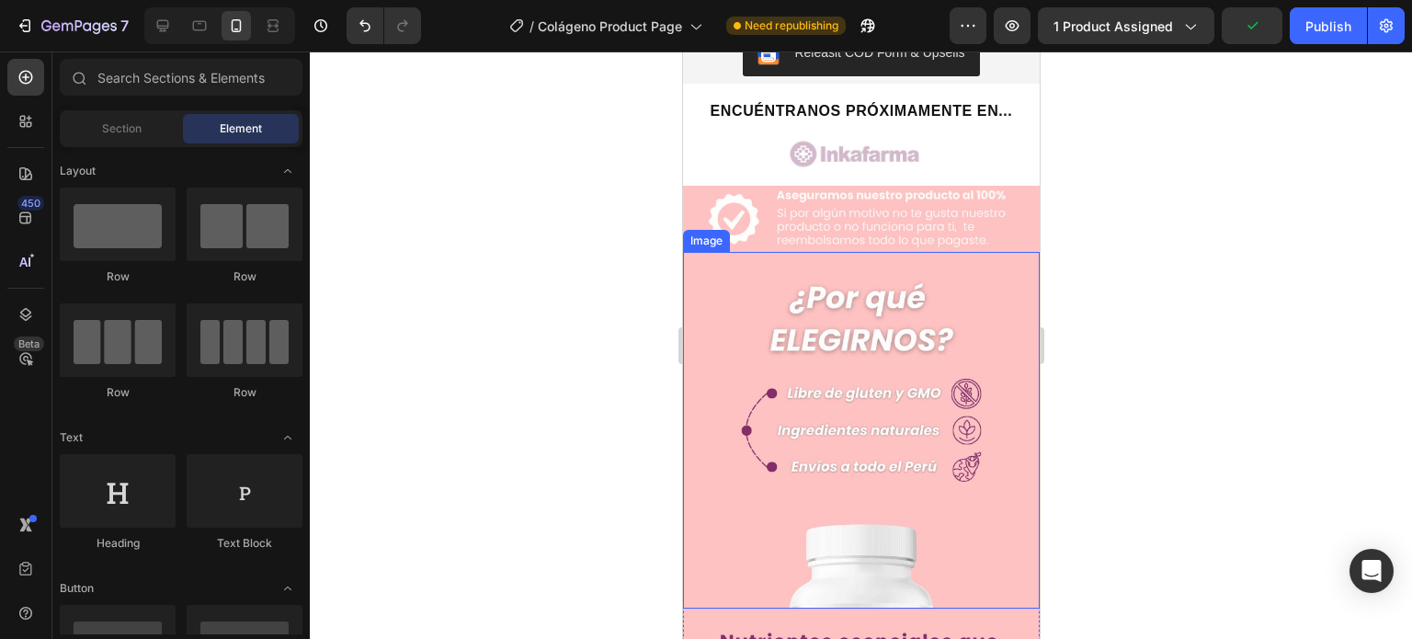
scroll to position [1968, 0]
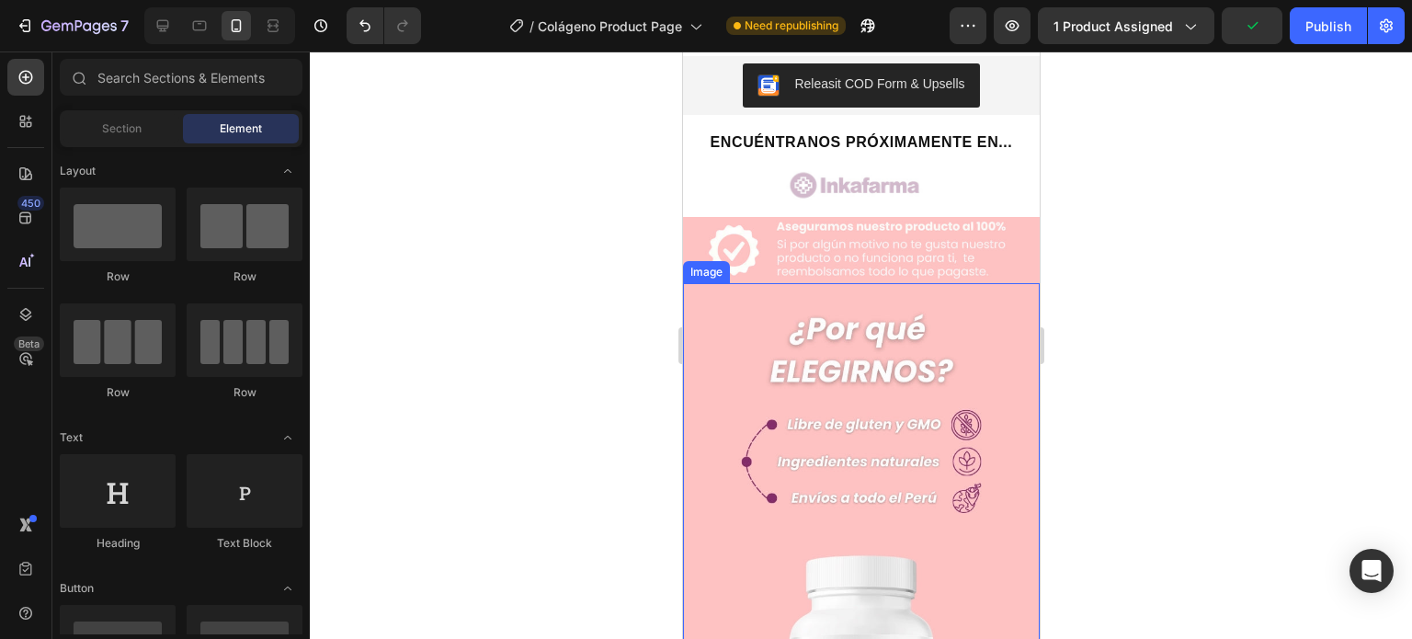
click at [871, 390] on img at bounding box center [860, 461] width 357 height 357
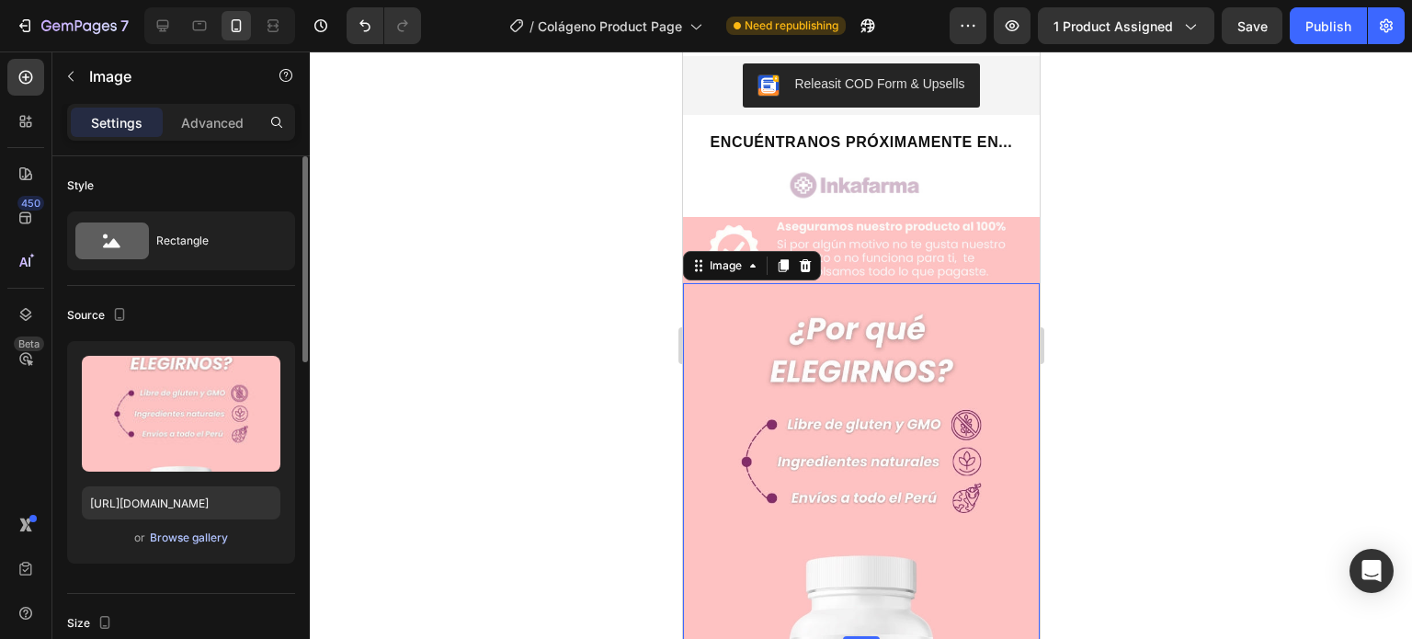
click at [200, 538] on div "Browse gallery" at bounding box center [189, 537] width 78 height 17
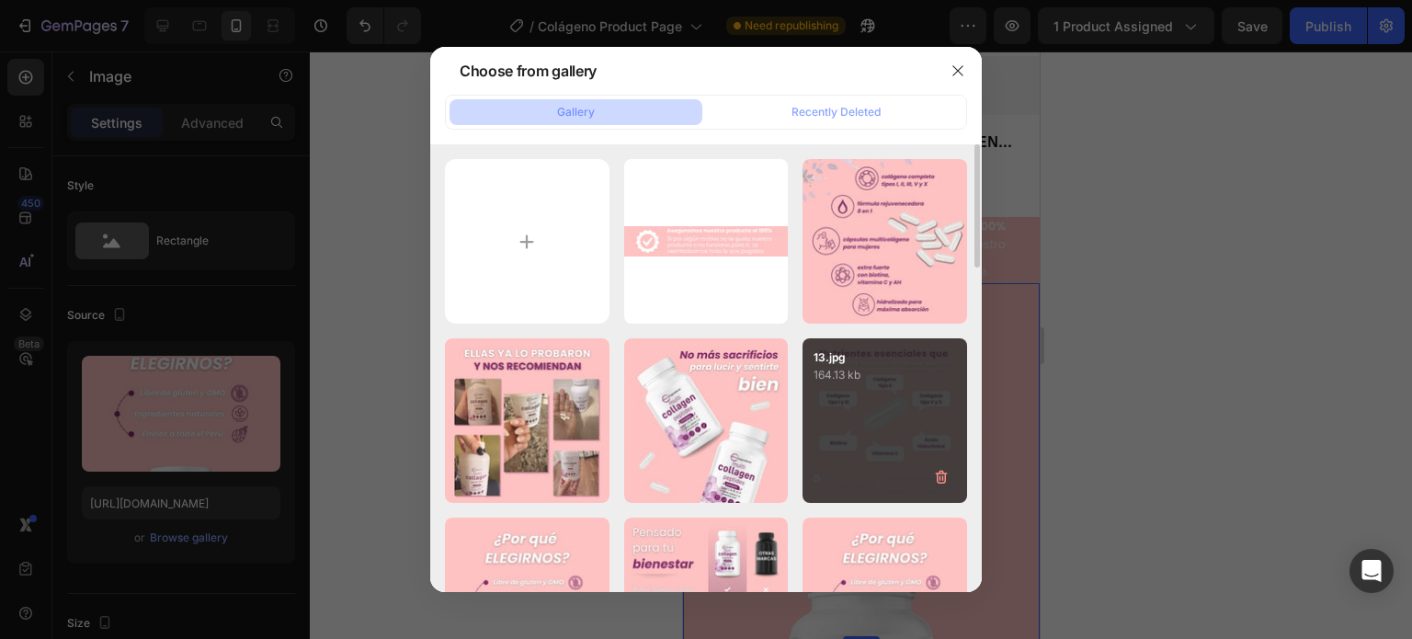
click at [857, 377] on p "164.13 kb" at bounding box center [884, 375] width 142 height 18
type input "[URL][DOMAIN_NAME]"
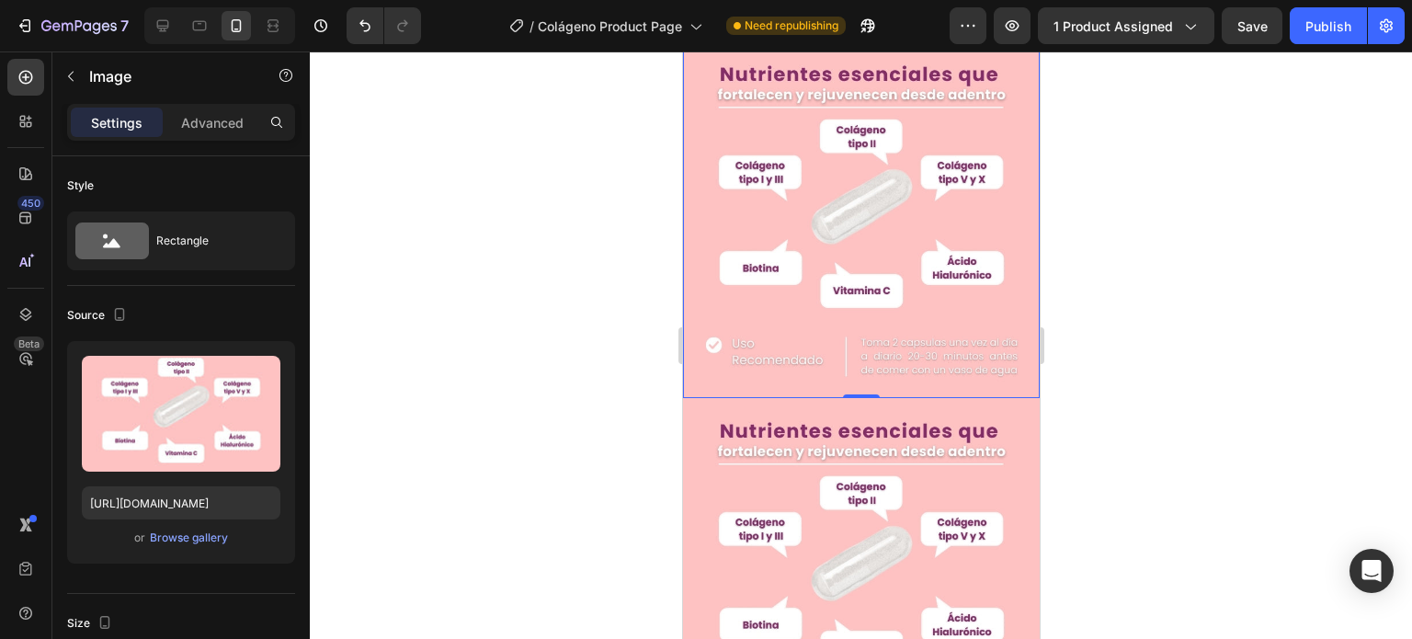
scroll to position [2244, 0]
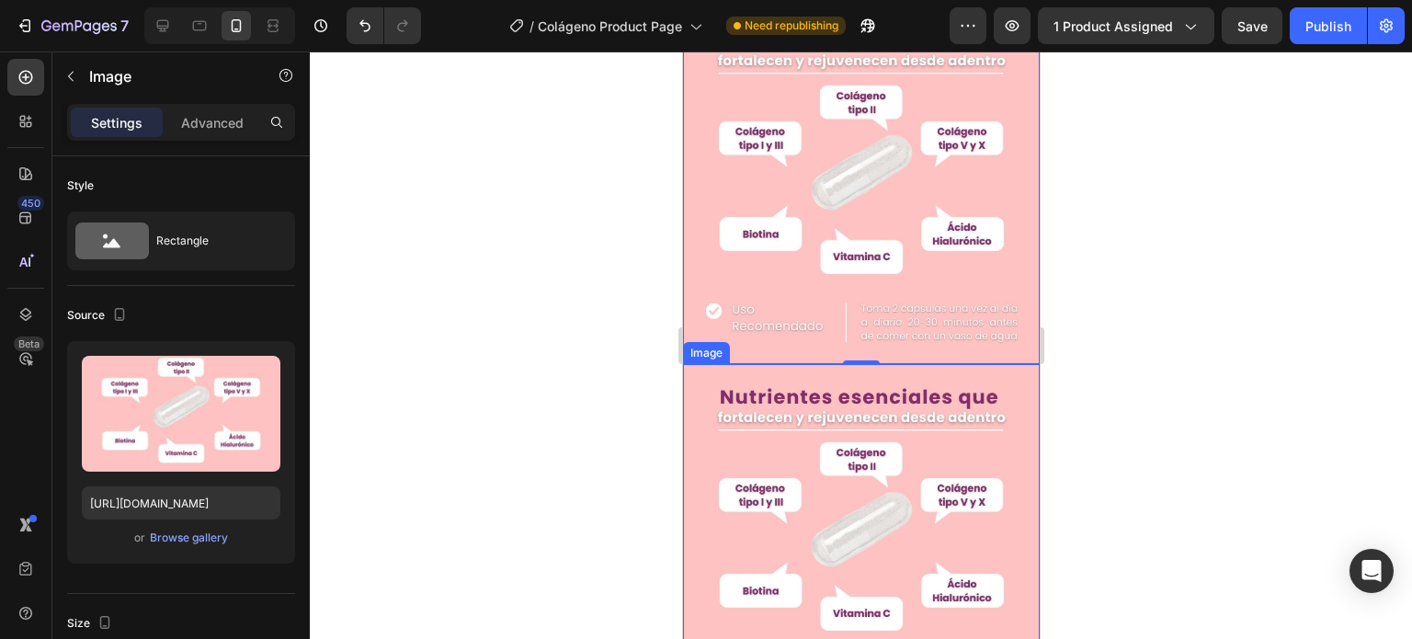
click at [820, 372] on img at bounding box center [860, 542] width 357 height 357
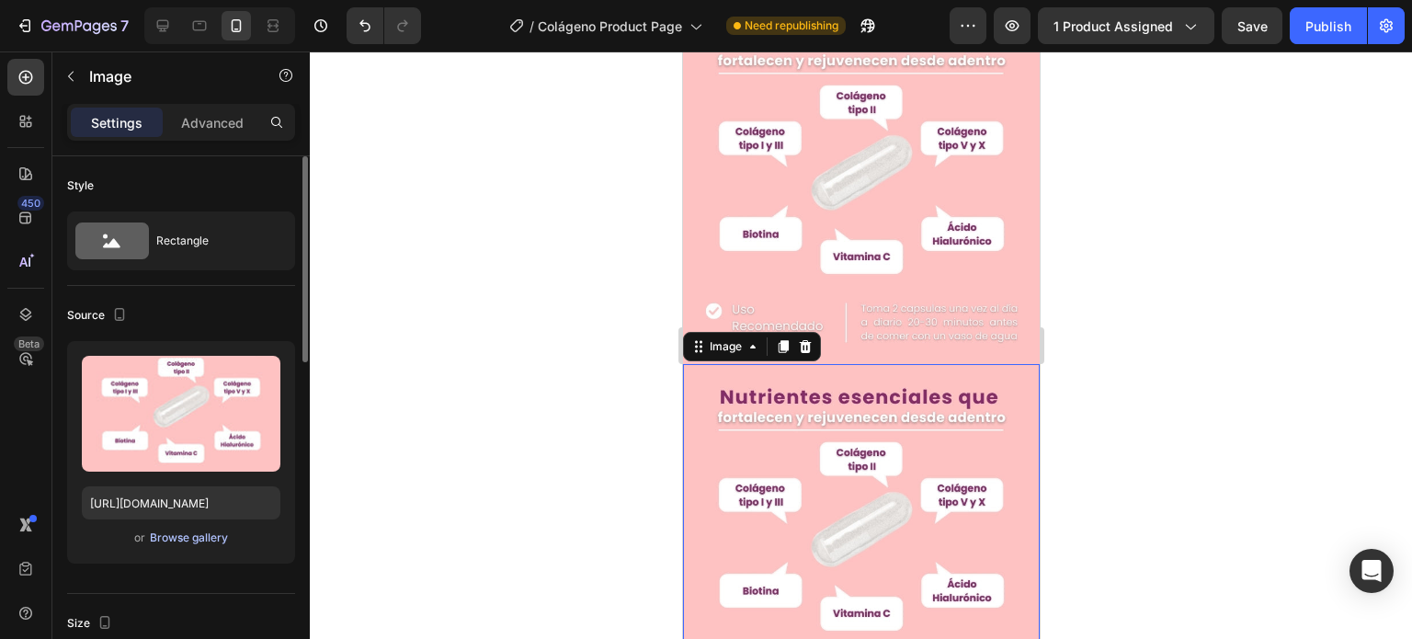
click at [212, 536] on div "Browse gallery" at bounding box center [189, 537] width 78 height 17
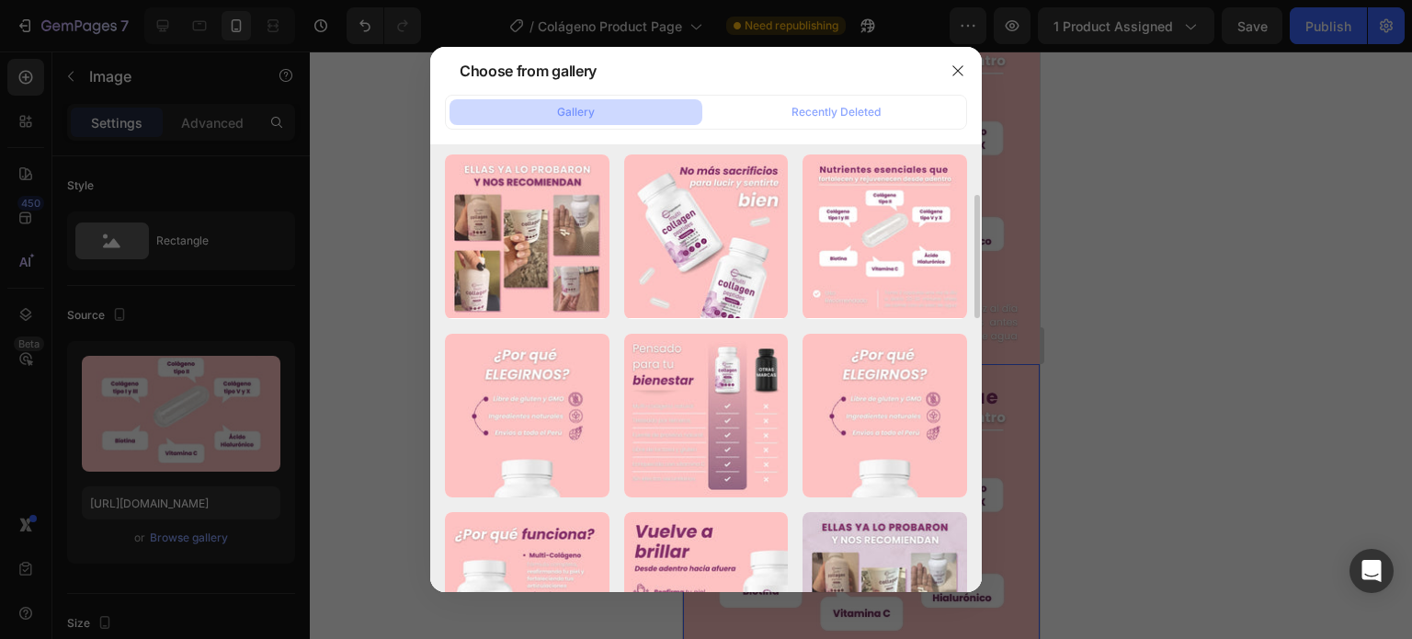
scroll to position [276, 0]
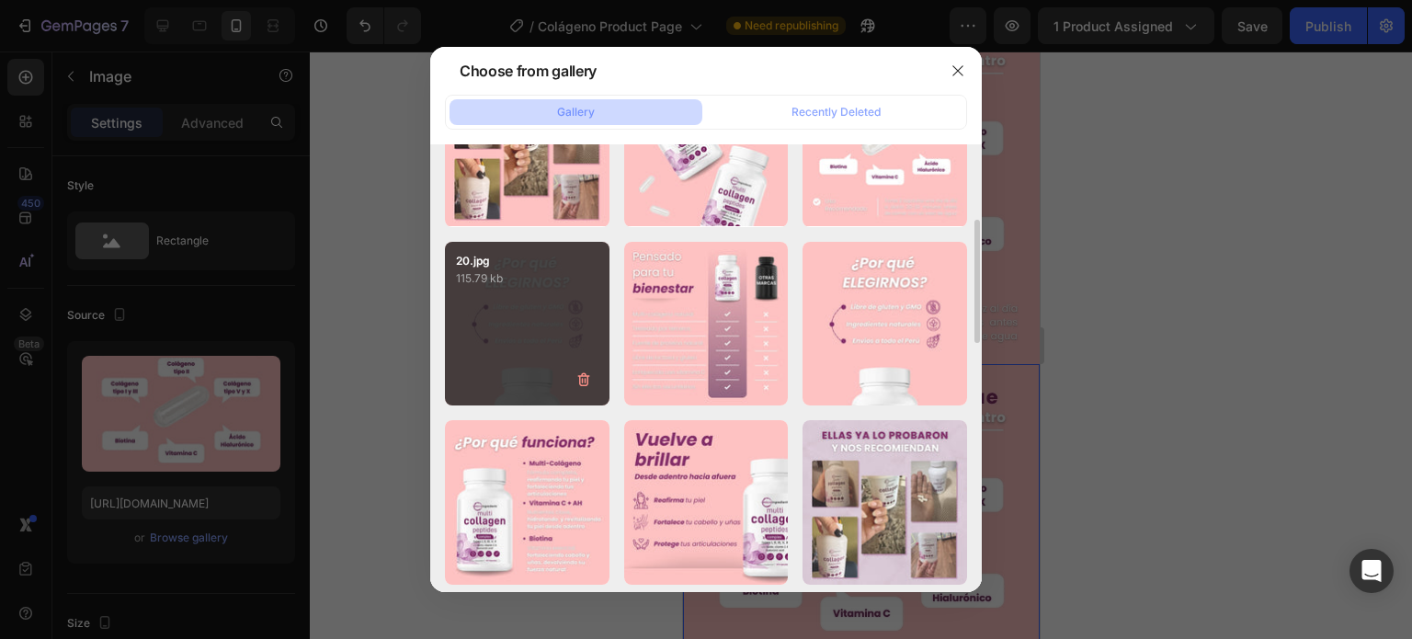
click at [566, 319] on div "20.jpg 115.79 kb" at bounding box center [527, 324] width 165 height 165
type input "[URL][DOMAIN_NAME]"
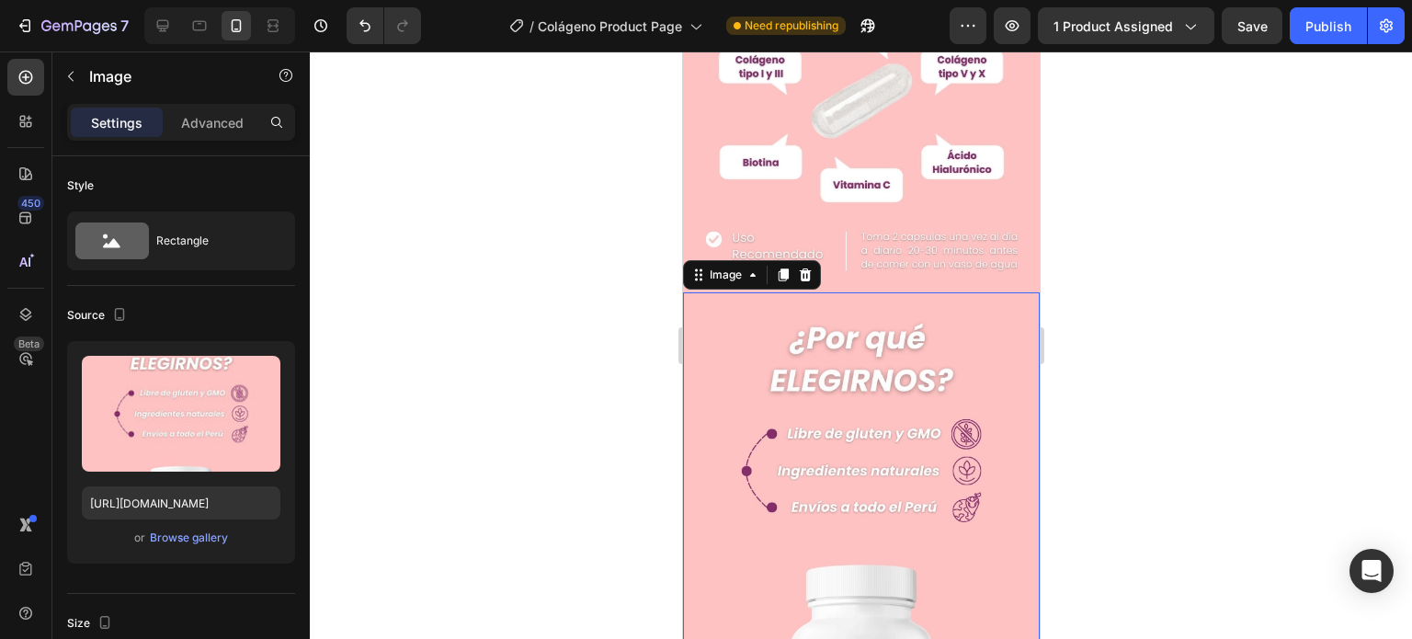
scroll to position [2336, 0]
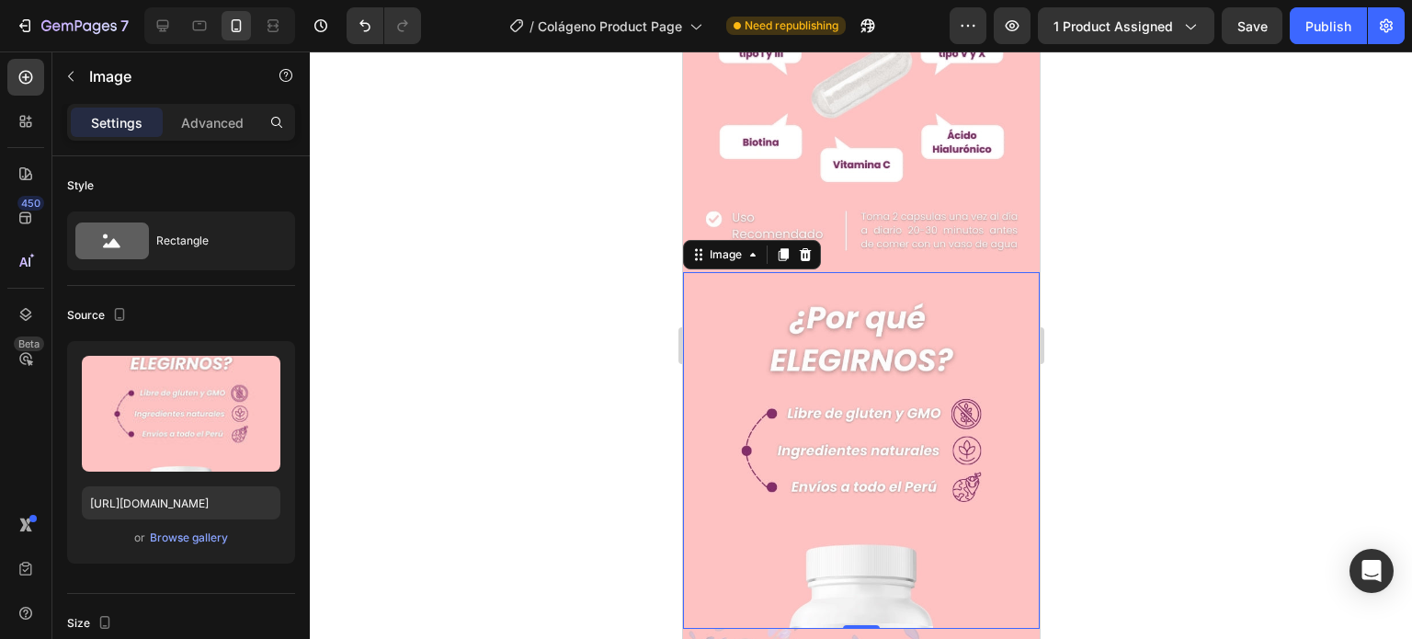
click at [1135, 308] on div at bounding box center [861, 344] width 1102 height 587
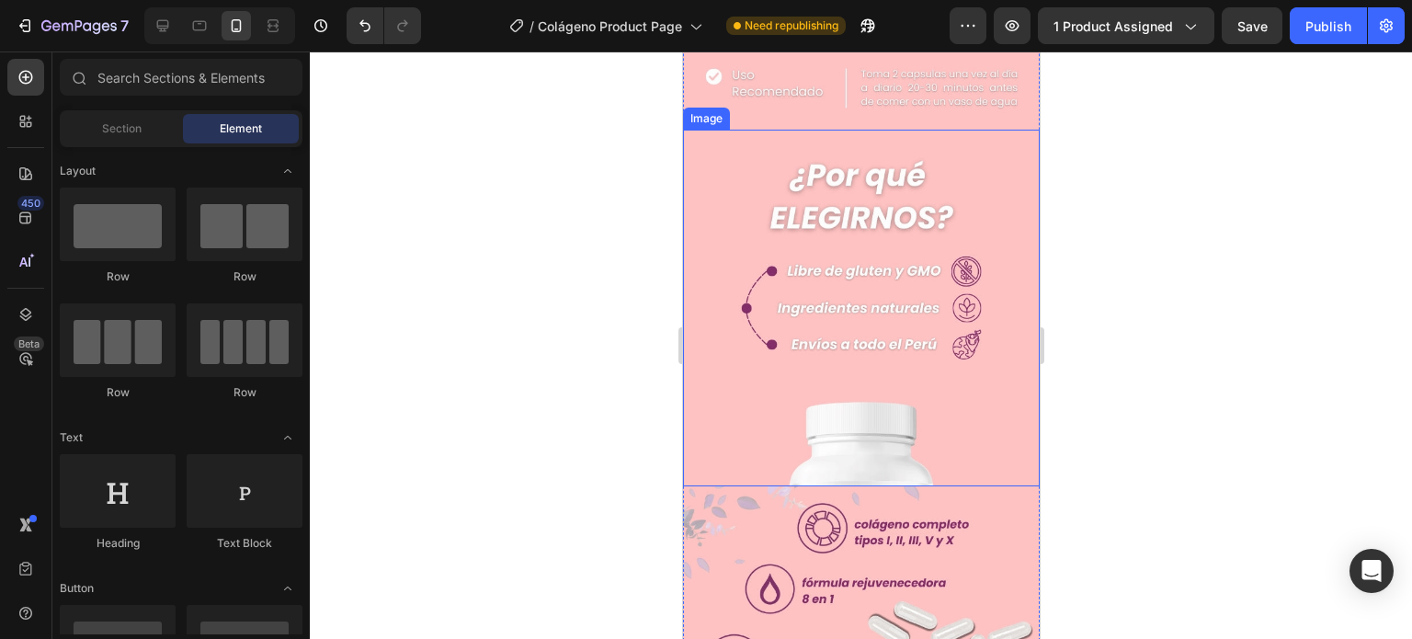
scroll to position [2519, 0]
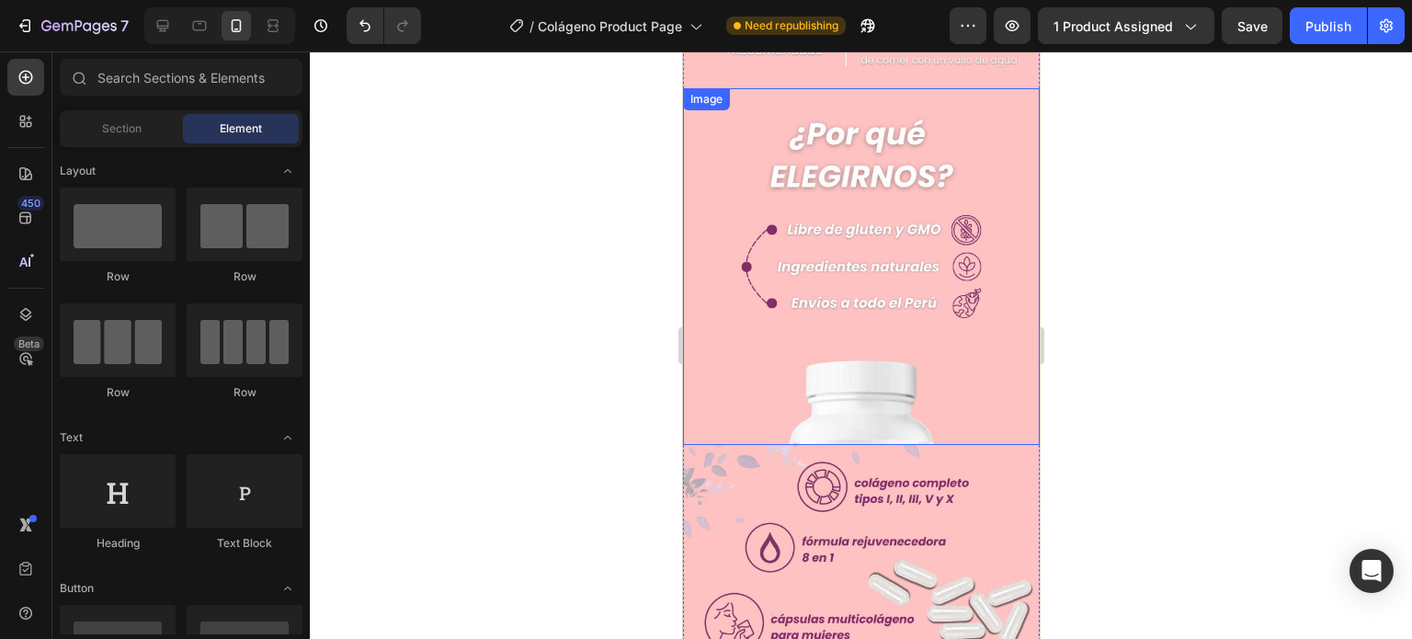
click at [892, 282] on img at bounding box center [860, 266] width 357 height 357
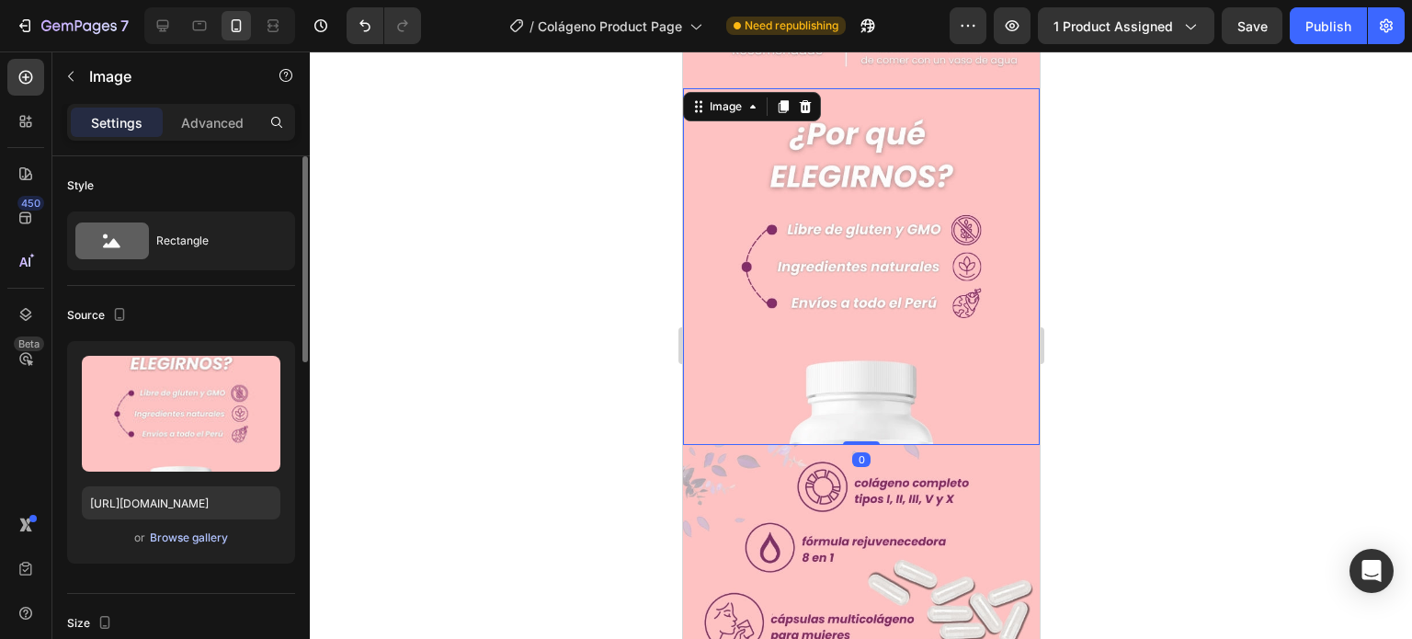
click at [191, 532] on div "Browse gallery" at bounding box center [189, 537] width 78 height 17
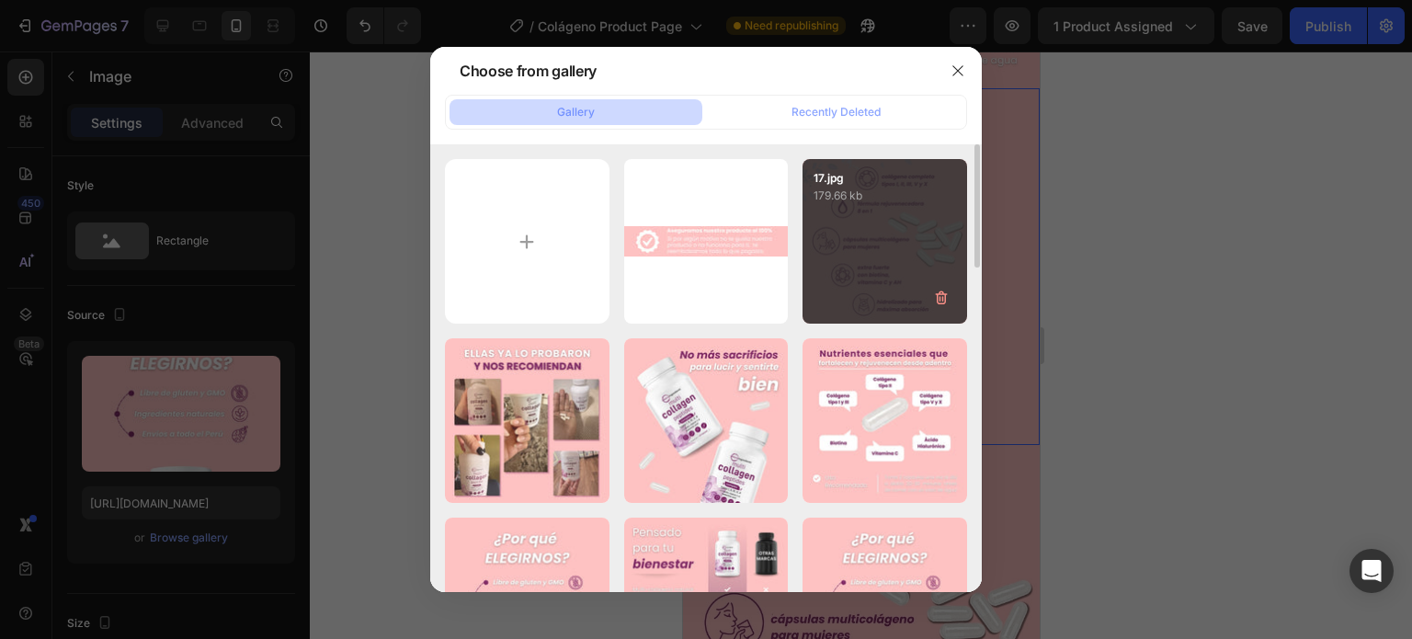
click at [858, 278] on div "17.jpg 179.66 kb" at bounding box center [884, 241] width 165 height 165
type input "[URL][DOMAIN_NAME]"
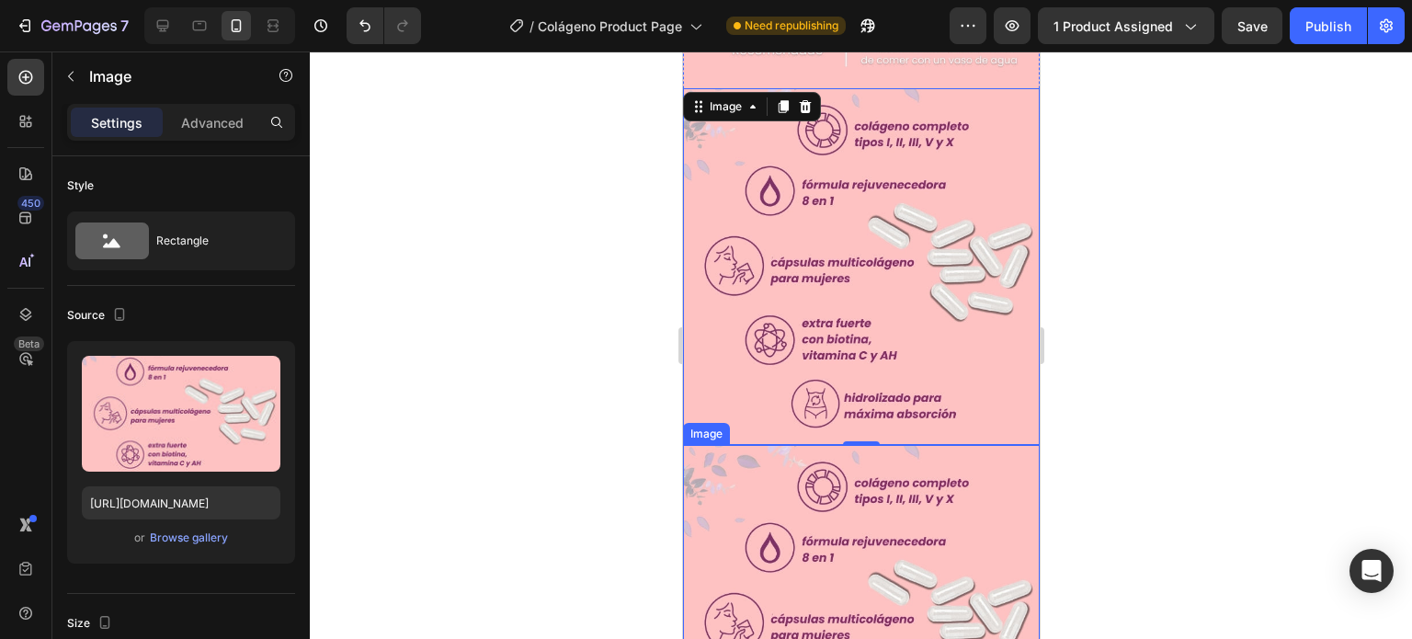
click at [858, 451] on img at bounding box center [860, 623] width 357 height 357
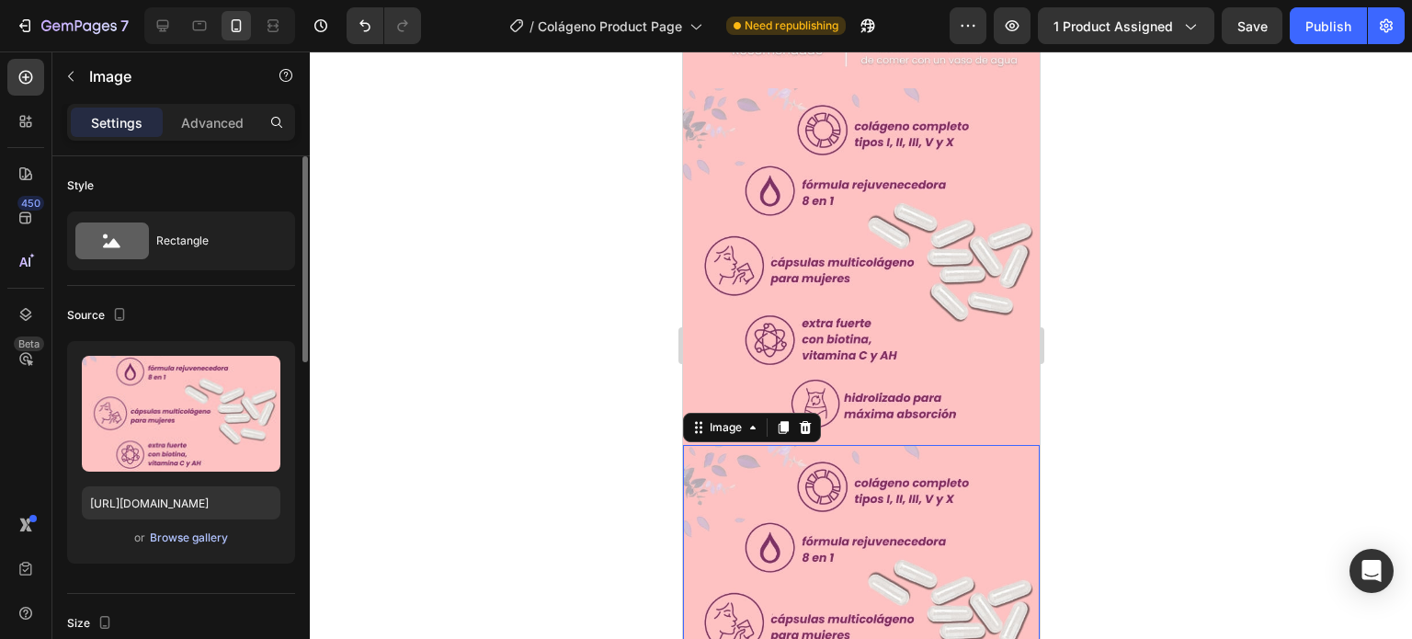
click at [196, 535] on div "Browse gallery" at bounding box center [189, 537] width 78 height 17
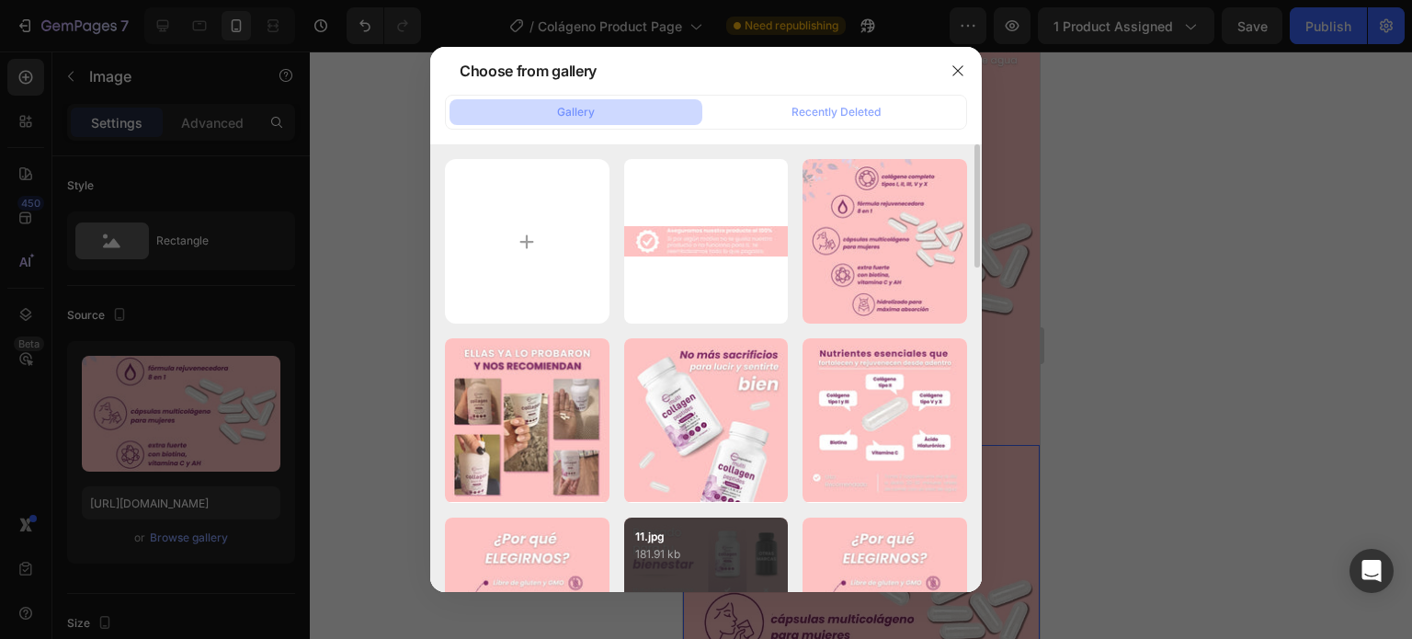
scroll to position [368, 0]
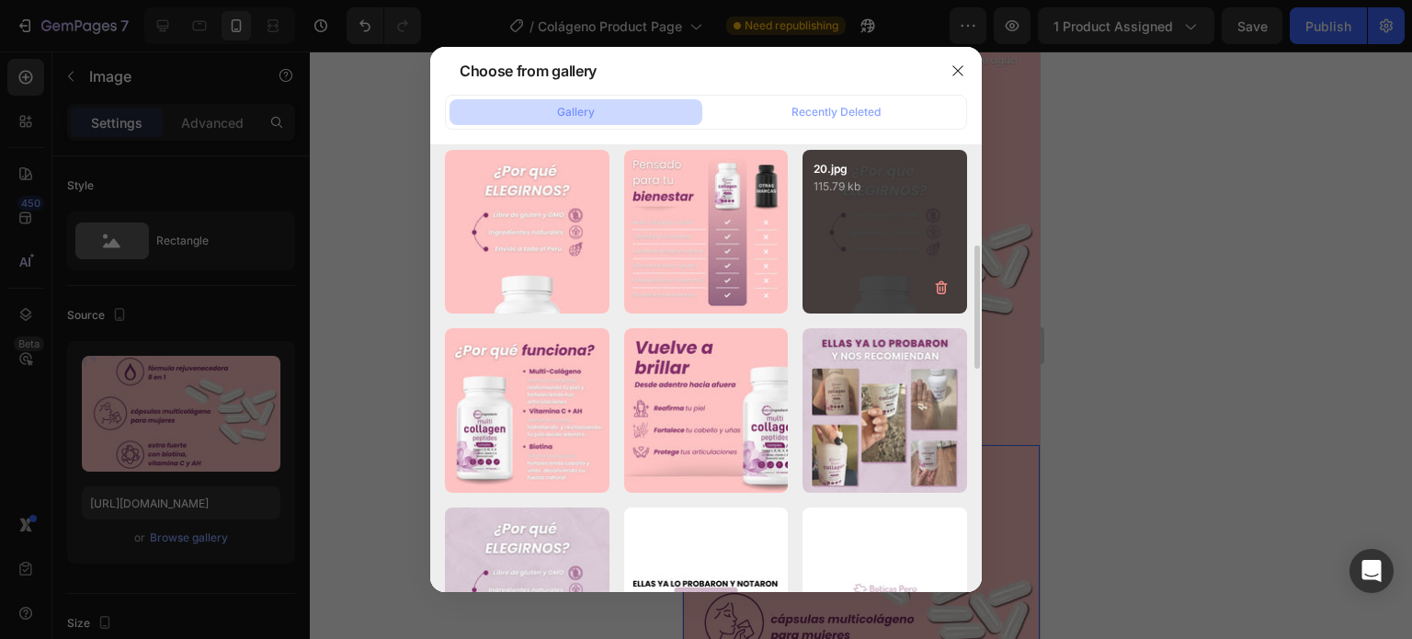
click at [886, 269] on div "20.jpg 115.79 kb" at bounding box center [884, 232] width 165 height 165
type input "[URL][DOMAIN_NAME]"
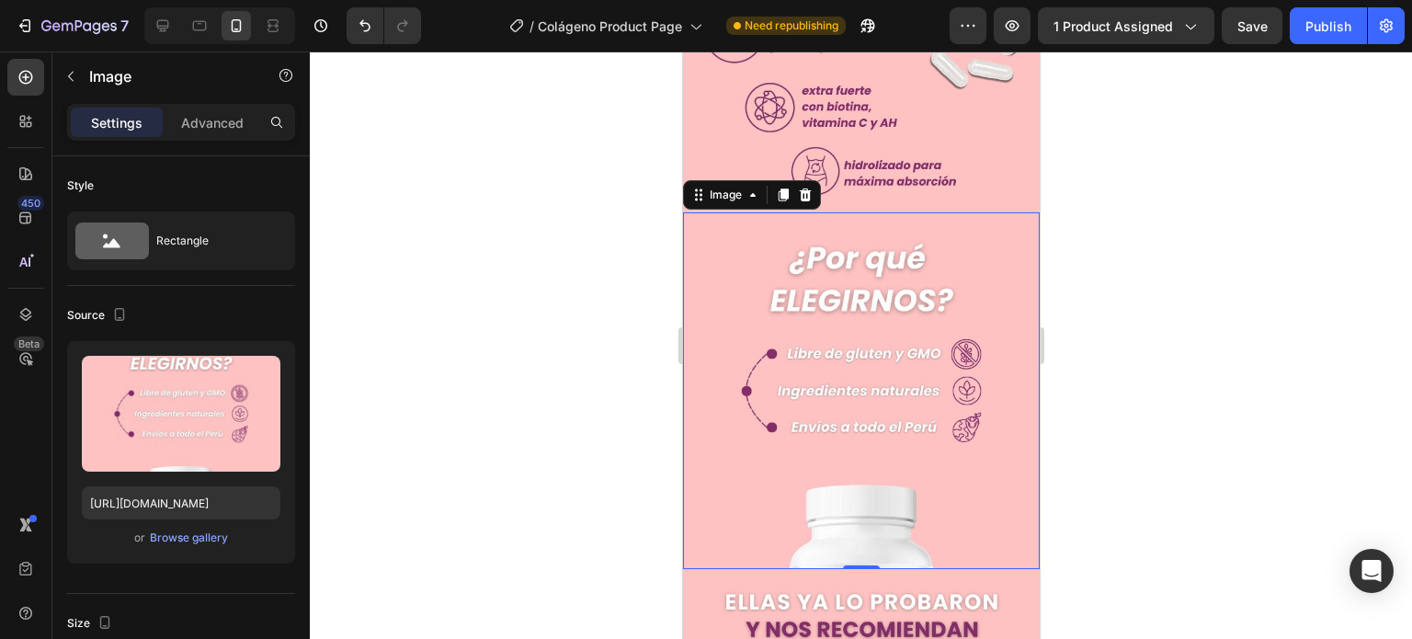
scroll to position [2795, 0]
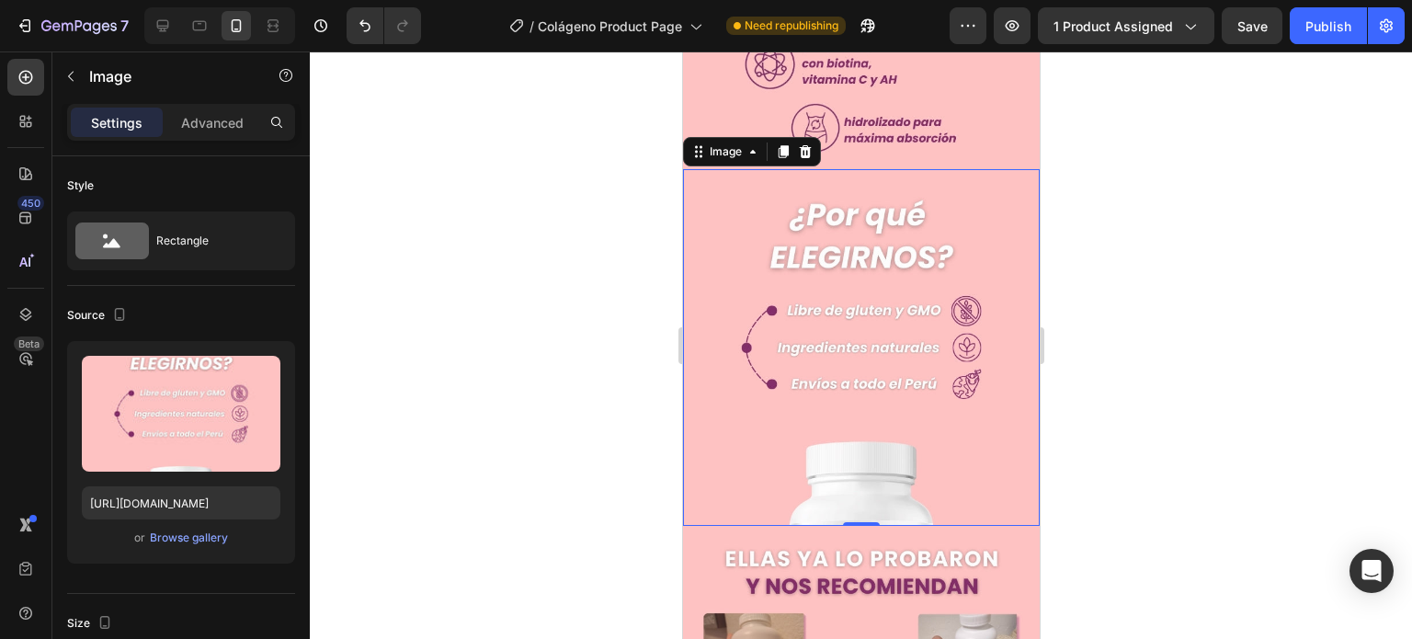
click at [1106, 337] on div at bounding box center [861, 344] width 1102 height 587
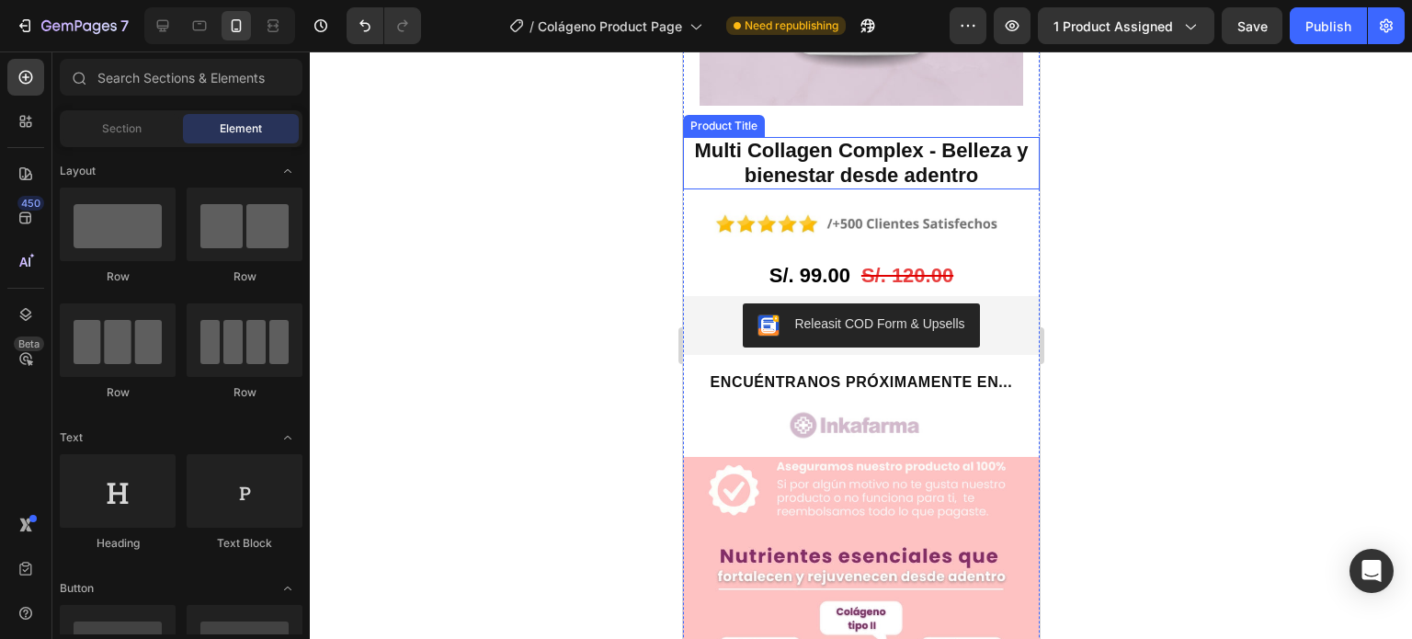
scroll to position [1746, 0]
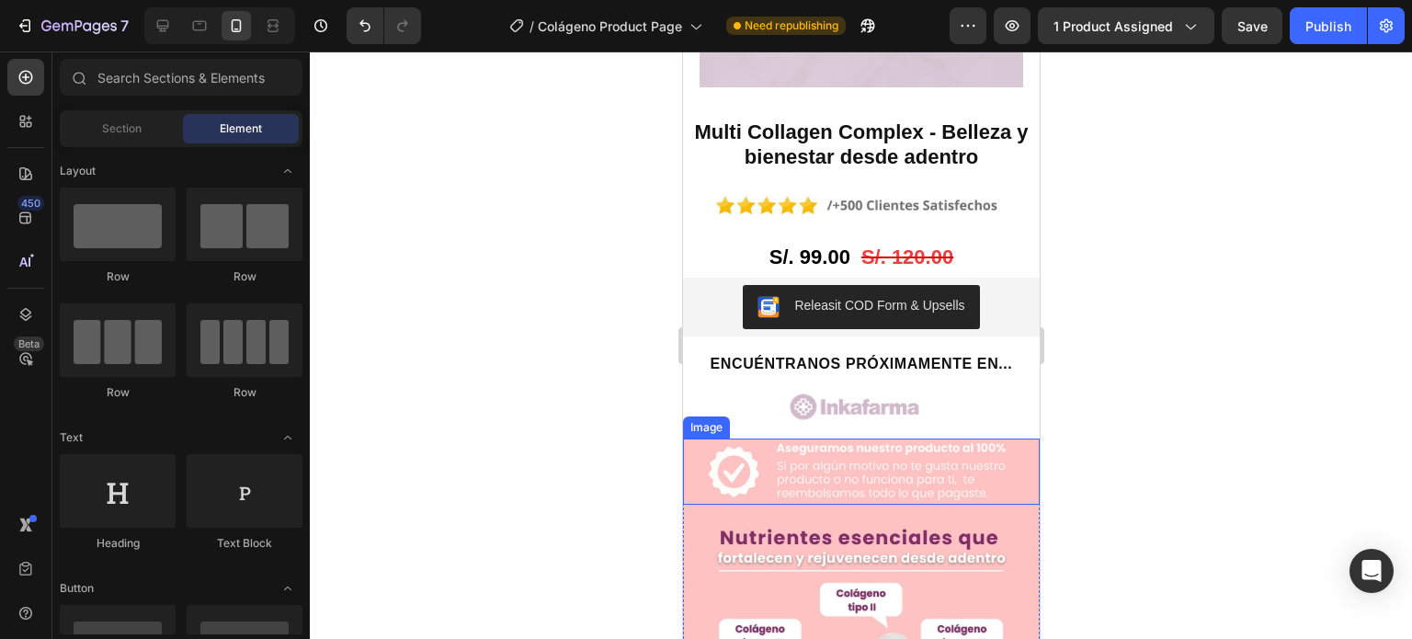
click at [847, 438] on img at bounding box center [860, 471] width 357 height 66
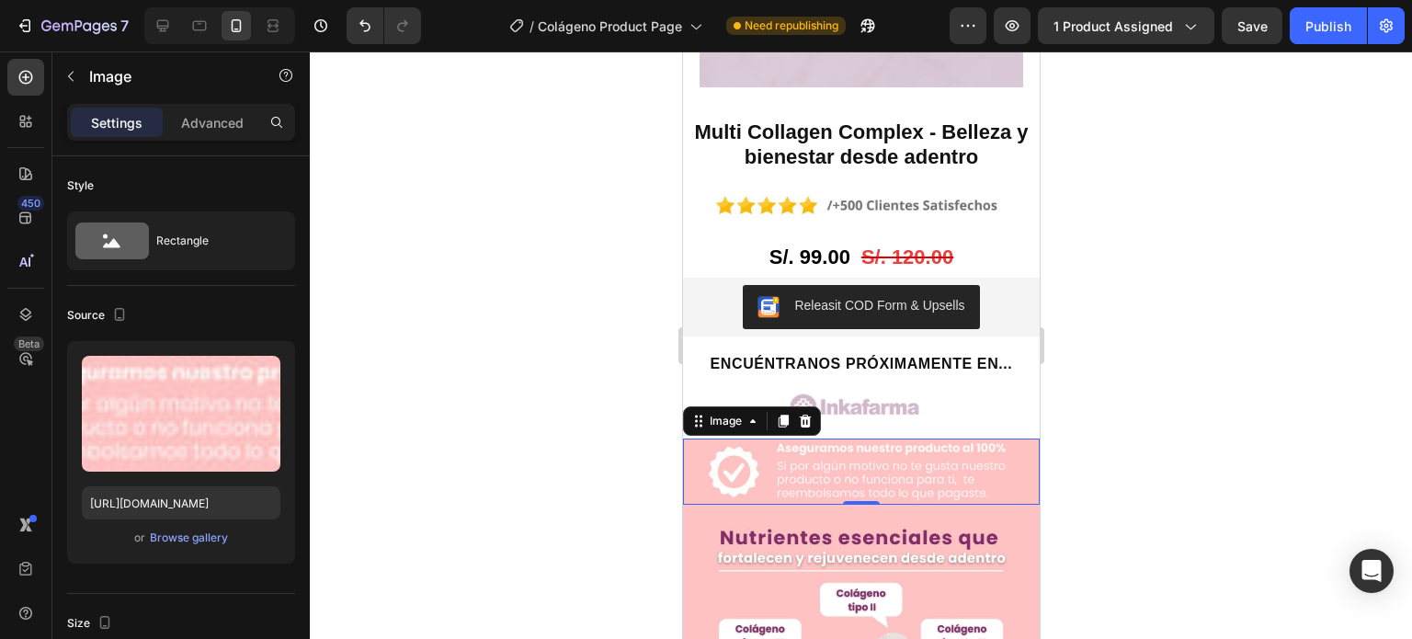
click at [1102, 451] on div at bounding box center [861, 344] width 1102 height 587
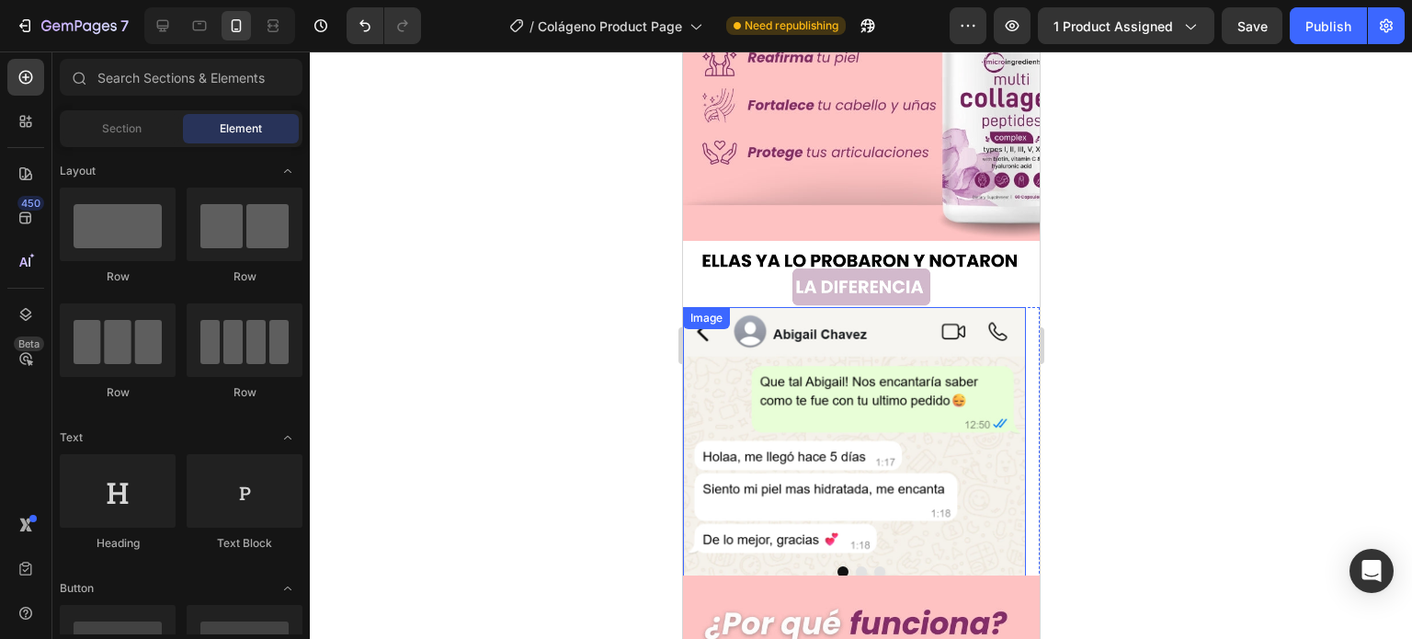
scroll to position [184, 0]
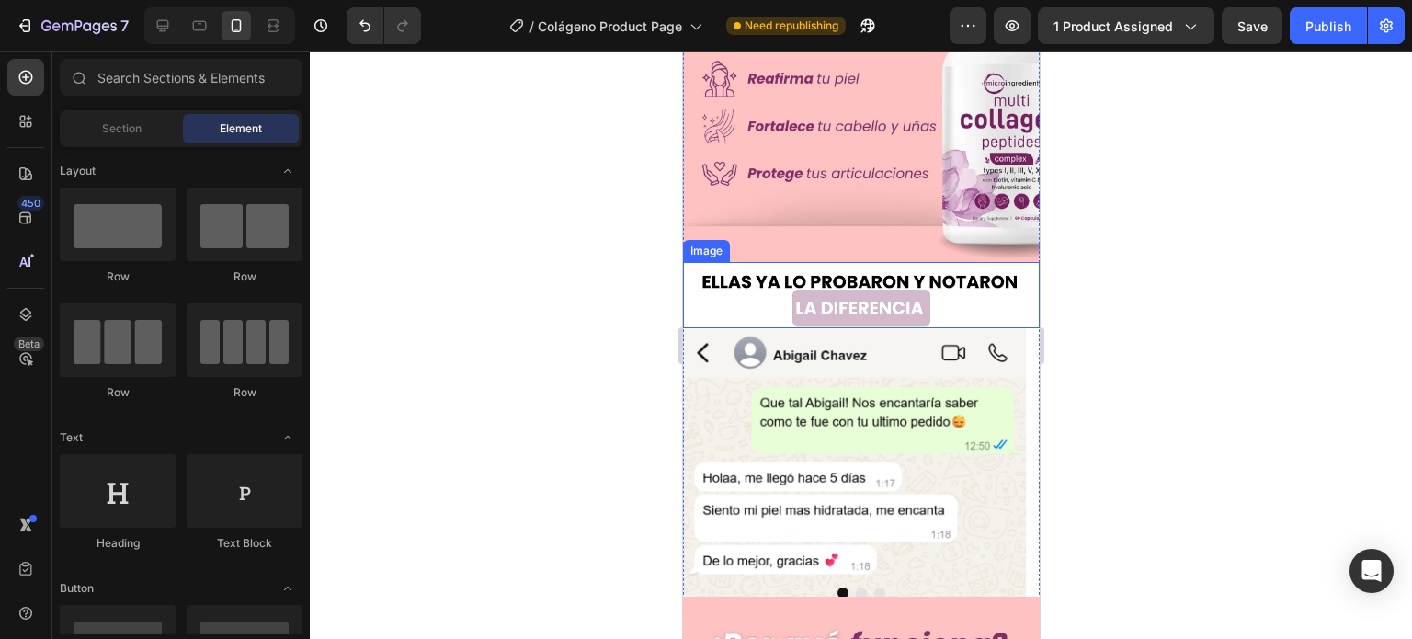
click at [732, 262] on img at bounding box center [860, 295] width 357 height 66
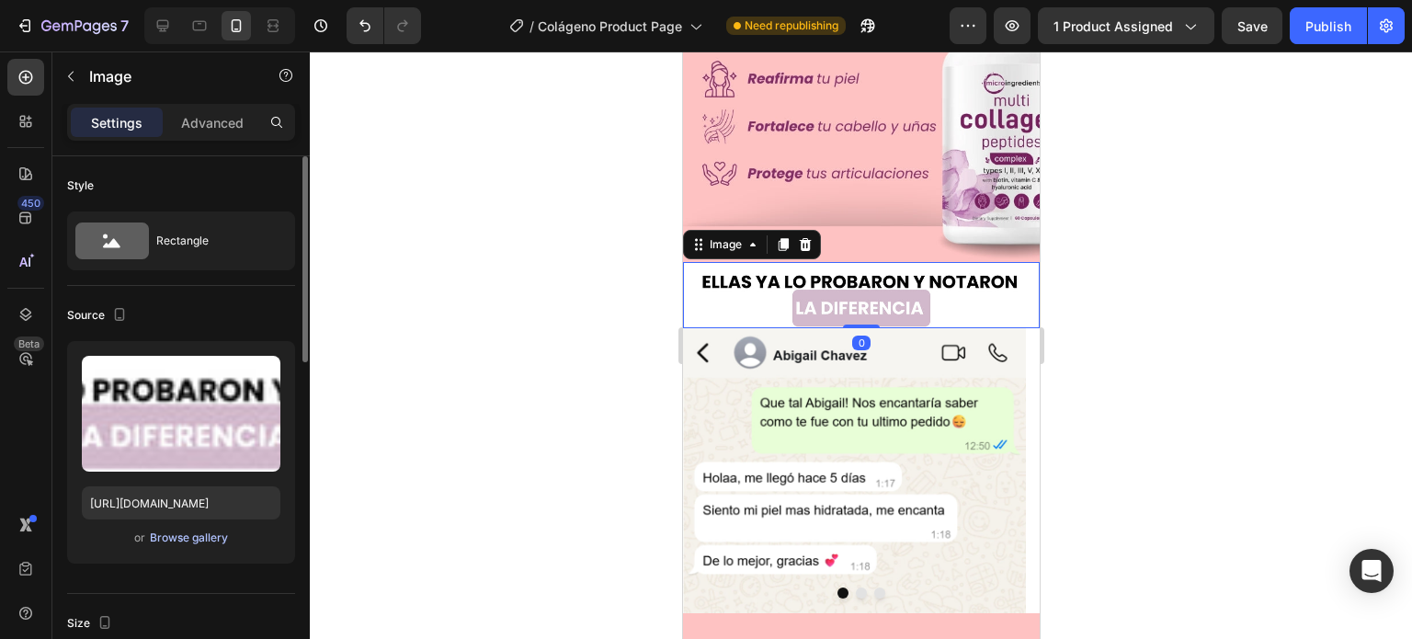
click at [206, 535] on div "Browse gallery" at bounding box center [189, 537] width 78 height 17
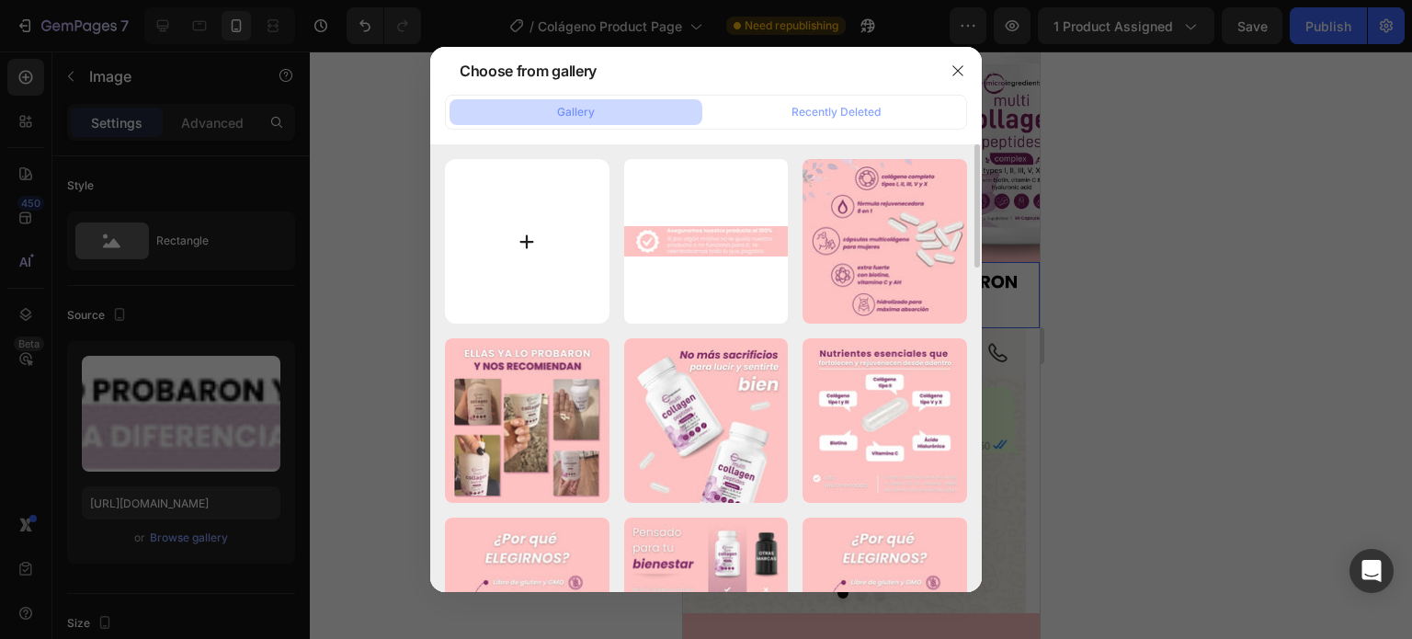
click at [579, 228] on input "file" at bounding box center [527, 241] width 165 height 165
type input "C:\fakepath\Boton de compras y logos (1).jpg"
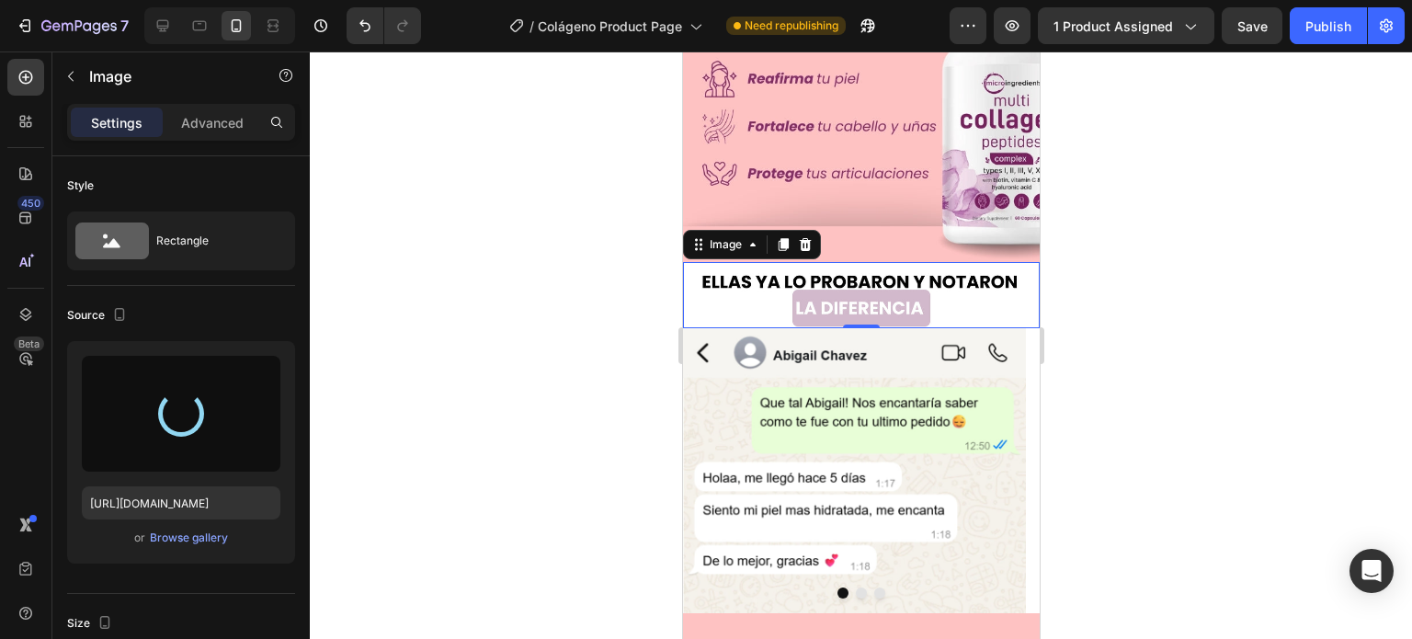
type input "[URL][DOMAIN_NAME]"
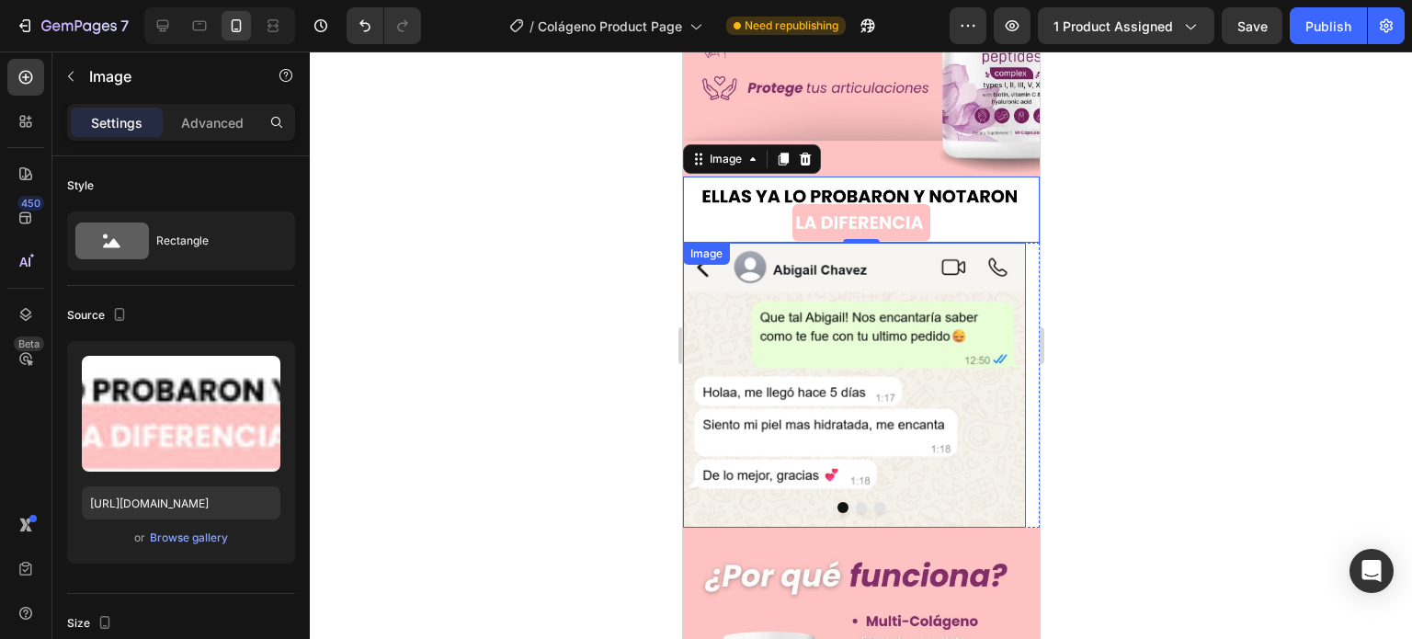
scroll to position [276, 0]
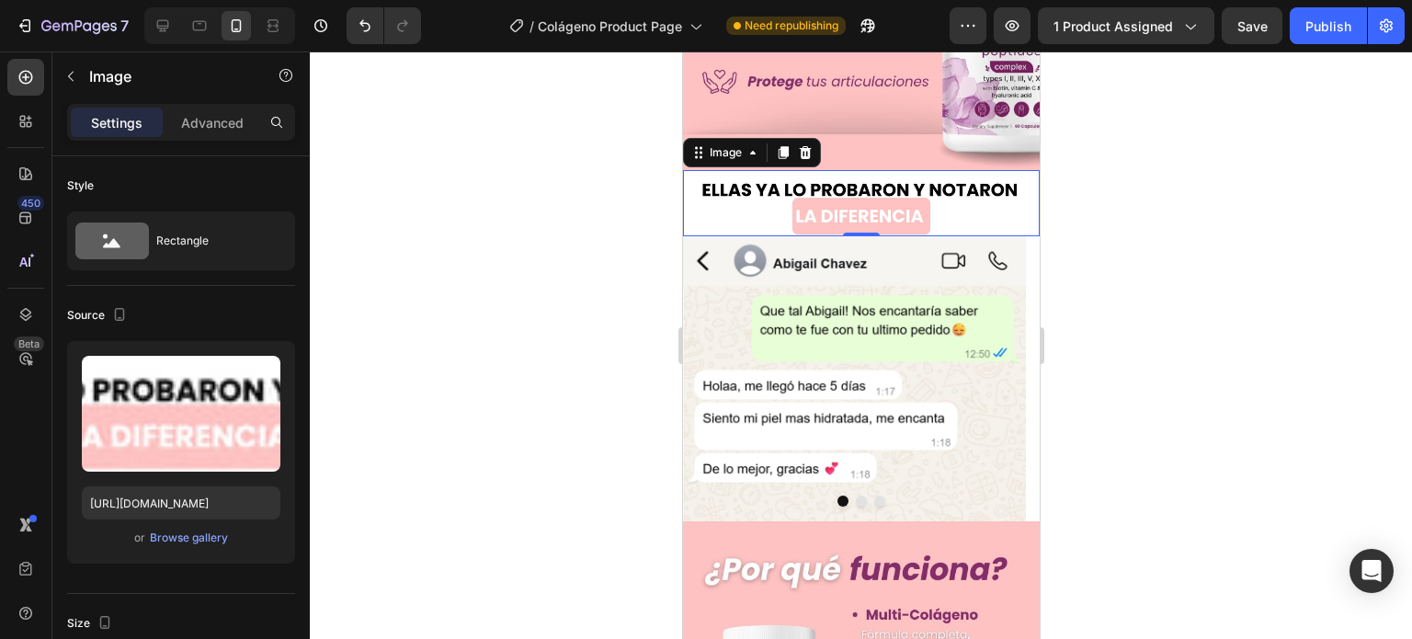
click at [1114, 290] on div at bounding box center [861, 344] width 1102 height 587
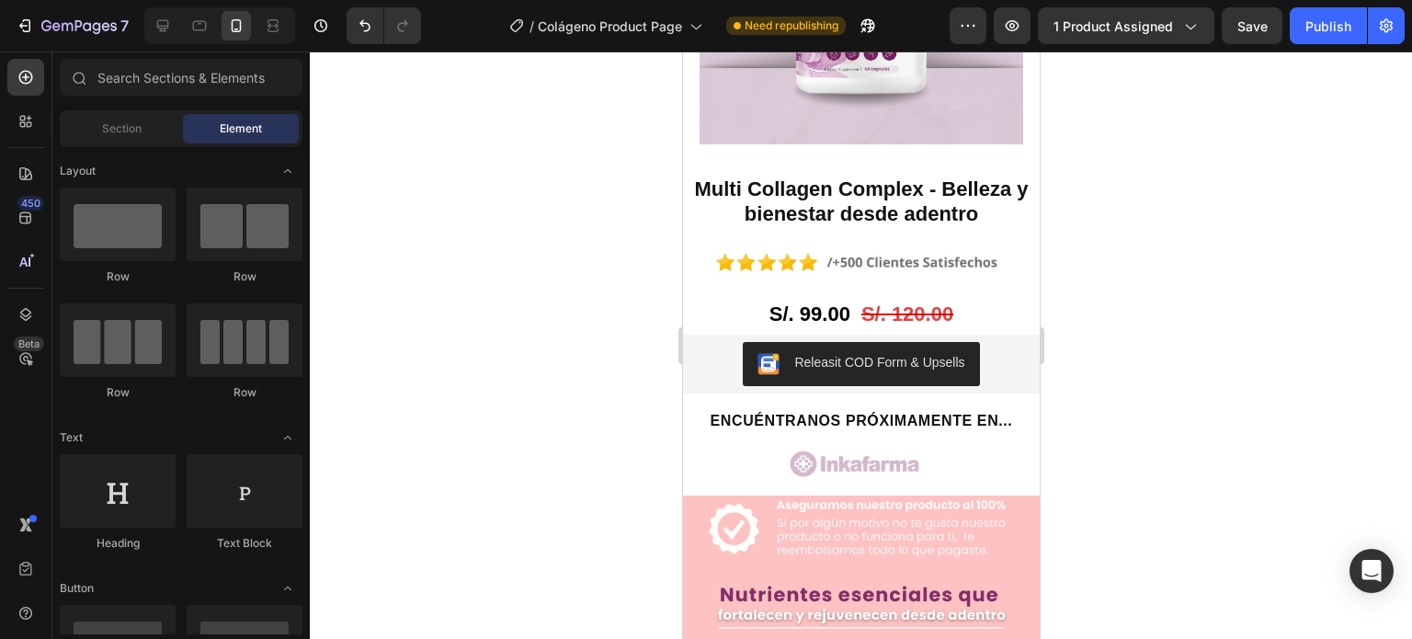
scroll to position [1746, 0]
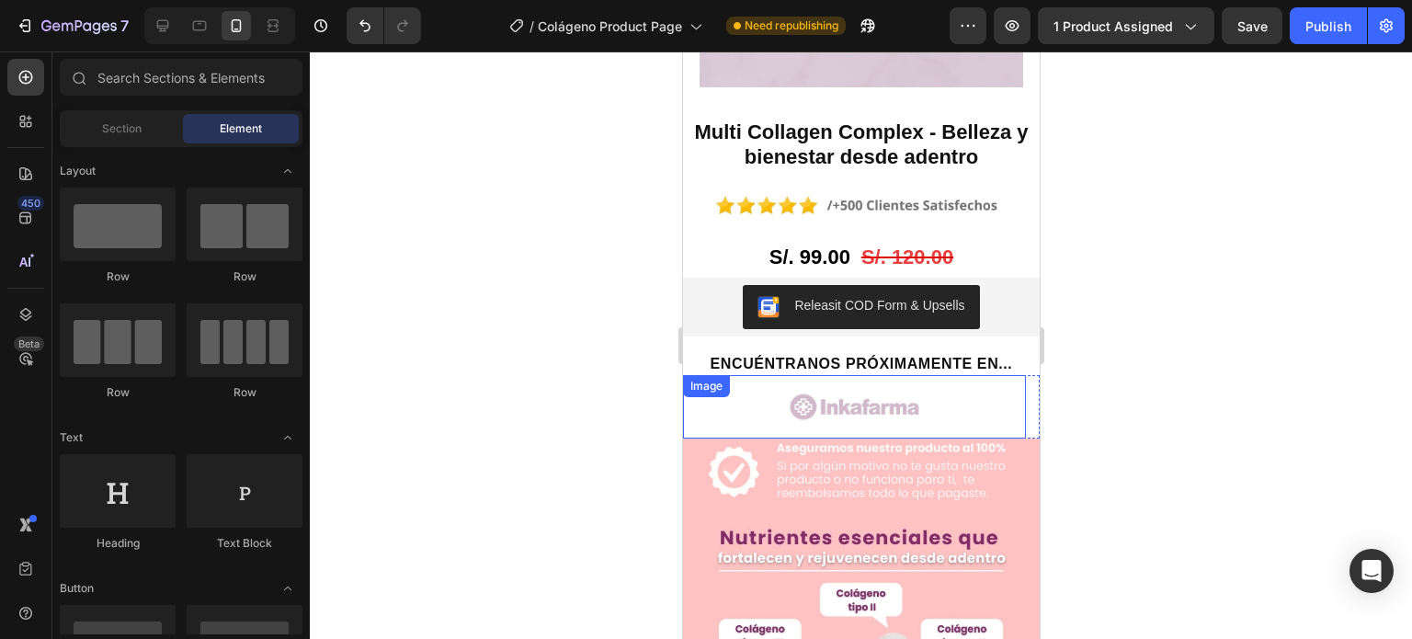
click at [904, 375] on img at bounding box center [853, 406] width 343 height 63
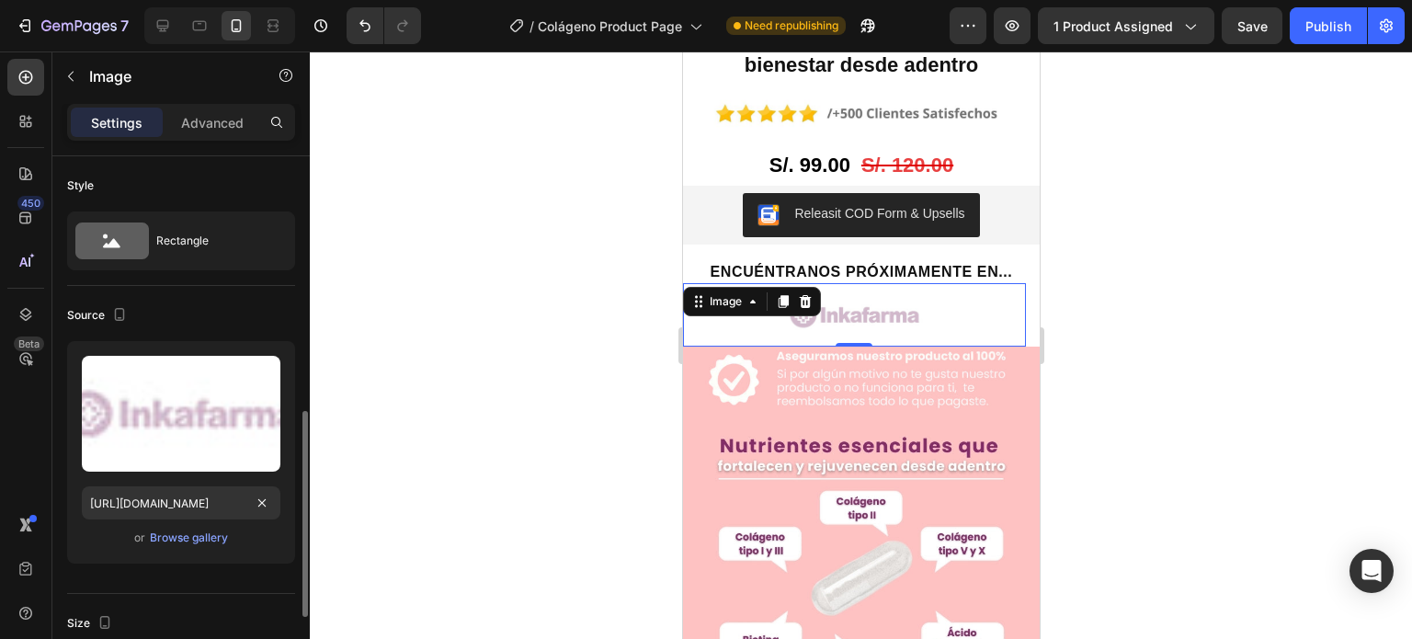
scroll to position [276, 0]
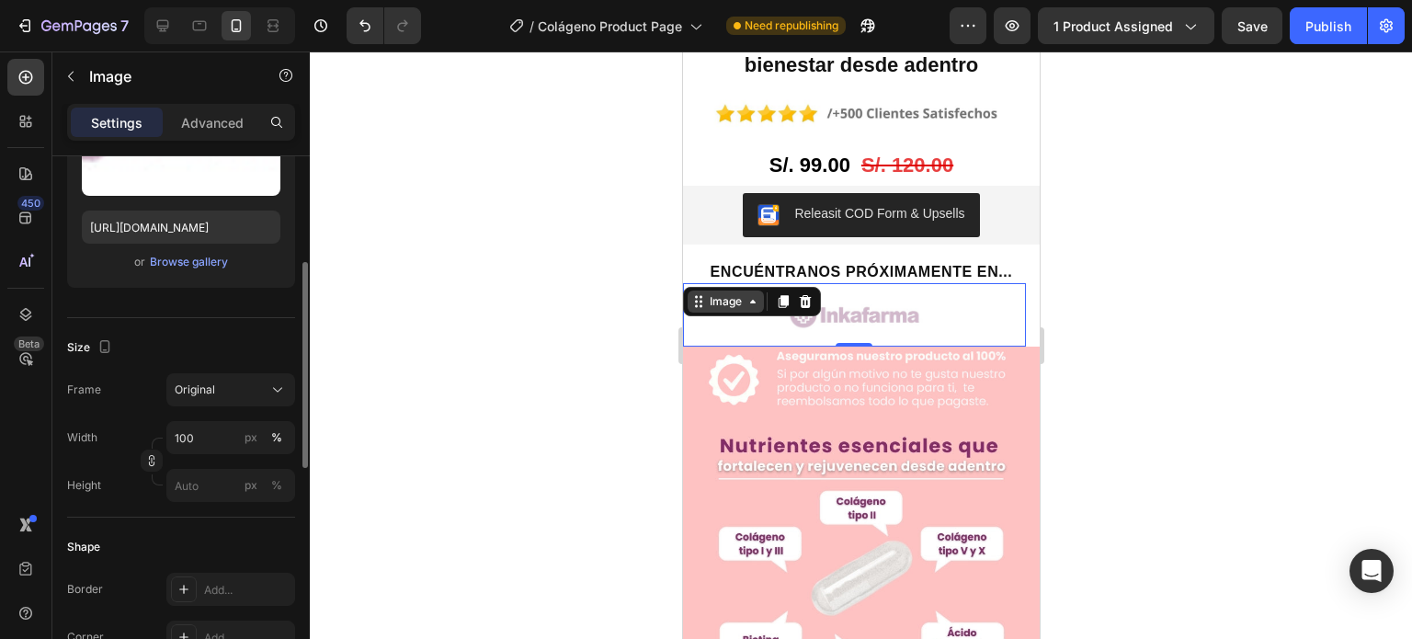
click at [756, 290] on div "Image" at bounding box center [725, 301] width 76 height 22
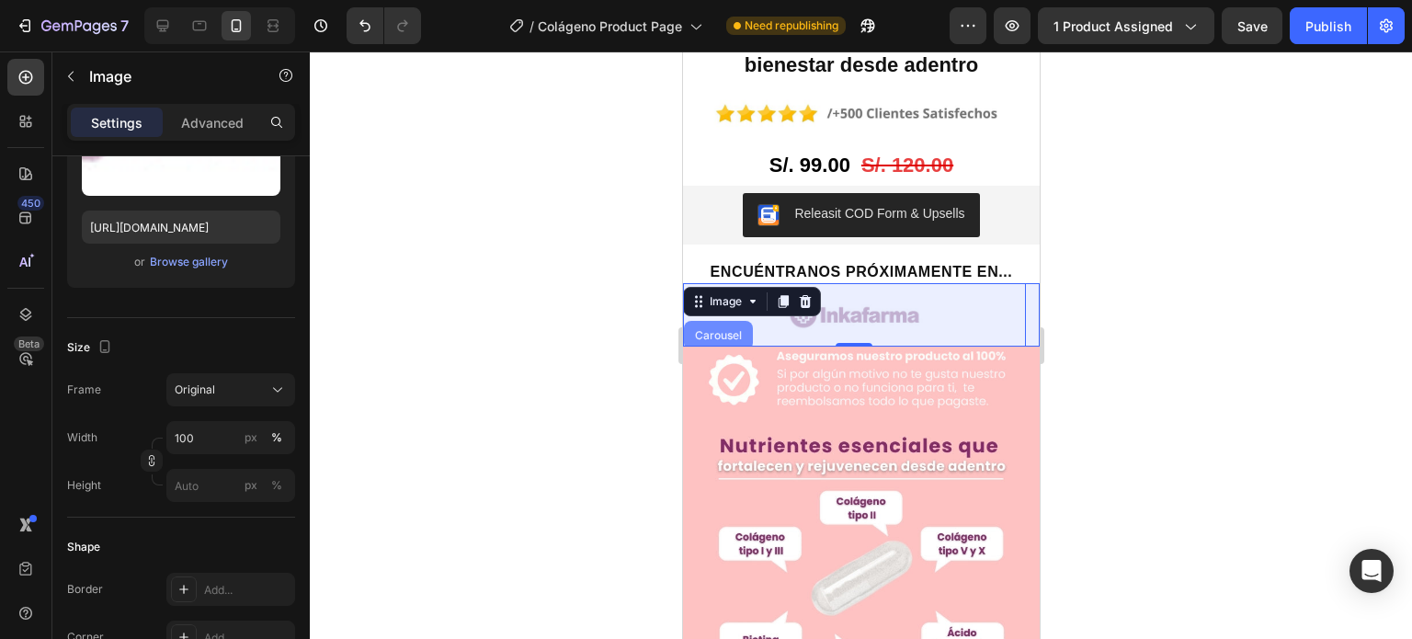
click at [731, 330] on div "Carousel" at bounding box center [717, 335] width 54 height 11
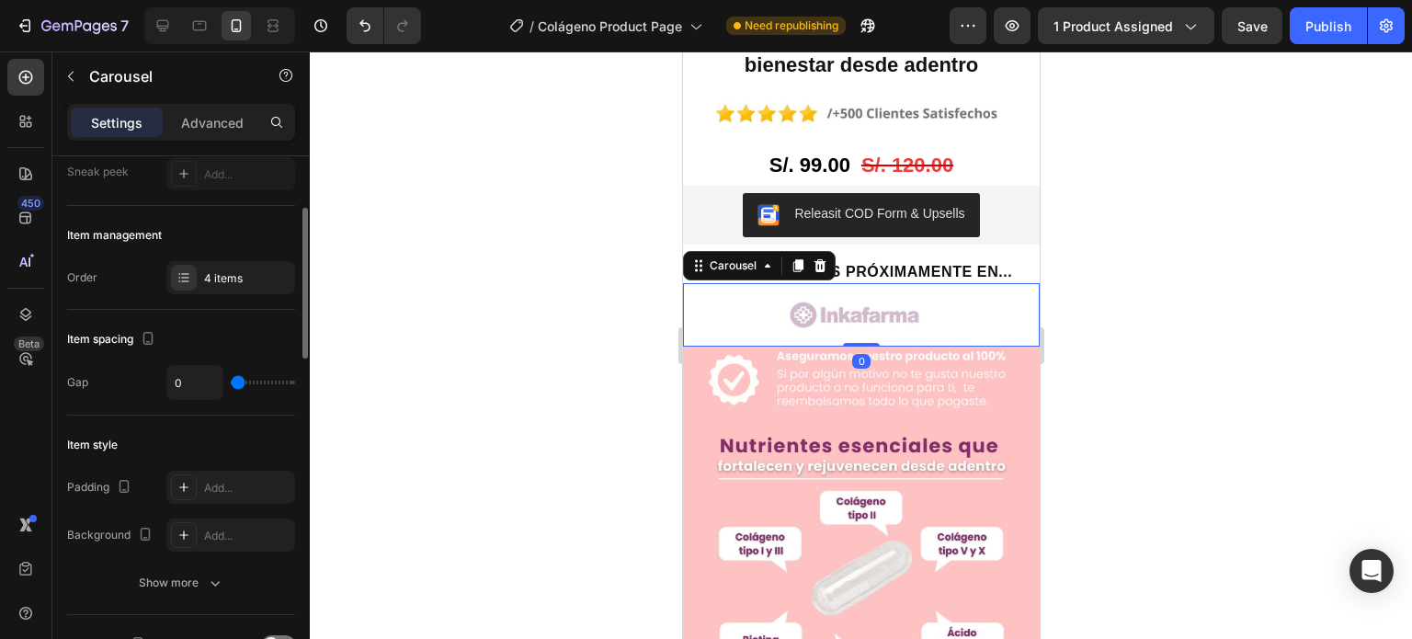
scroll to position [368, 0]
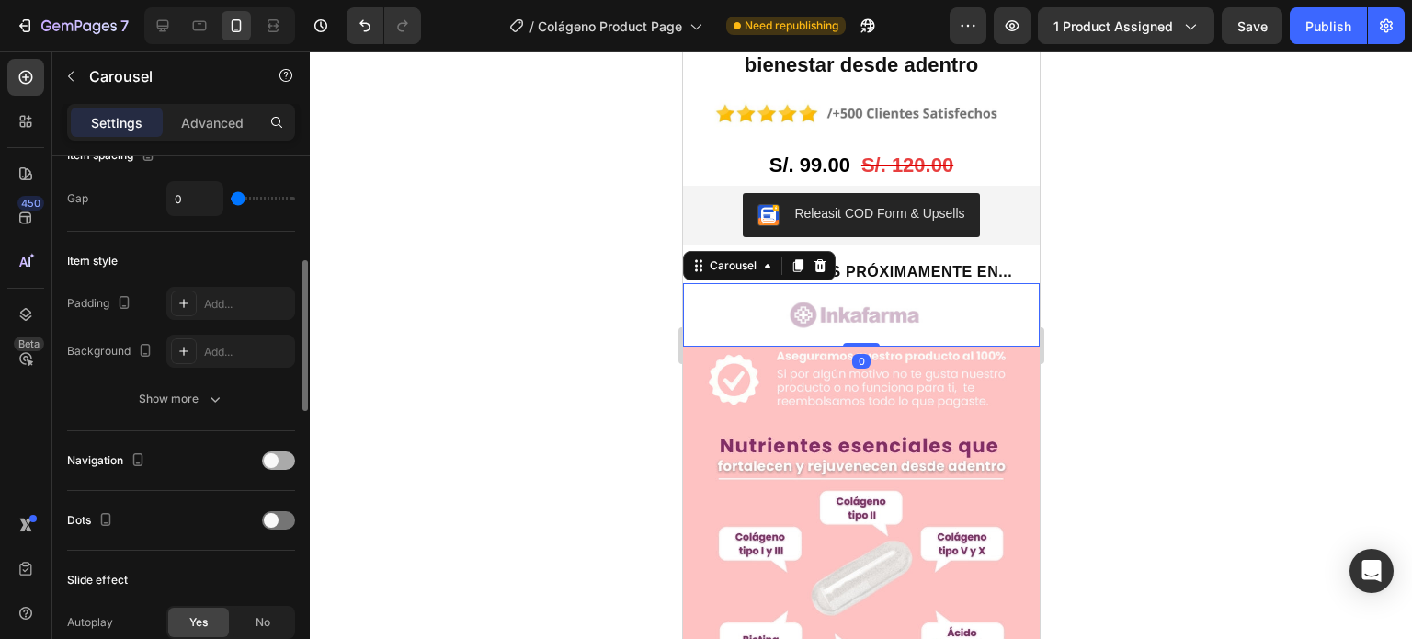
click at [285, 455] on div at bounding box center [278, 460] width 33 height 18
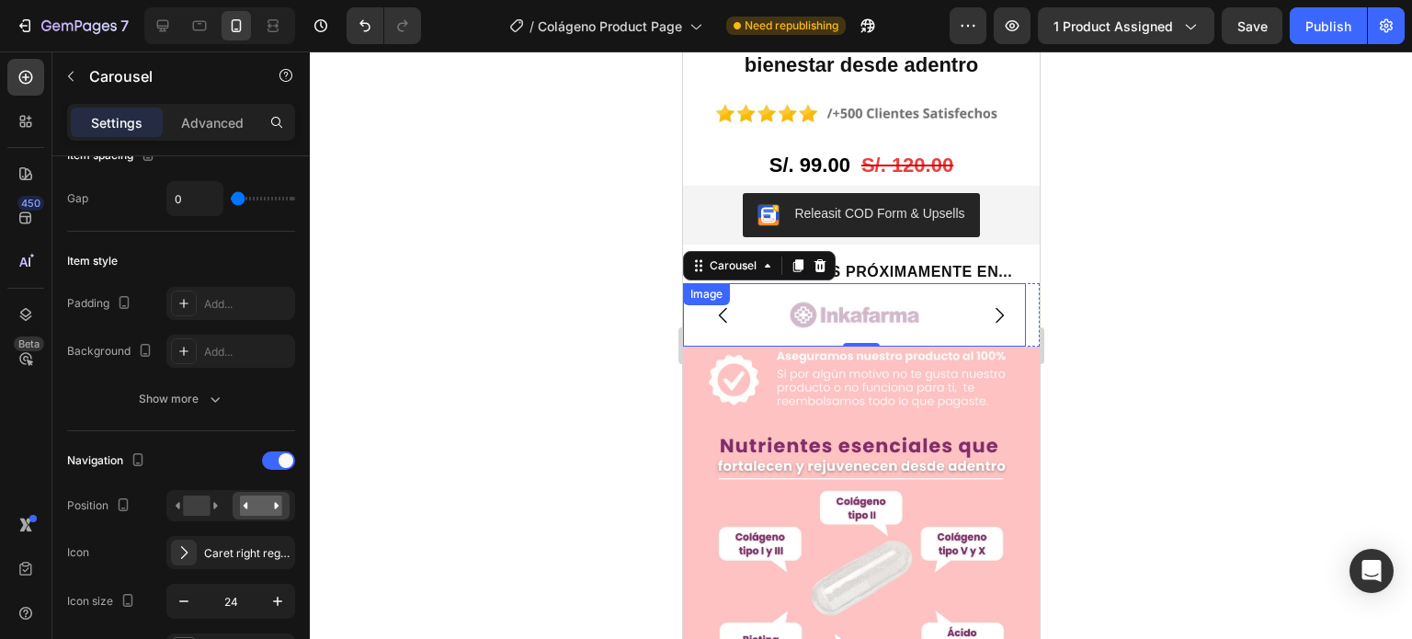
click at [875, 283] on img at bounding box center [853, 314] width 343 height 63
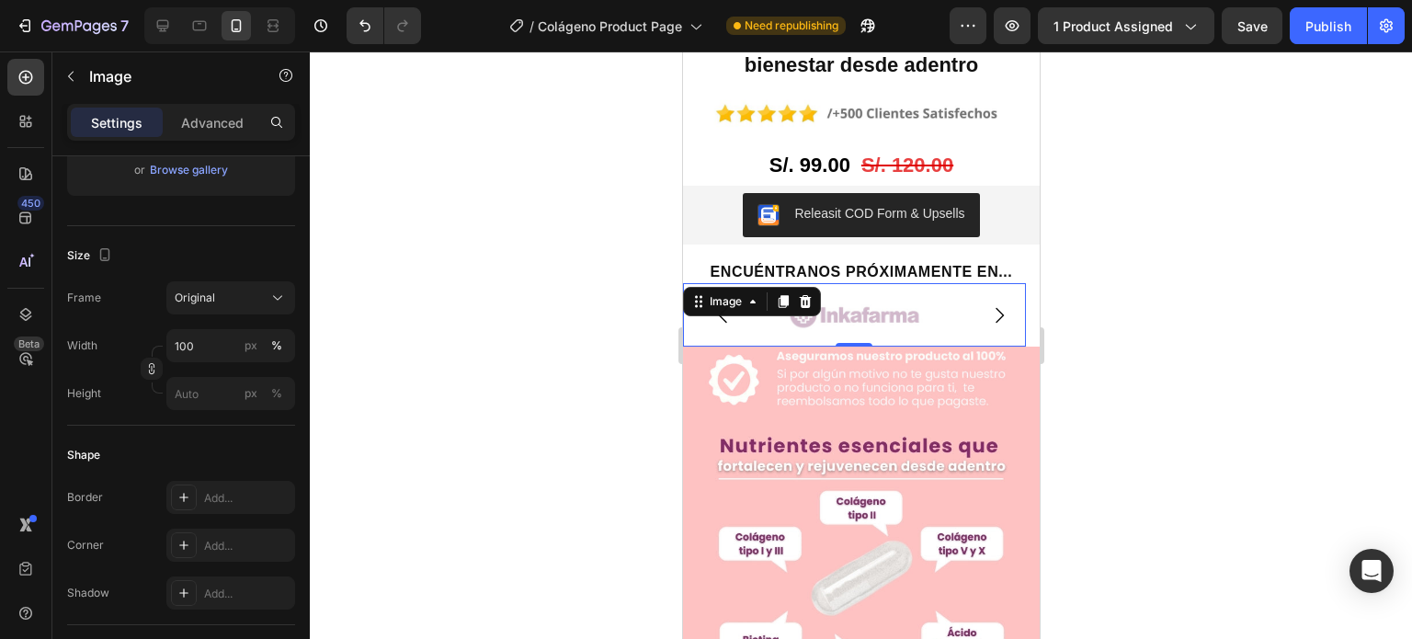
scroll to position [0, 0]
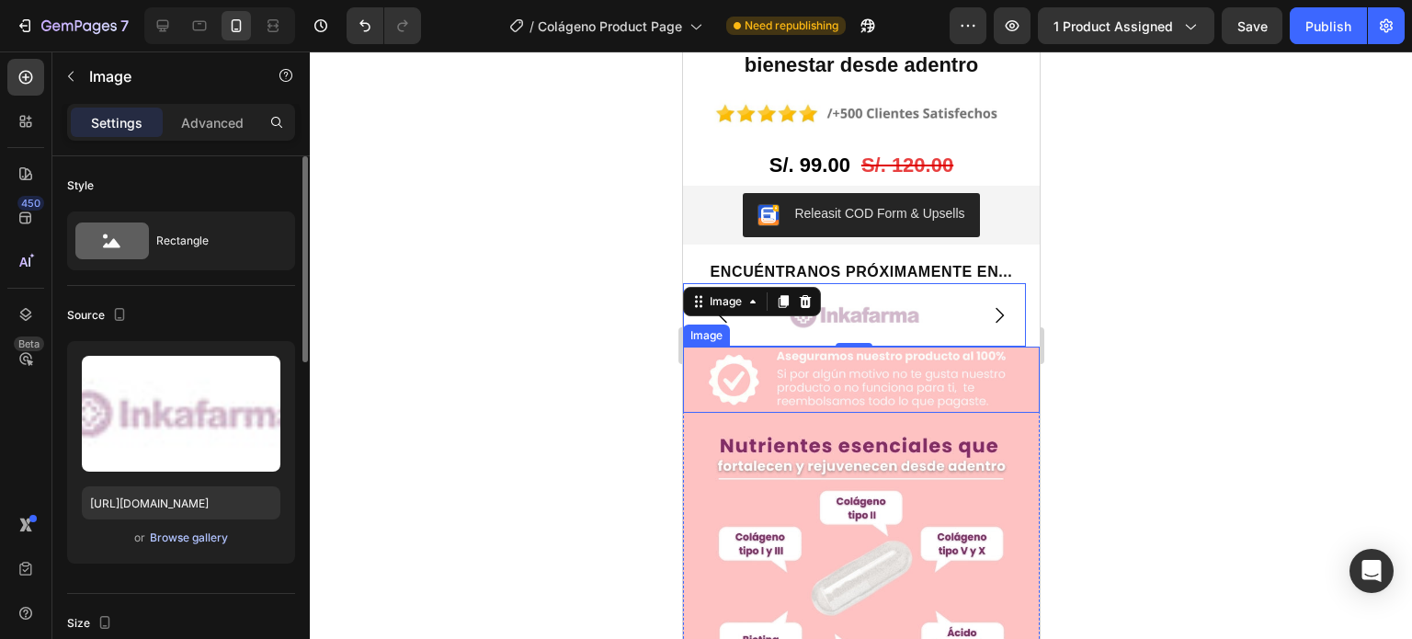
click at [184, 537] on div "Browse gallery" at bounding box center [189, 537] width 78 height 17
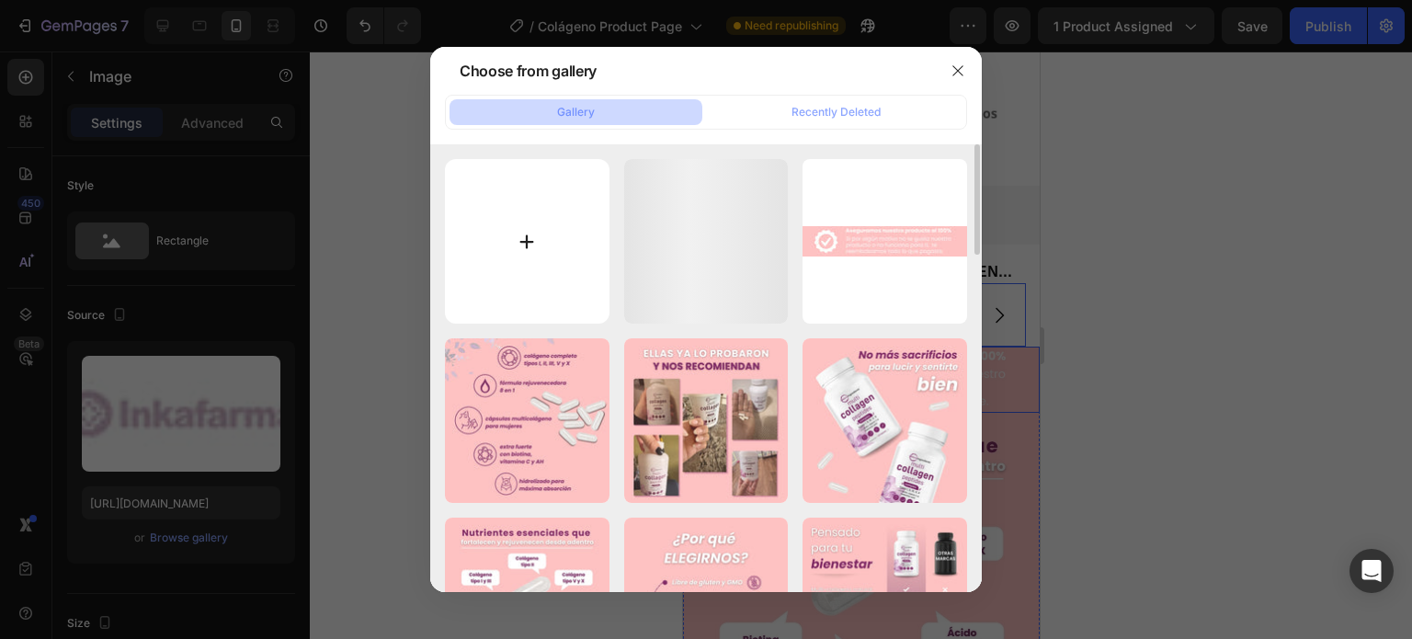
click at [520, 224] on input "file" at bounding box center [527, 241] width 165 height 165
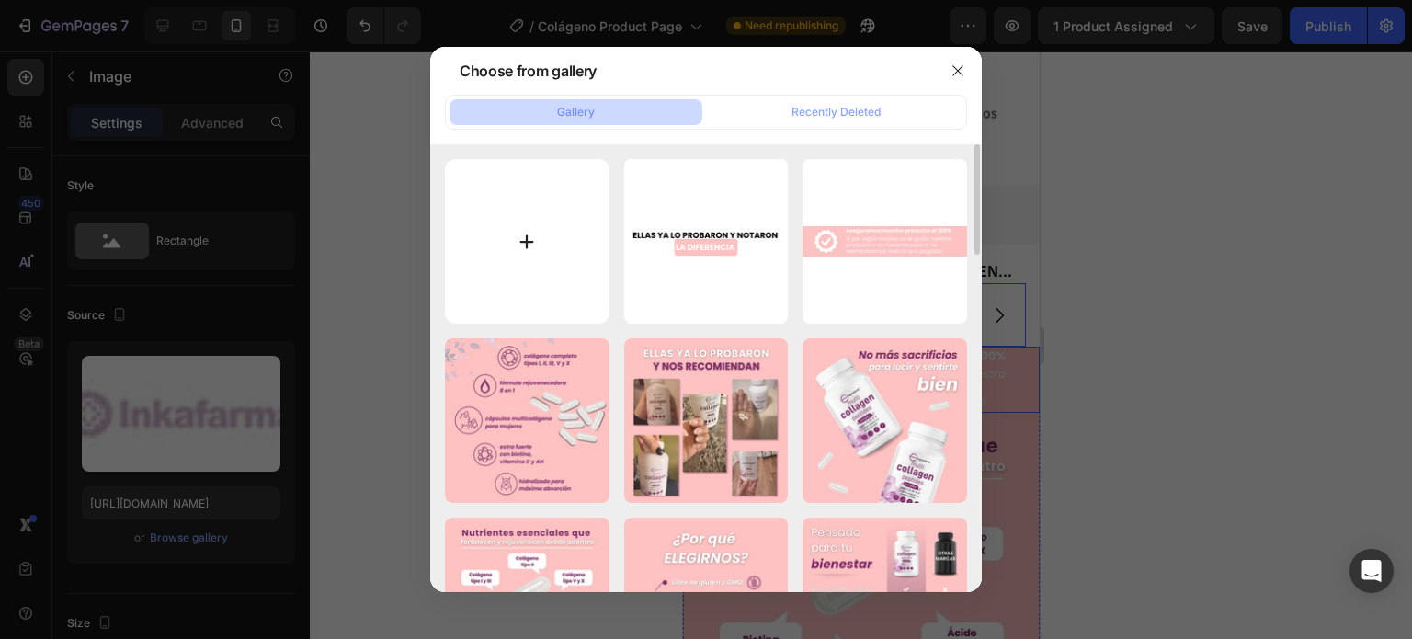
type input "C:\fakepath\21.jpg"
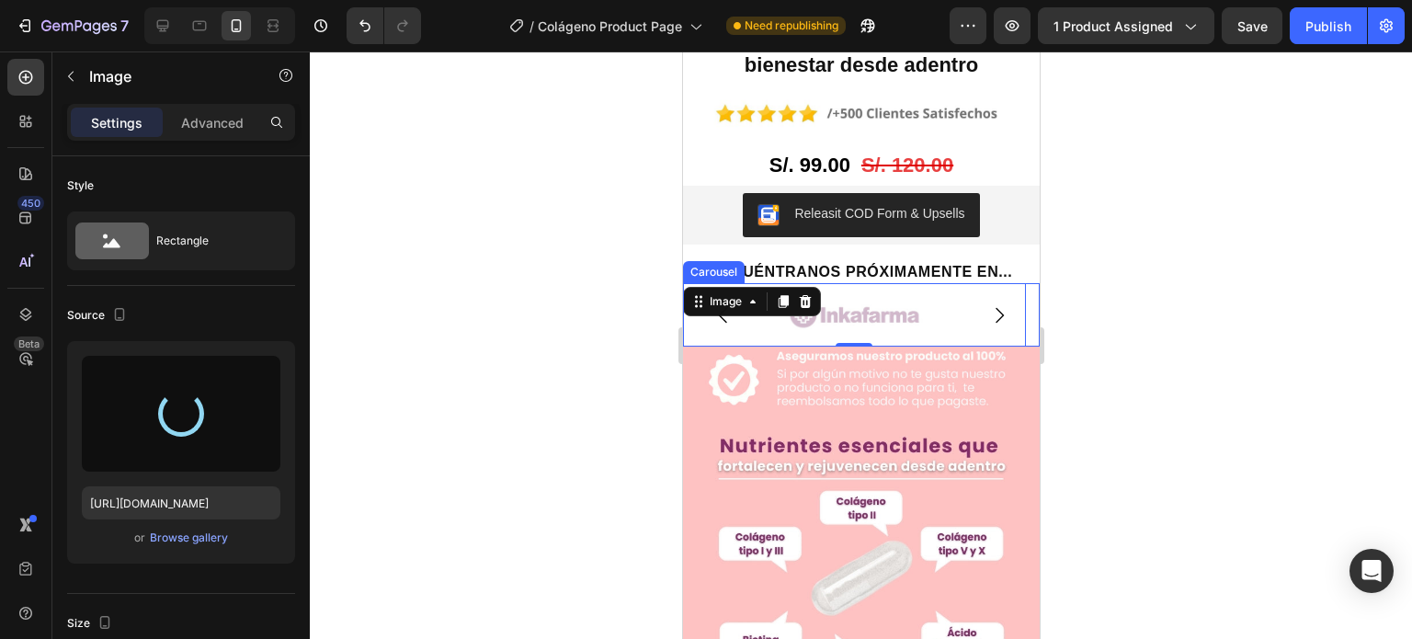
type input "[URL][DOMAIN_NAME]"
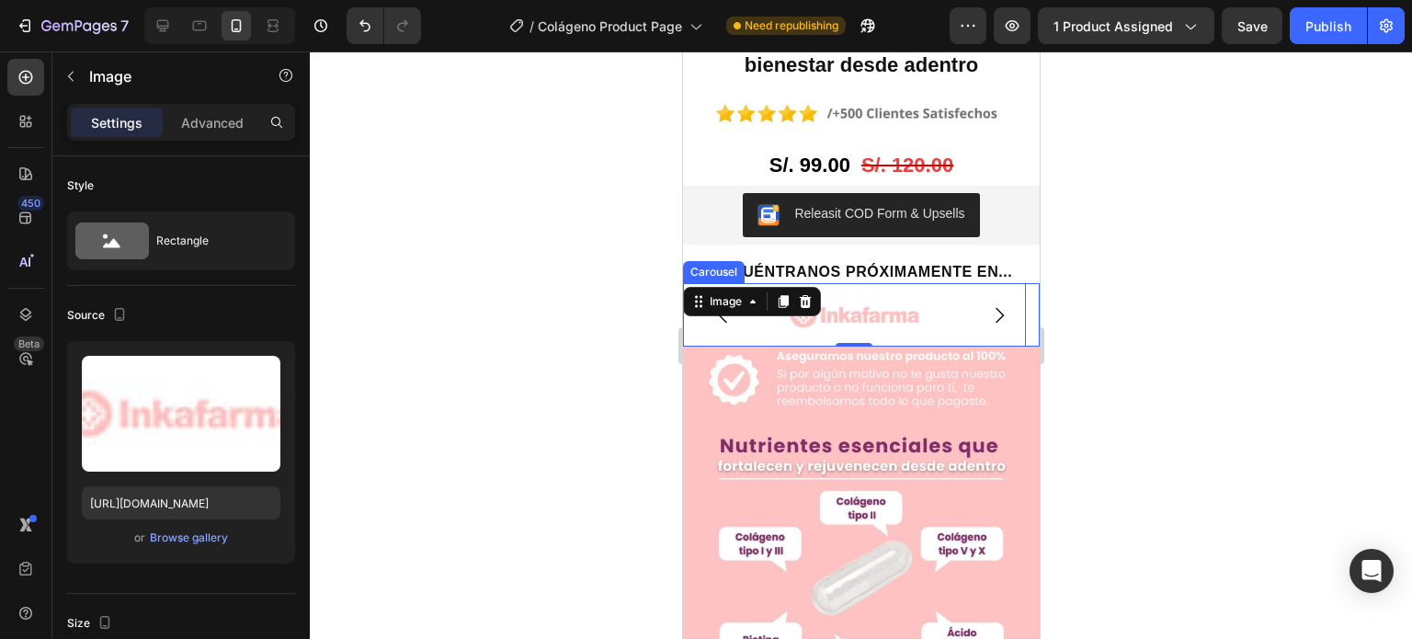
click at [987, 304] on icon "Carousel Next Arrow" at bounding box center [998, 315] width 22 height 22
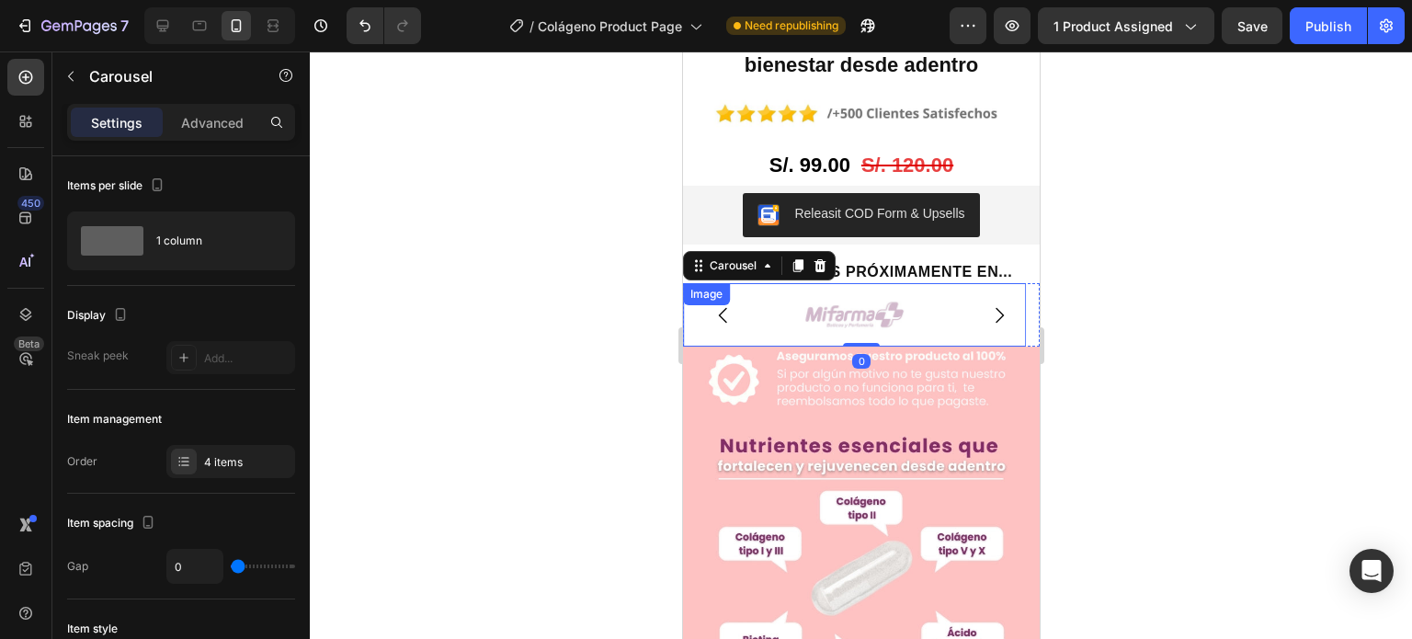
click at [813, 283] on img at bounding box center [853, 314] width 343 height 63
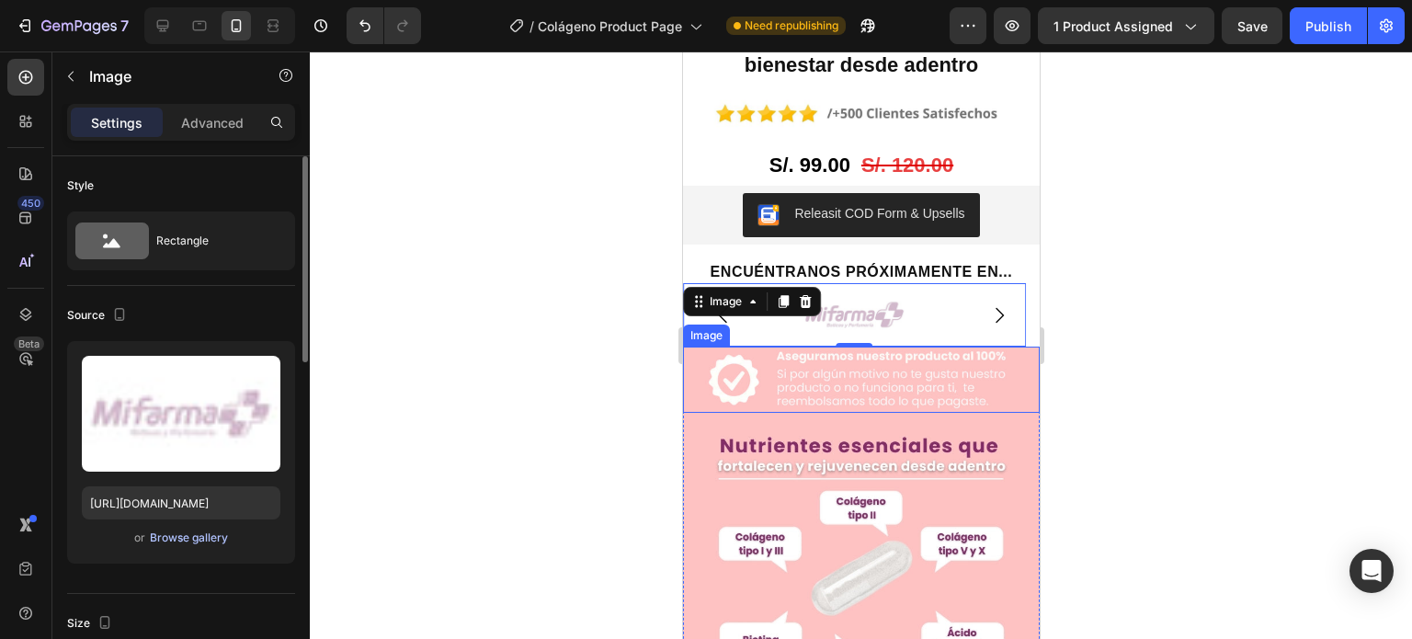
click at [174, 536] on div "Browse gallery" at bounding box center [189, 537] width 78 height 17
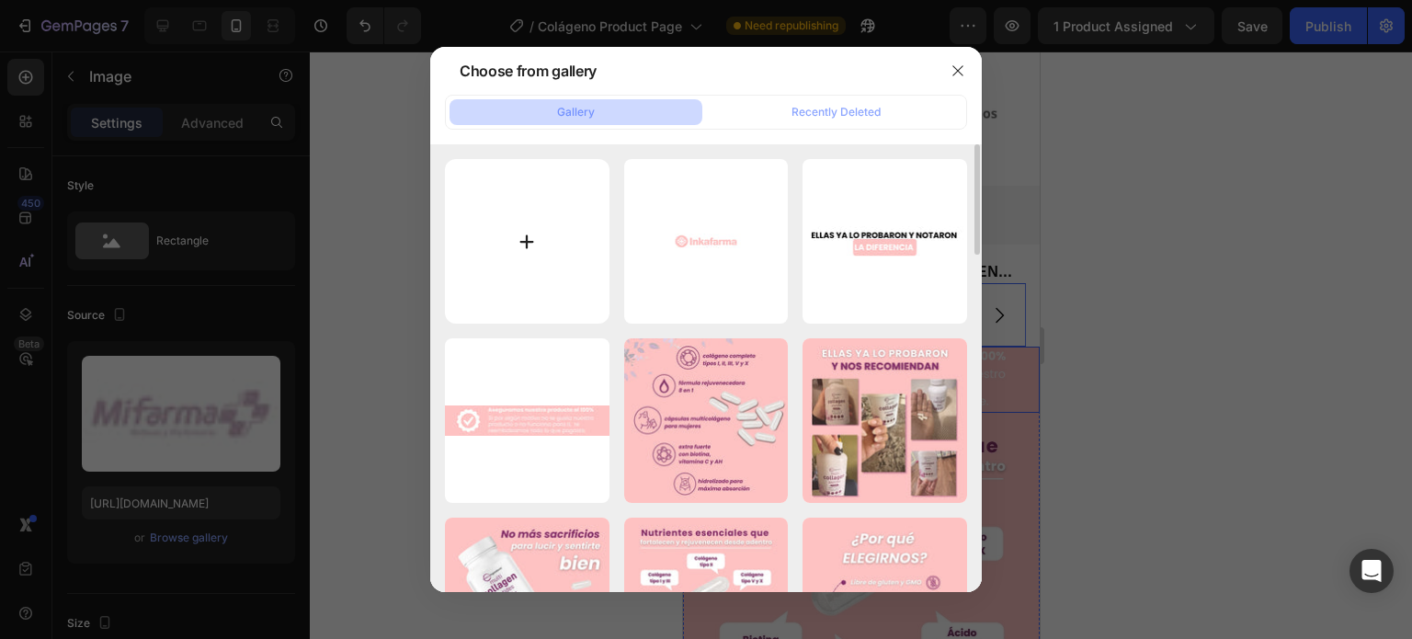
click at [528, 279] on input "file" at bounding box center [527, 241] width 165 height 165
type input "C:\fakepath\22.jpg"
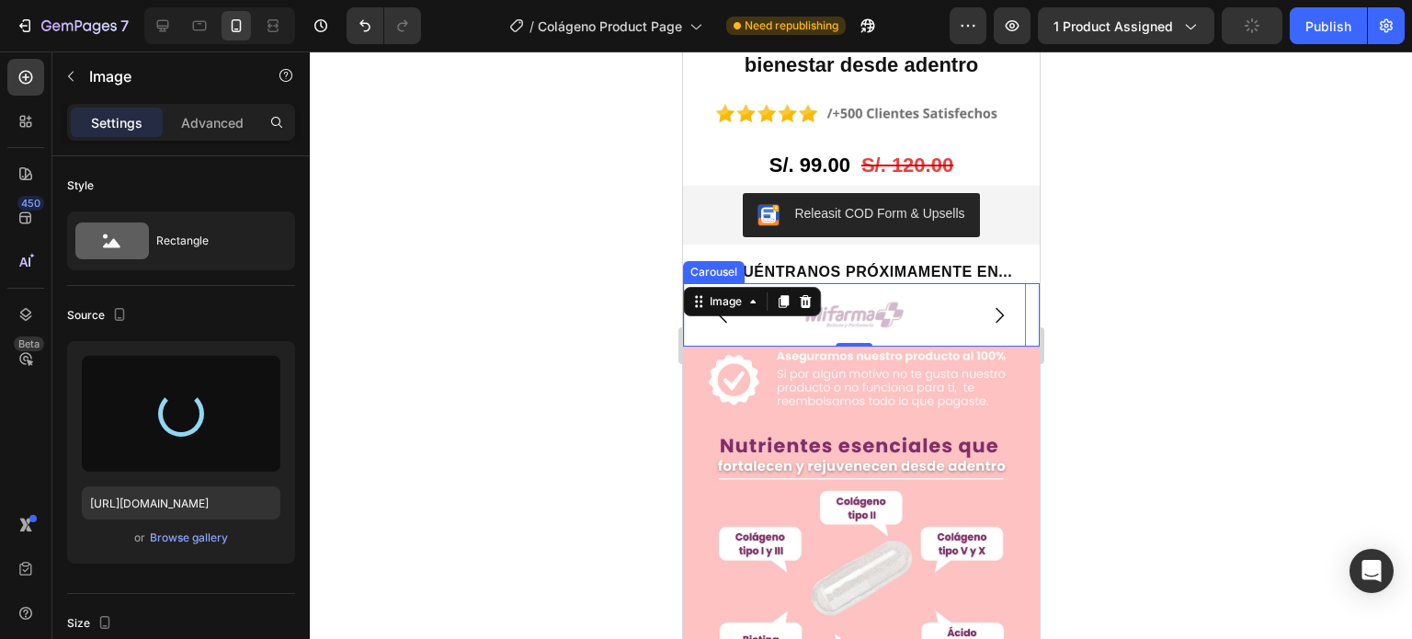
type input "[URL][DOMAIN_NAME]"
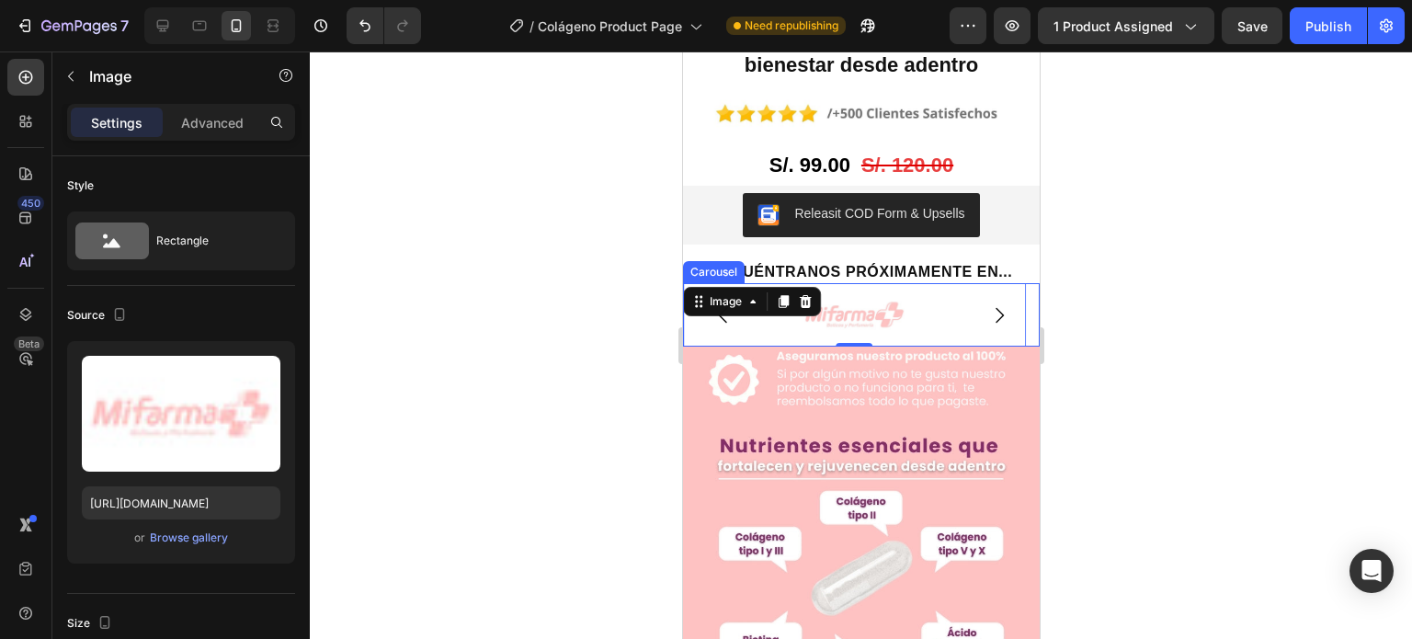
click at [987, 304] on icon "Carousel Next Arrow" at bounding box center [998, 315] width 22 height 22
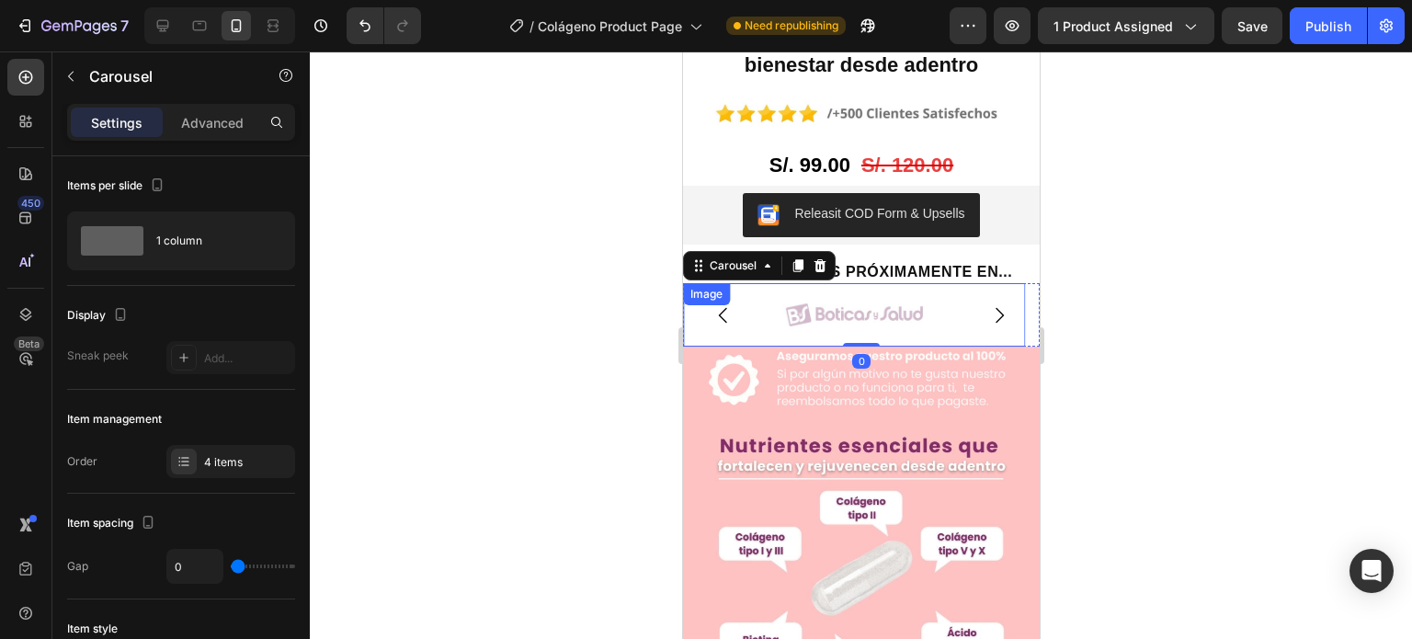
click at [847, 283] on img at bounding box center [853, 314] width 343 height 63
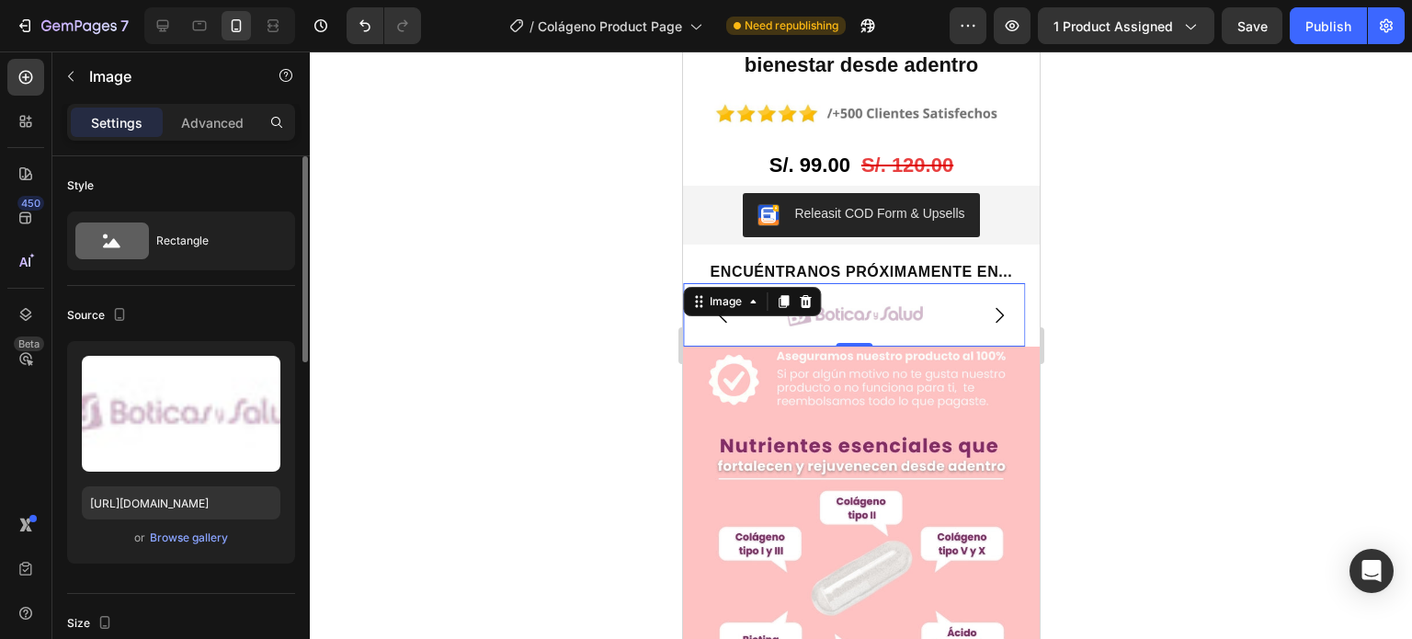
click at [178, 527] on div "or Browse gallery" at bounding box center [181, 538] width 199 height 22
click at [179, 530] on div "Browse gallery" at bounding box center [189, 537] width 78 height 17
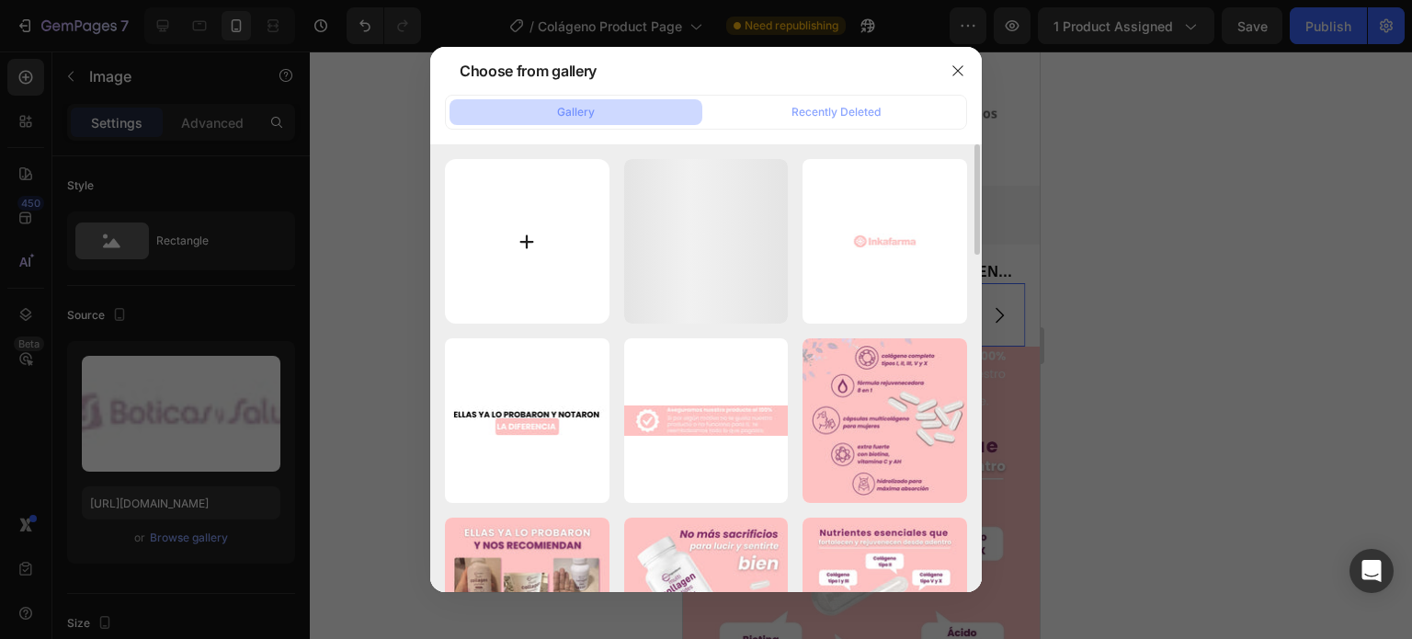
click at [528, 258] on input "file" at bounding box center [527, 241] width 165 height 165
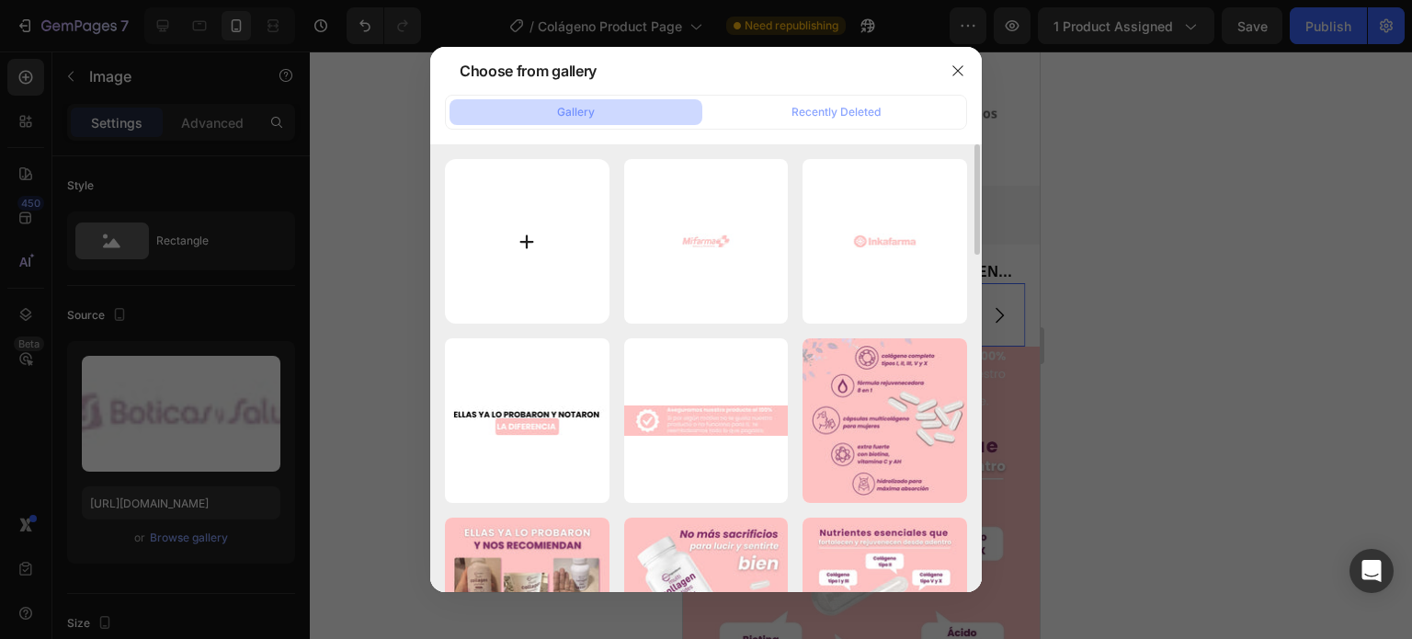
type input "C:\fakepath\20.jpg"
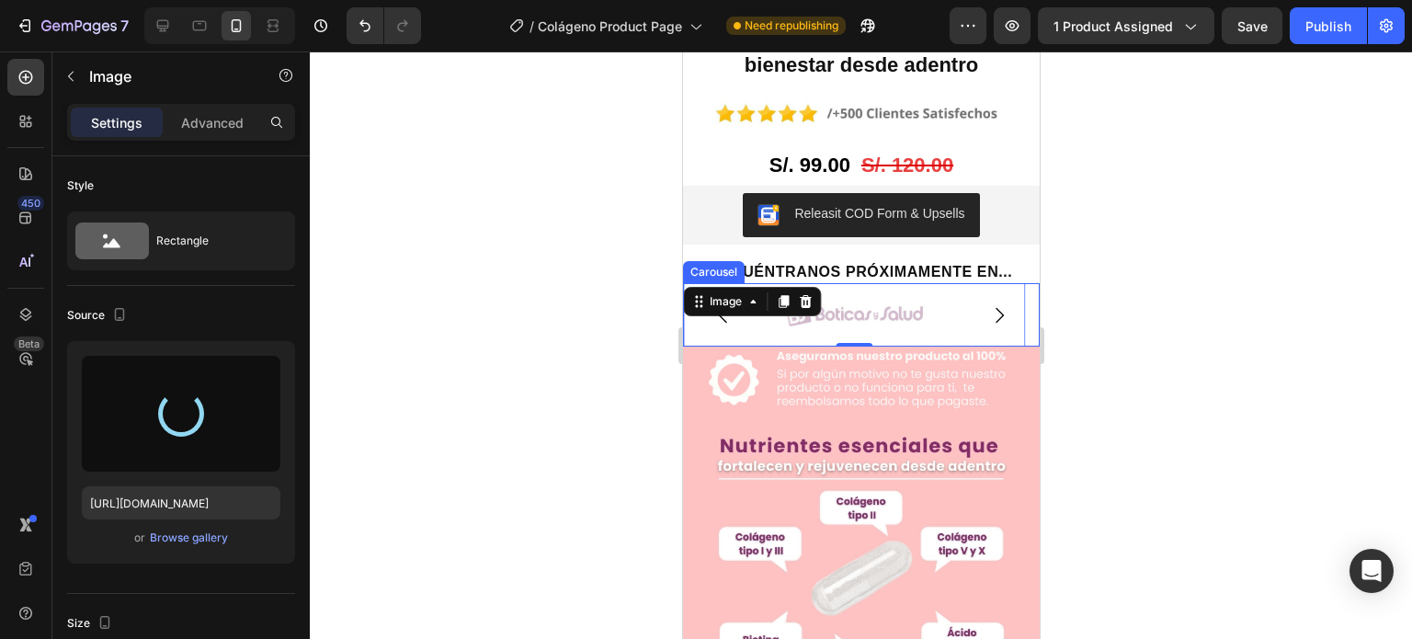
type input "[URL][DOMAIN_NAME]"
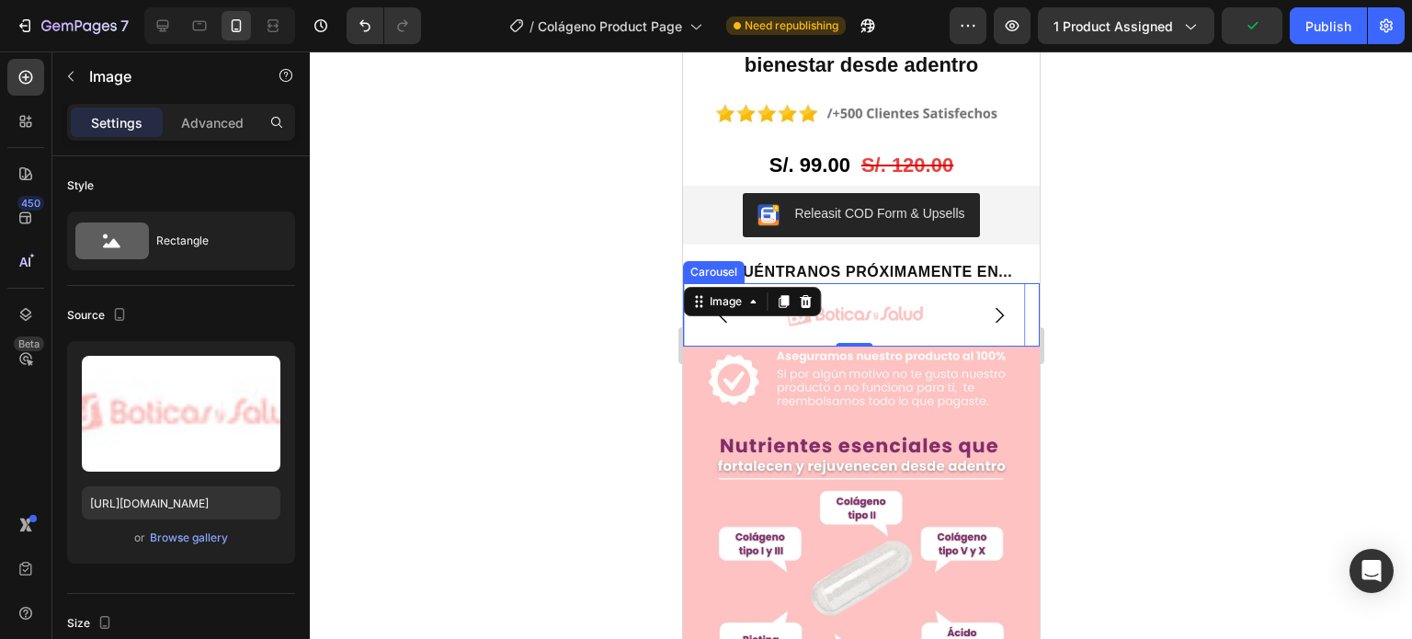
click at [987, 304] on icon "Carousel Next Arrow" at bounding box center [998, 315] width 22 height 22
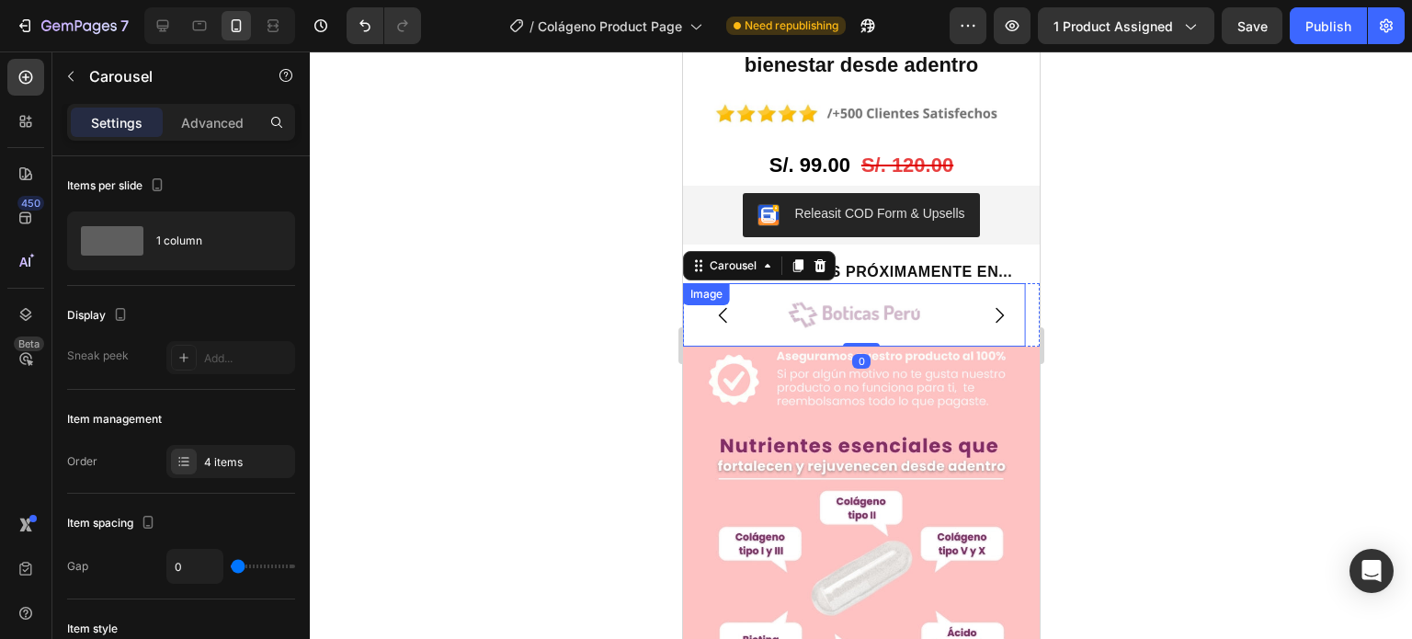
click at [881, 283] on img at bounding box center [853, 314] width 343 height 63
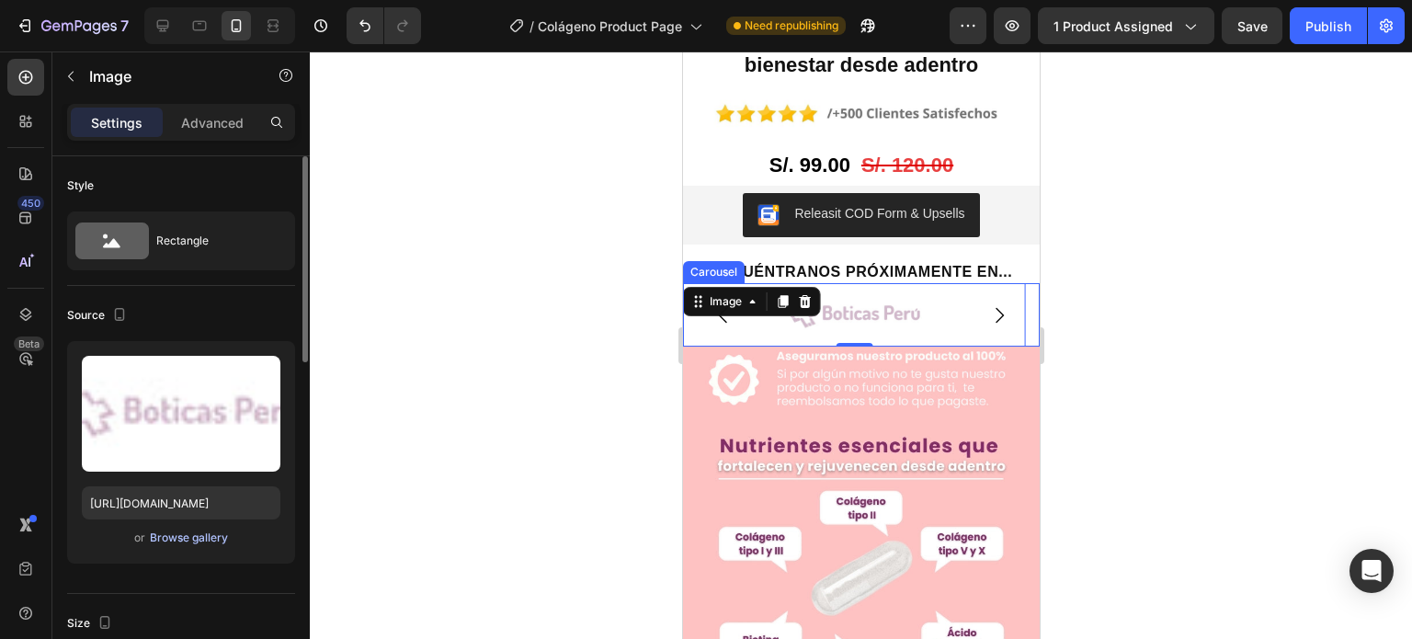
click at [199, 540] on div "Browse gallery" at bounding box center [189, 537] width 78 height 17
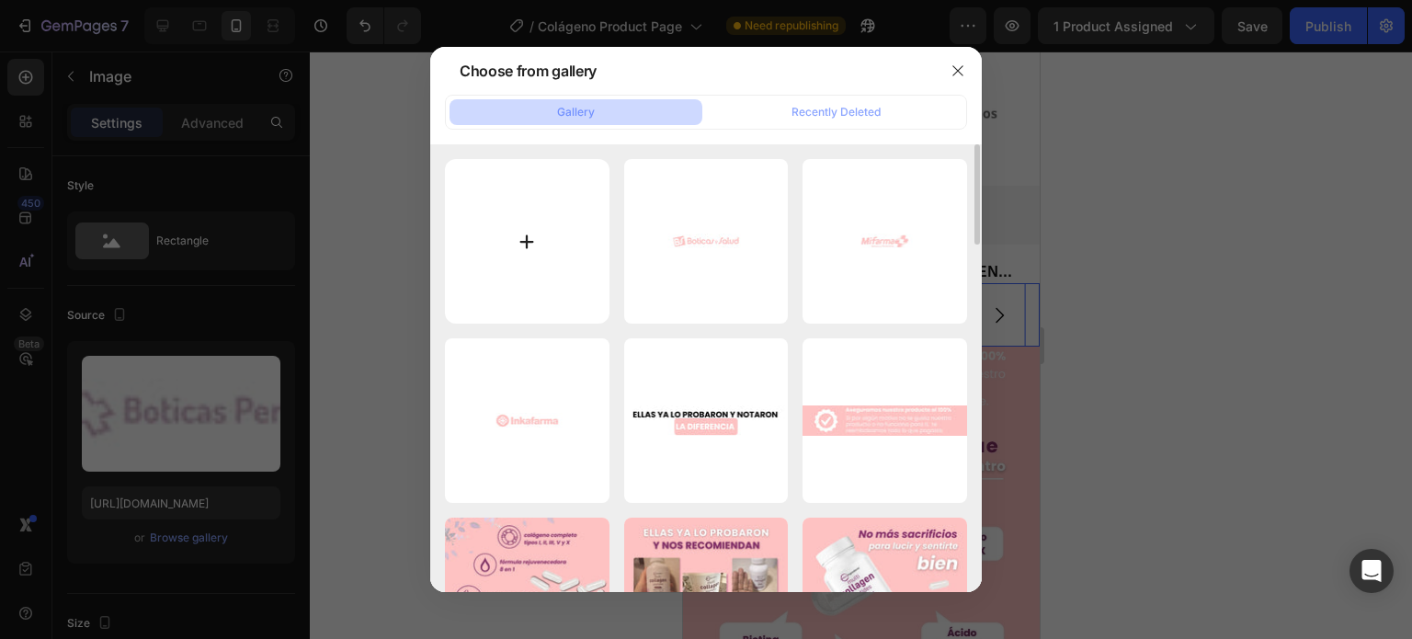
click at [494, 269] on input "file" at bounding box center [527, 241] width 165 height 165
type input "C:\fakepath\19.jpg"
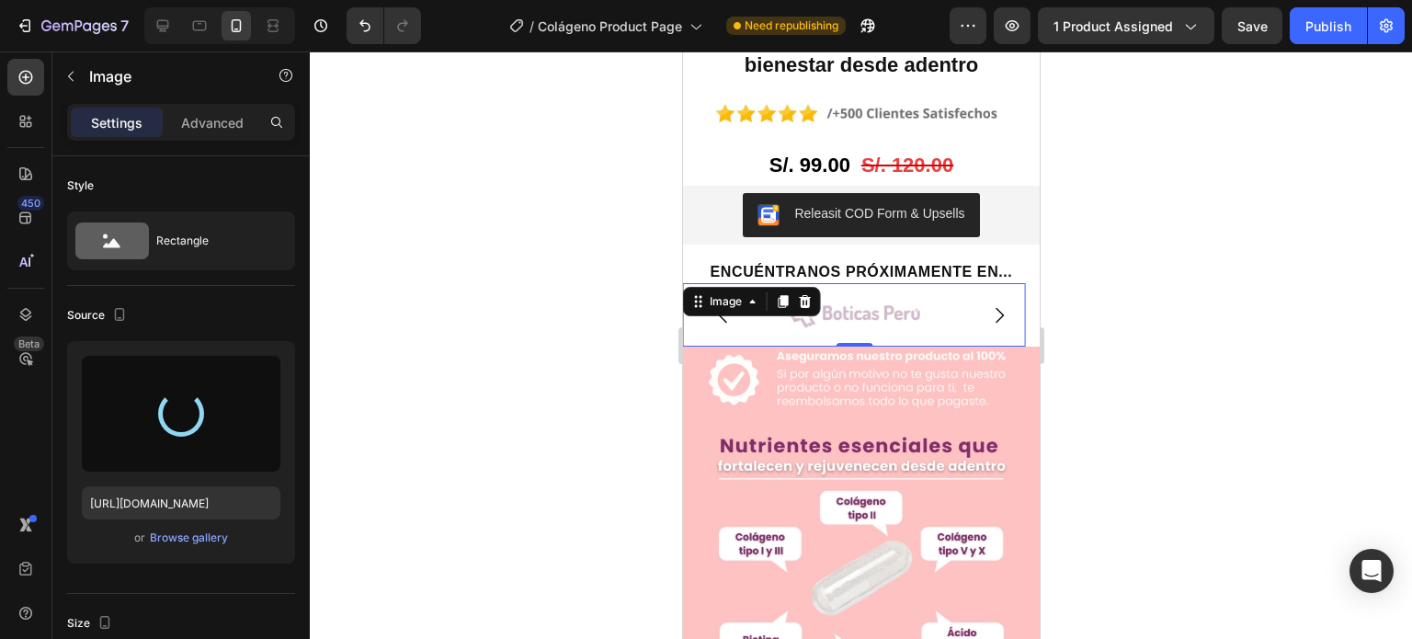
type input "[URL][DOMAIN_NAME]"
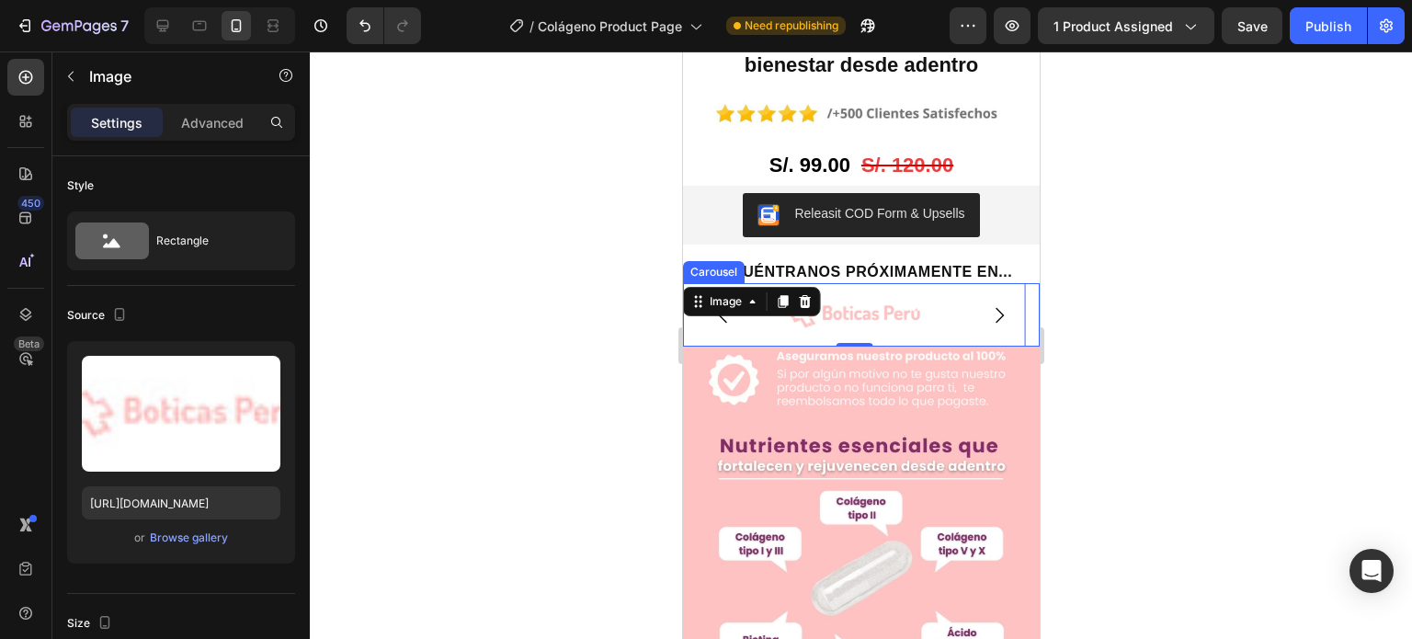
click at [742, 290] on button "Carousel Back Arrow" at bounding box center [722, 315] width 51 height 51
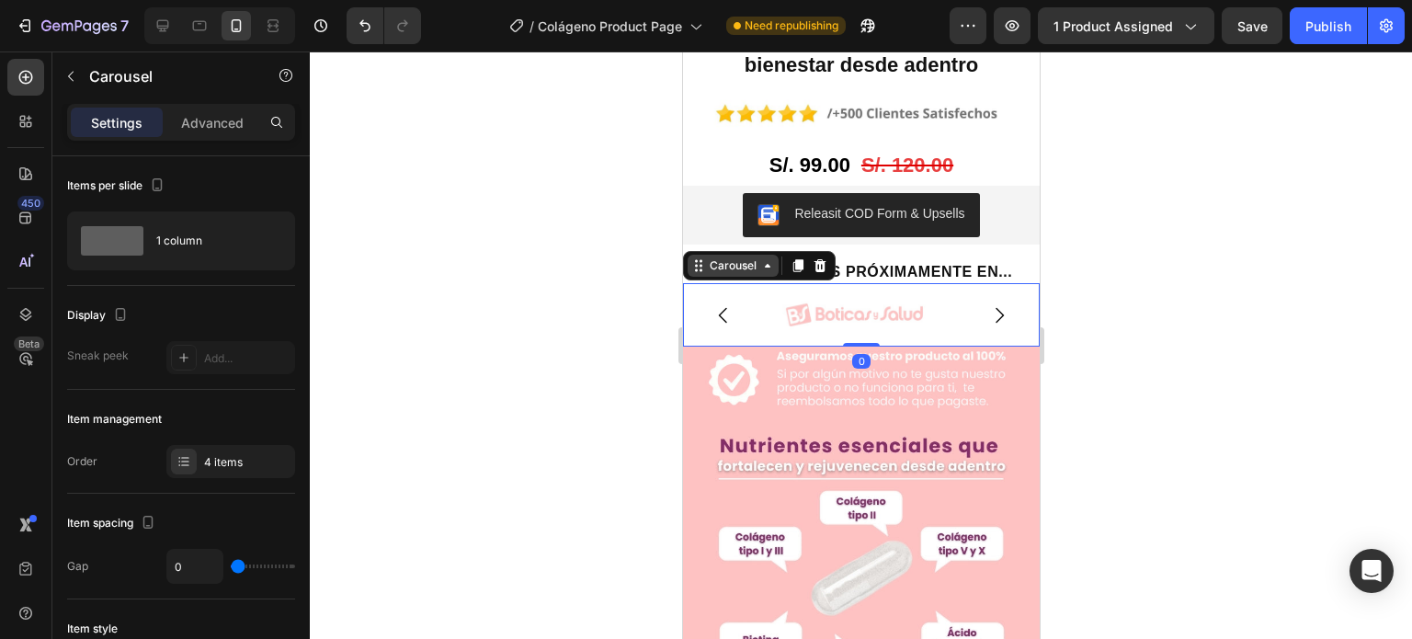
click at [734, 257] on div "Carousel" at bounding box center [732, 265] width 54 height 17
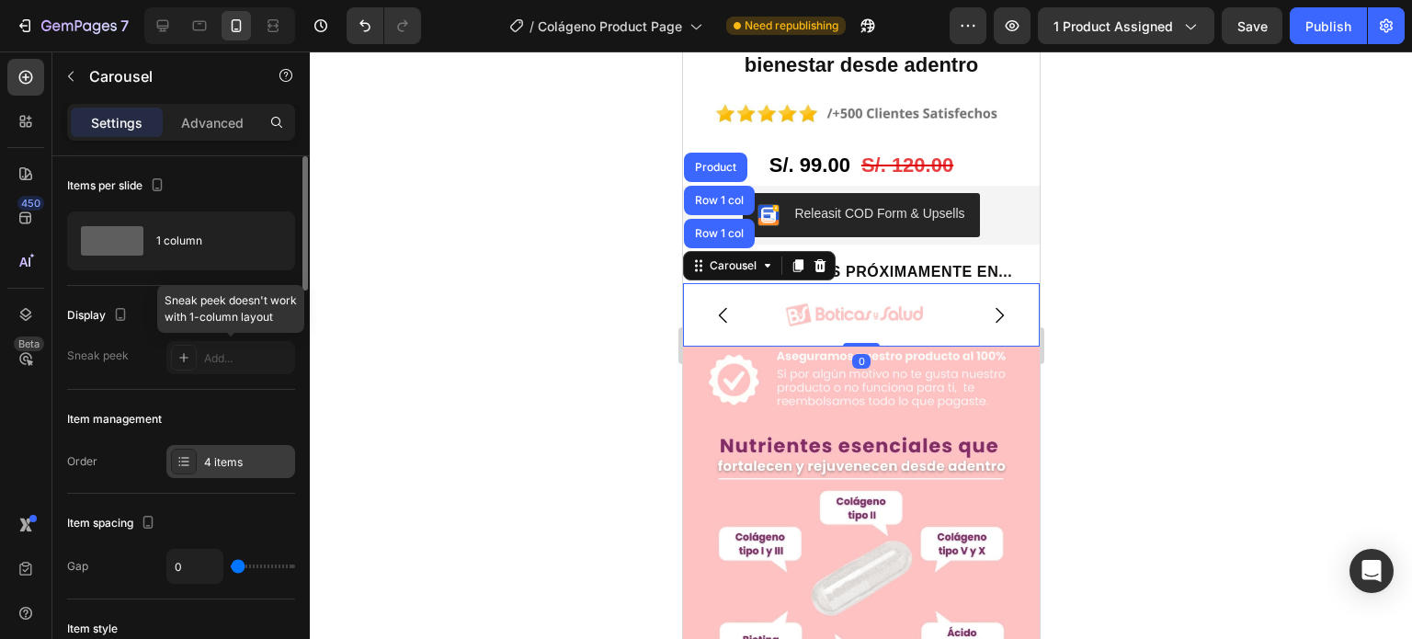
scroll to position [276, 0]
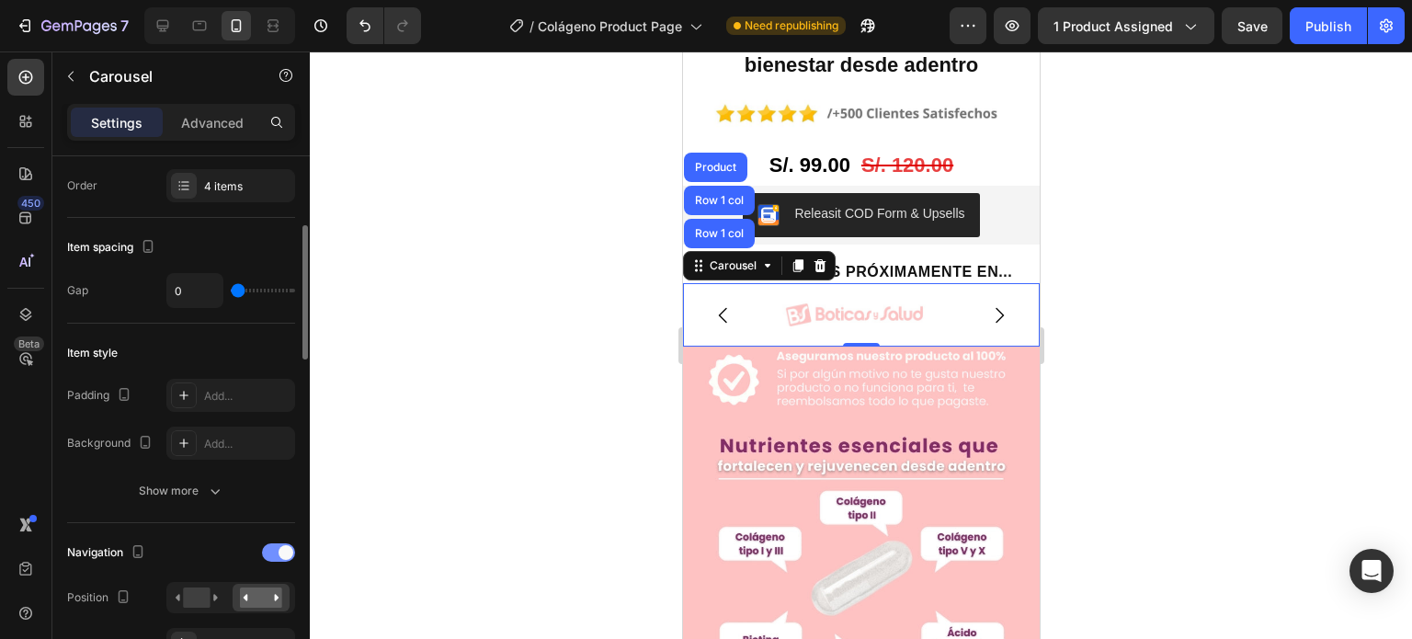
click at [278, 556] on div at bounding box center [278, 552] width 33 height 18
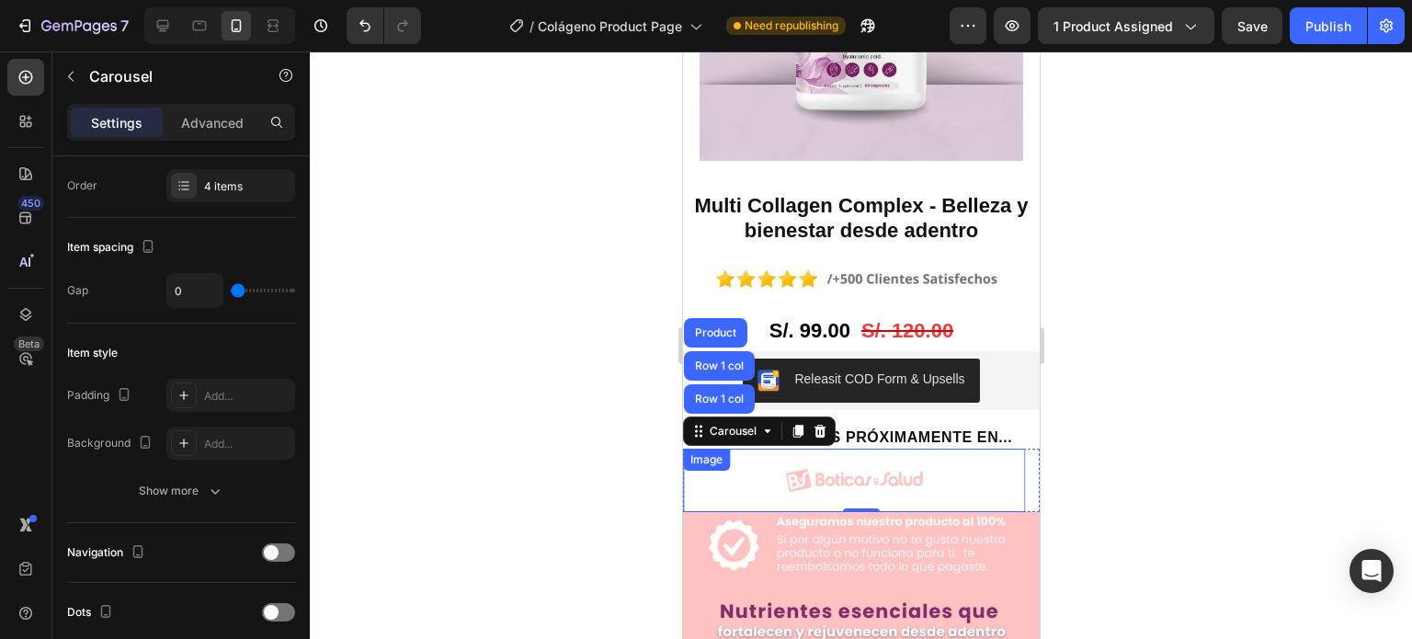
scroll to position [1654, 0]
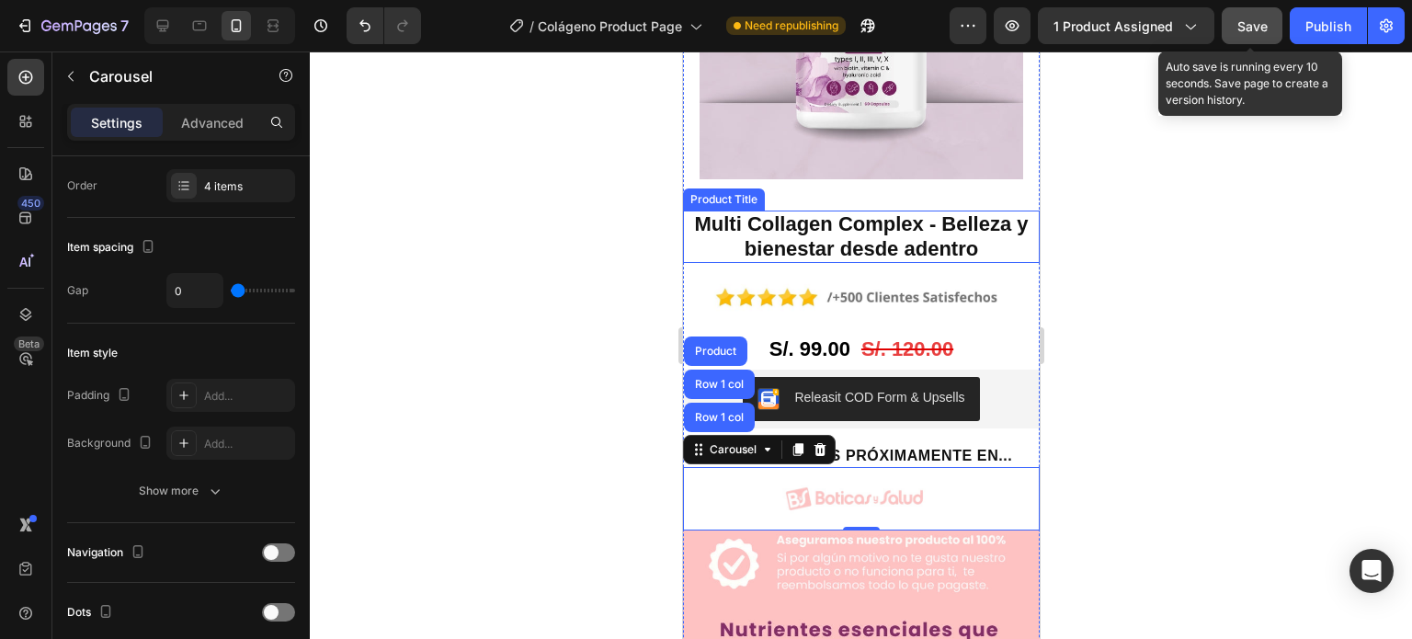
click at [1248, 17] on div "Save" at bounding box center [1252, 26] width 30 height 19
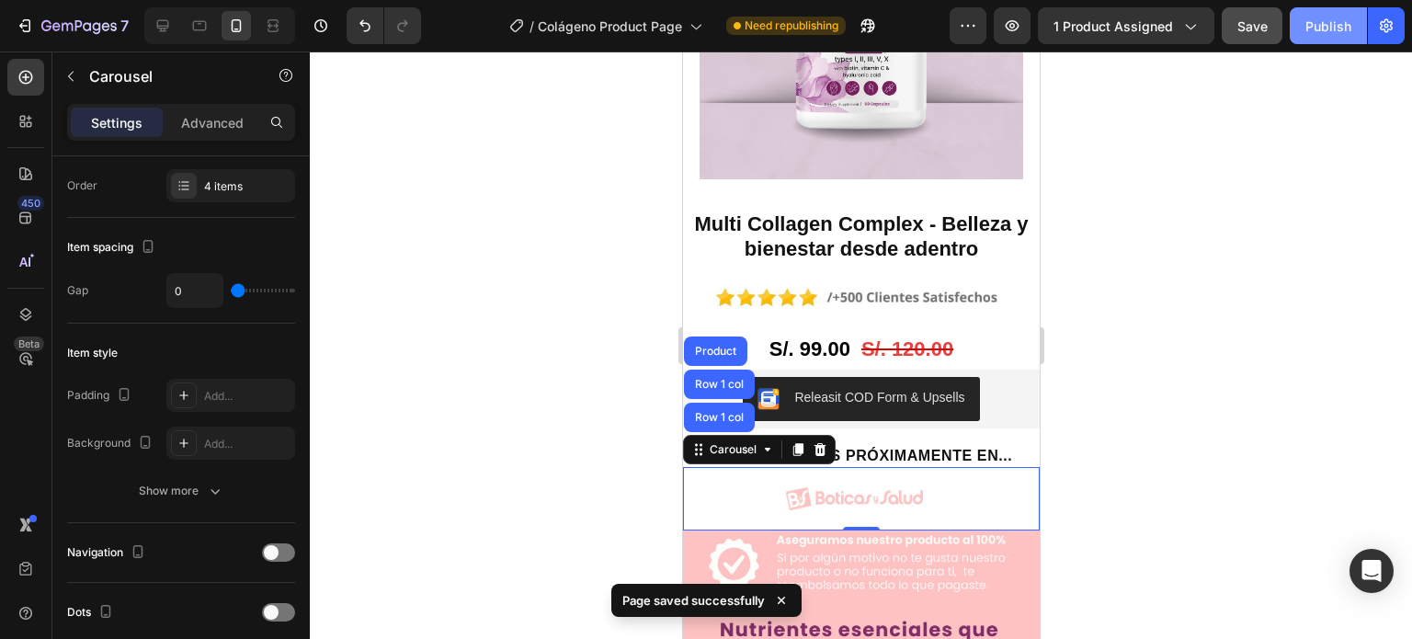
click at [1338, 25] on div "Publish" at bounding box center [1328, 26] width 46 height 19
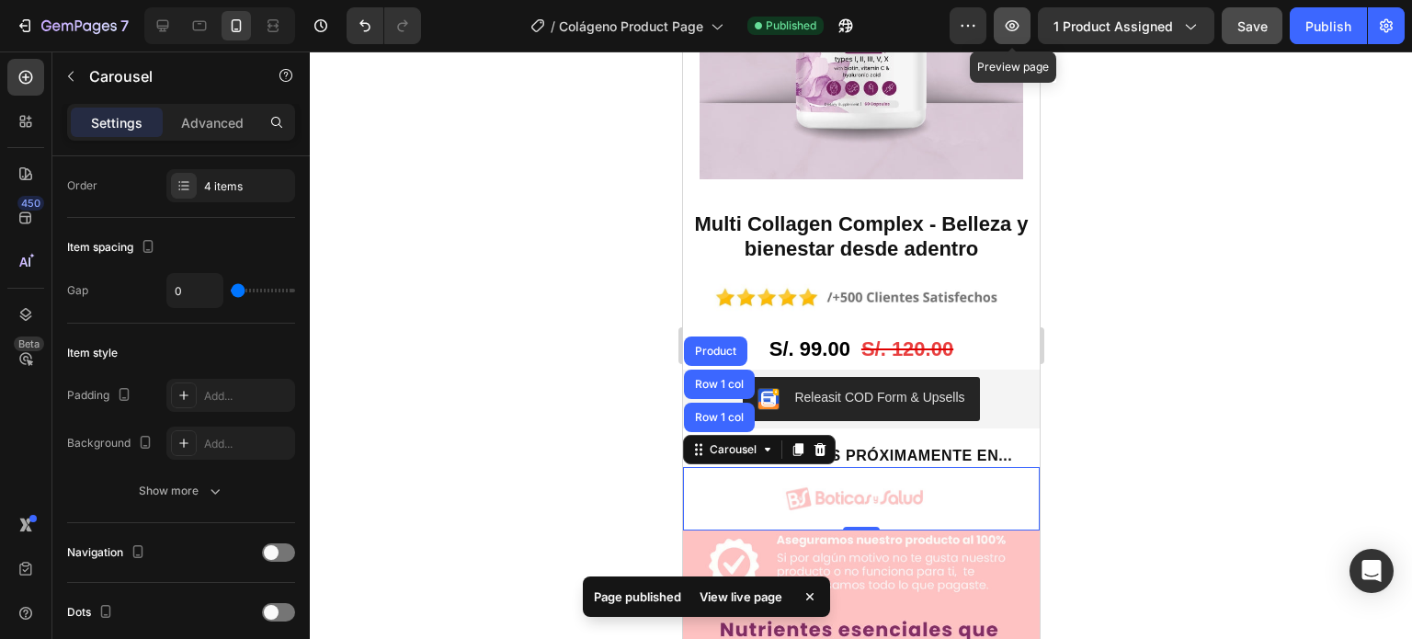
click at [1014, 34] on icon "button" at bounding box center [1012, 26] width 18 height 18
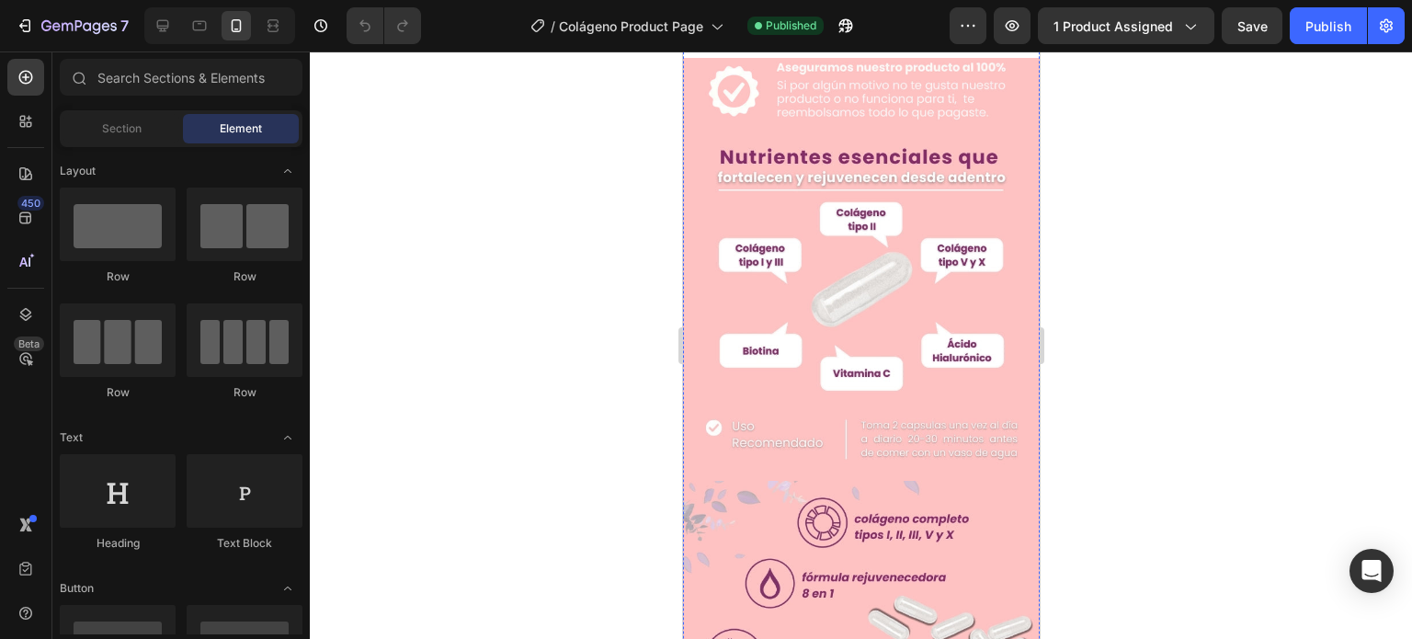
scroll to position [1287, 0]
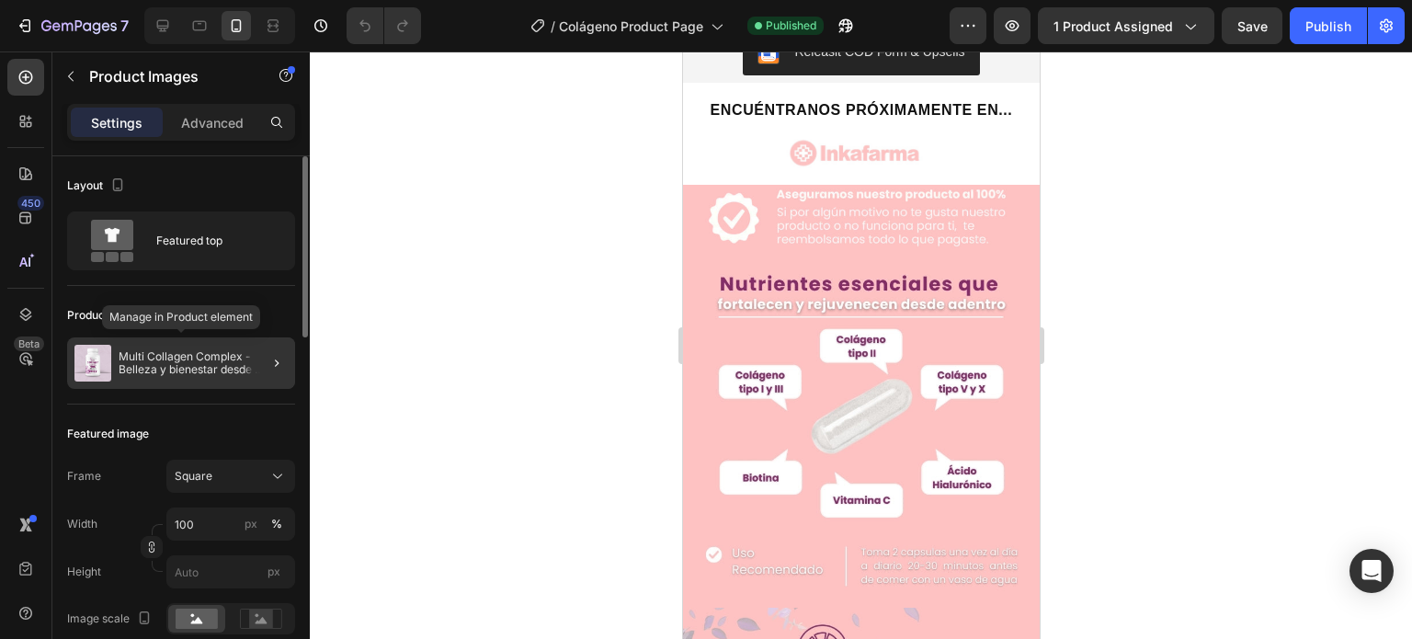
click at [207, 356] on p "Multi Collagen Complex - Belleza y bienestar desde adentro" at bounding box center [203, 363] width 169 height 26
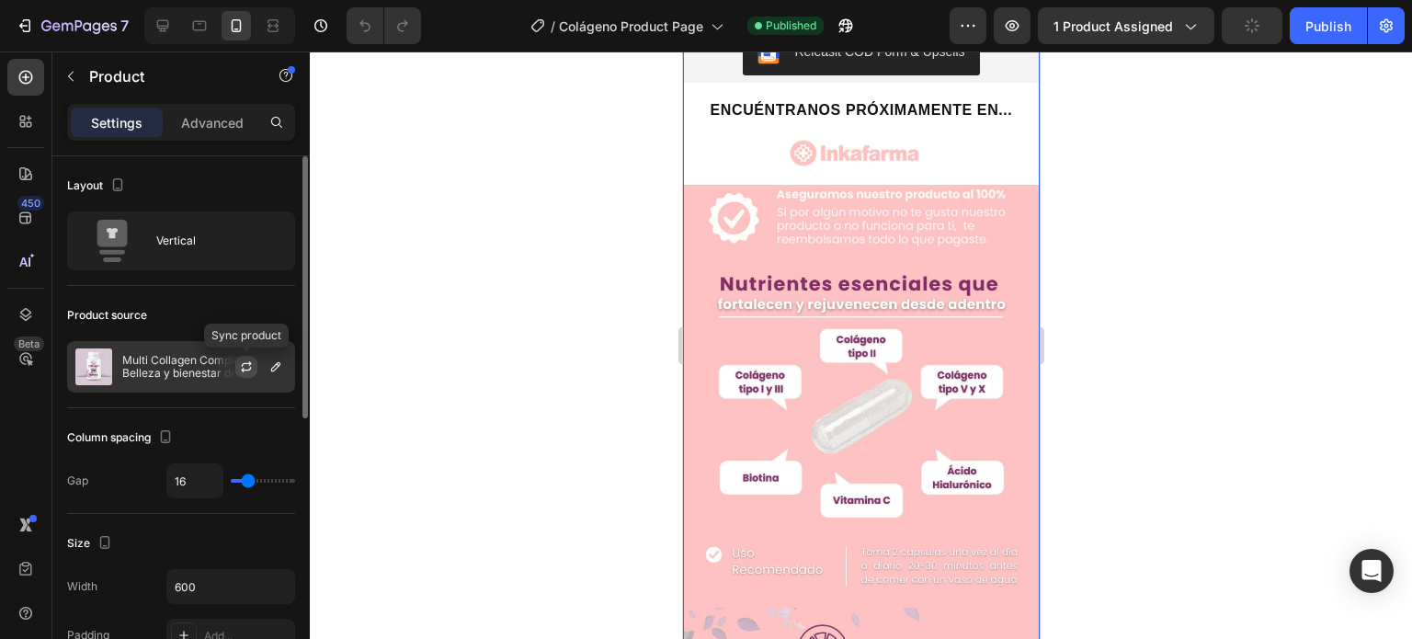
click at [239, 367] on icon "button" at bounding box center [246, 366] width 15 height 15
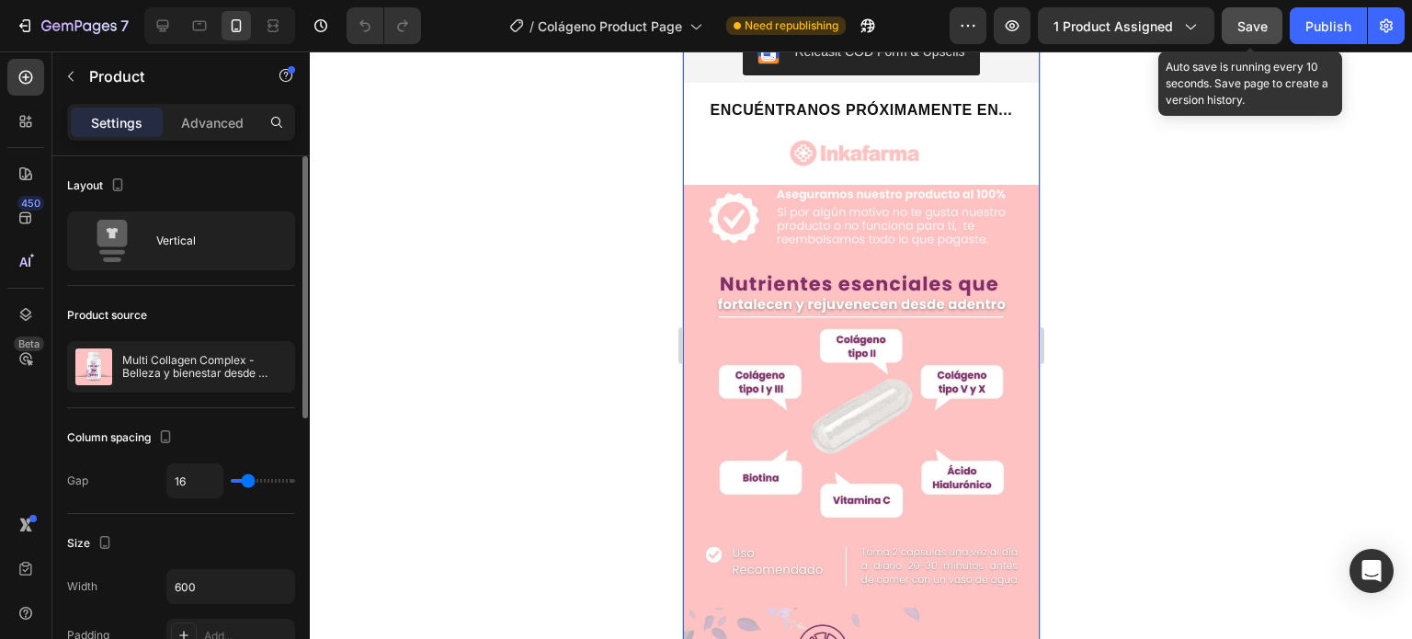
click at [1267, 25] on span "Save" at bounding box center [1252, 26] width 30 height 16
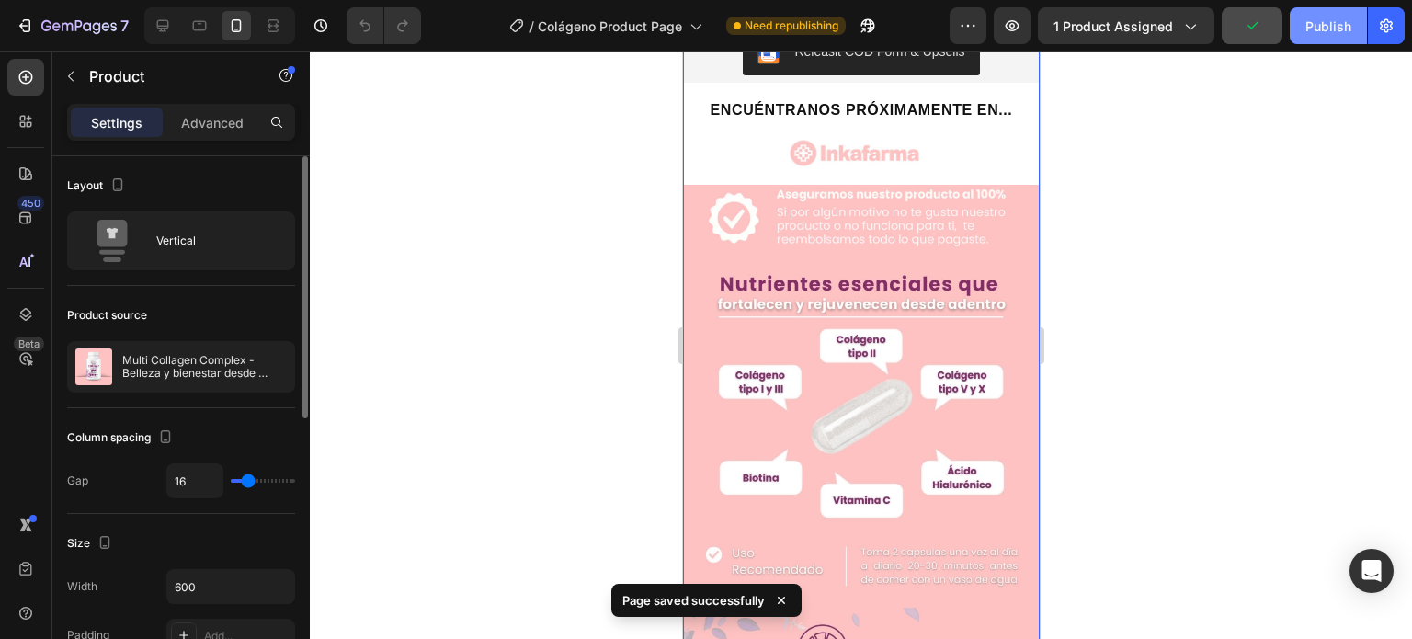
click at [1315, 25] on div "Publish" at bounding box center [1328, 26] width 46 height 19
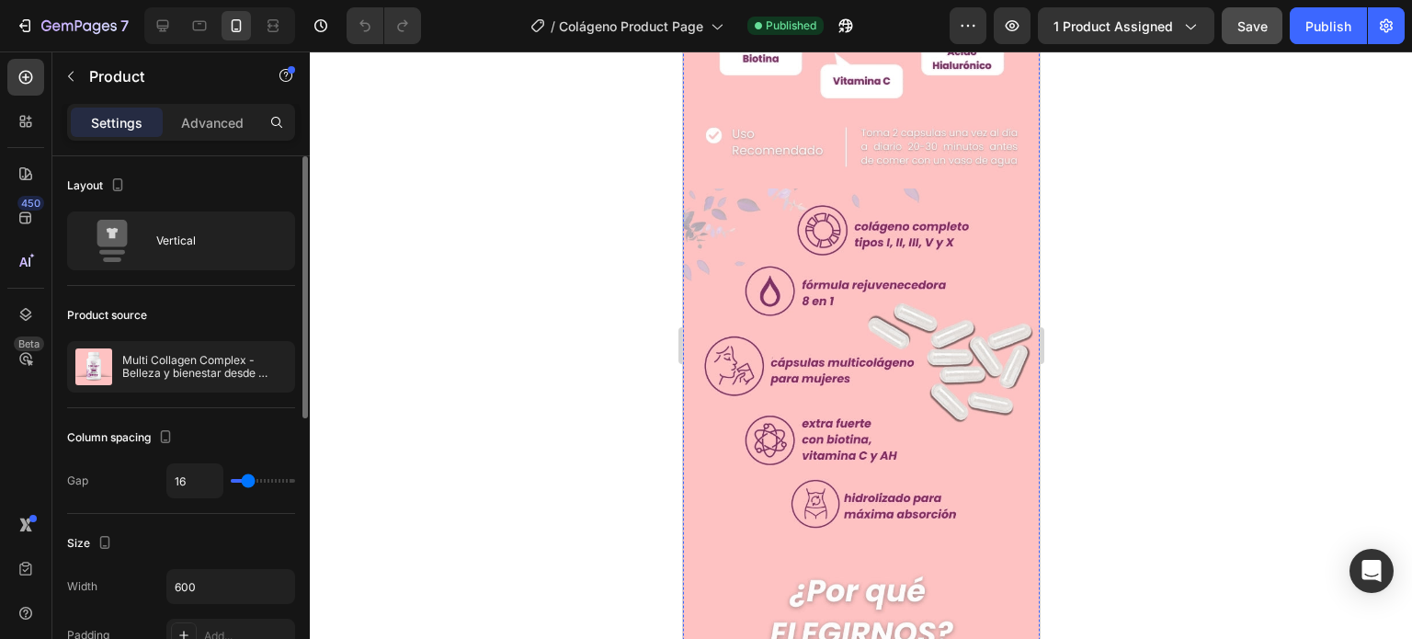
scroll to position [1746, 0]
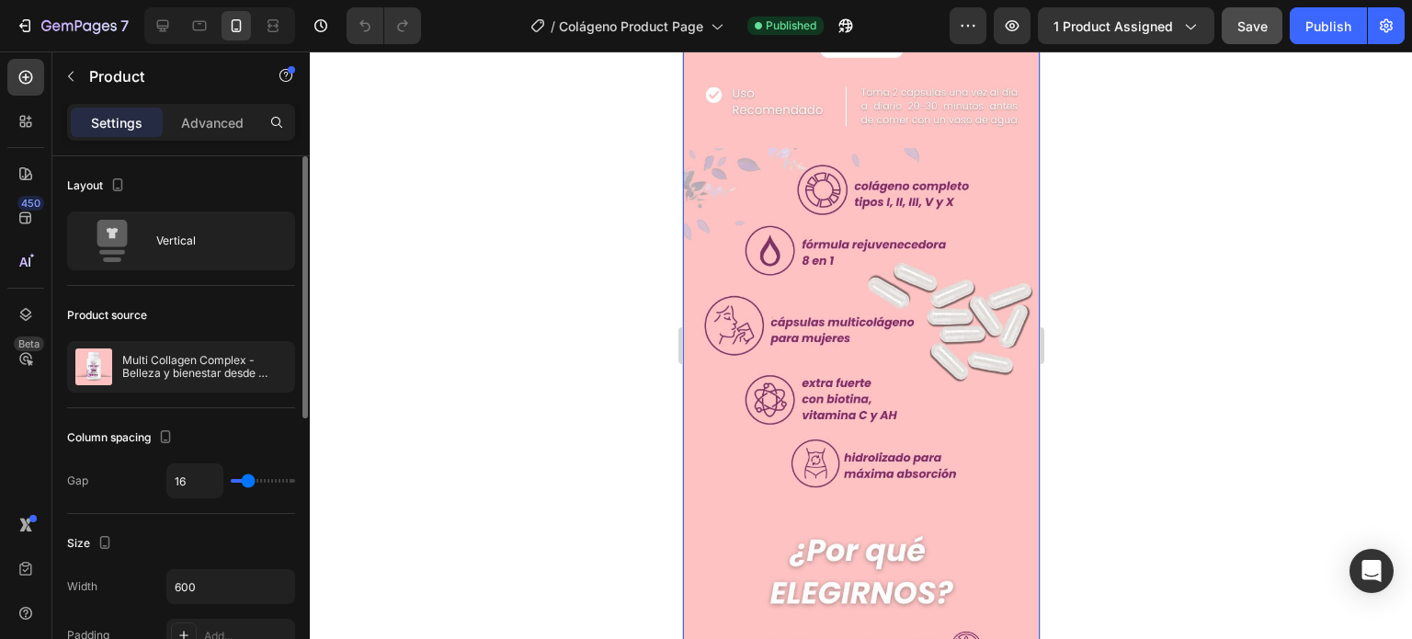
click at [1116, 260] on div at bounding box center [861, 344] width 1102 height 587
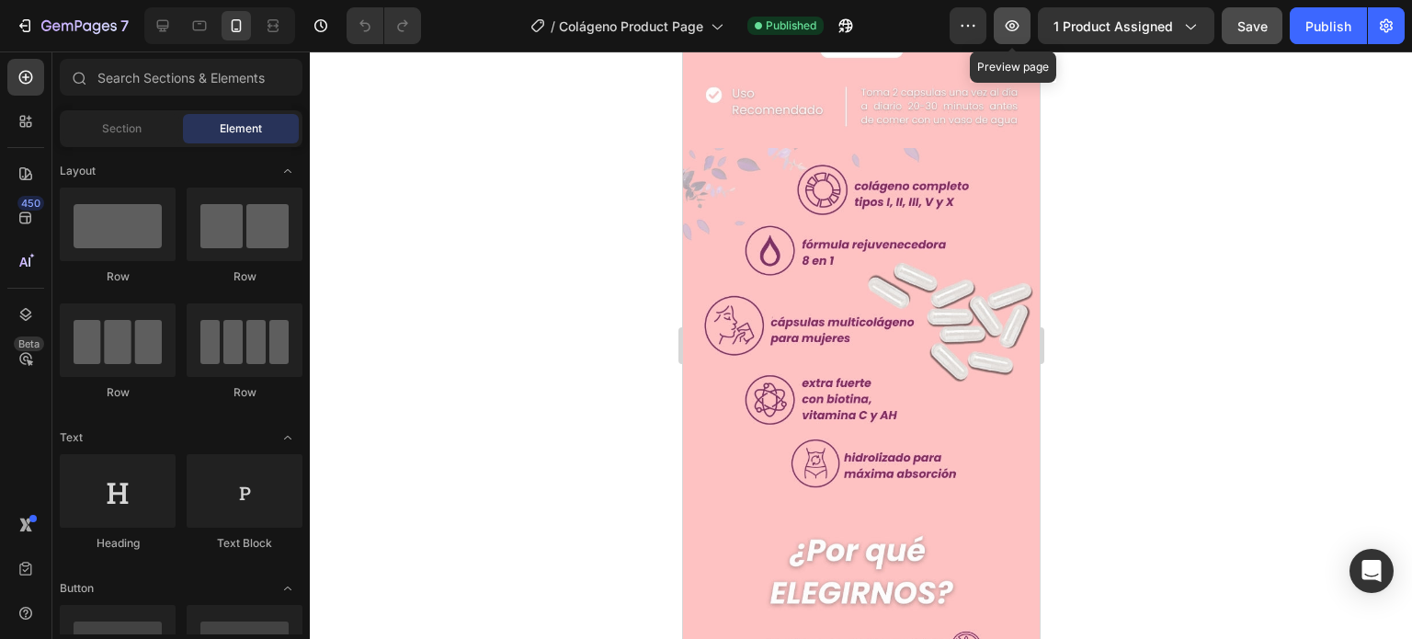
click at [1029, 23] on button "button" at bounding box center [1012, 25] width 37 height 37
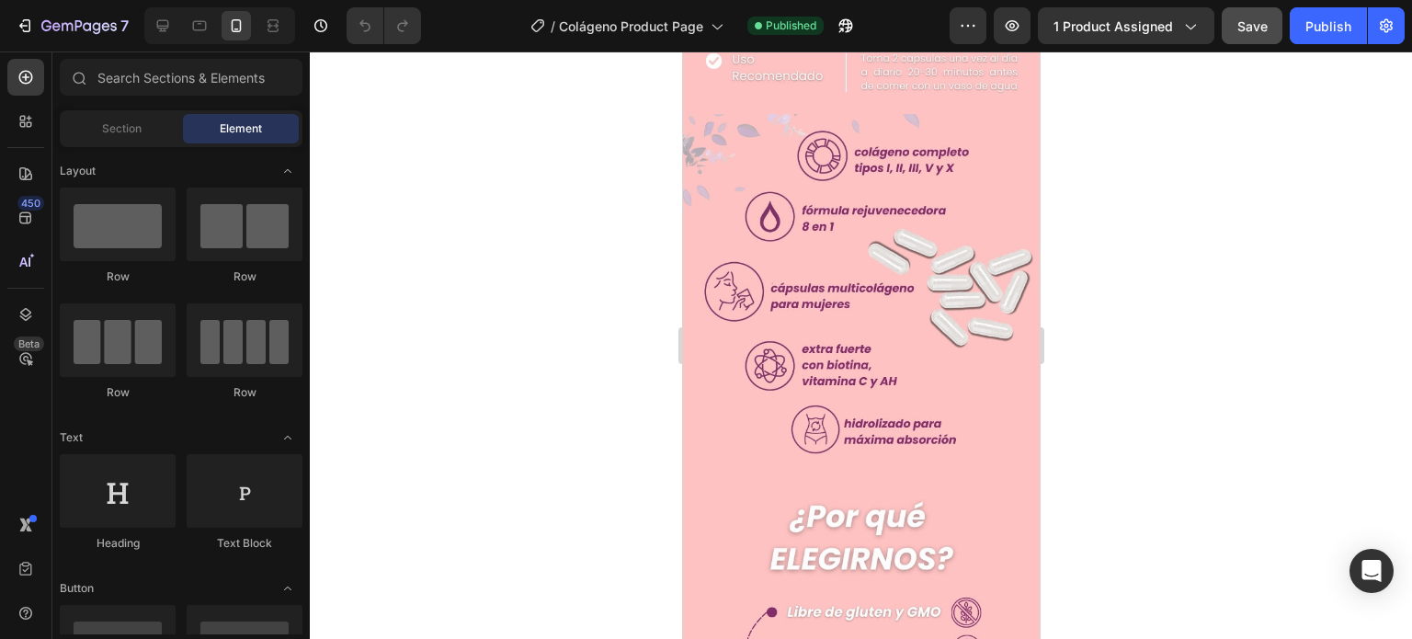
scroll to position [1838, 0]
